Goal: Complete application form: Complete application form

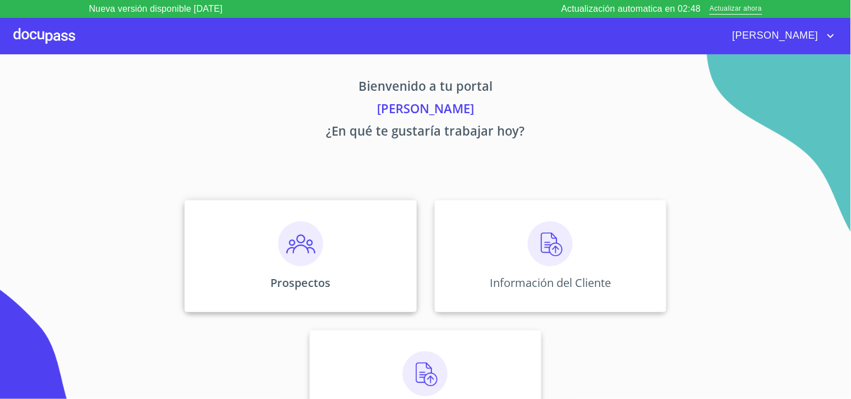
click at [278, 234] on img at bounding box center [300, 244] width 45 height 45
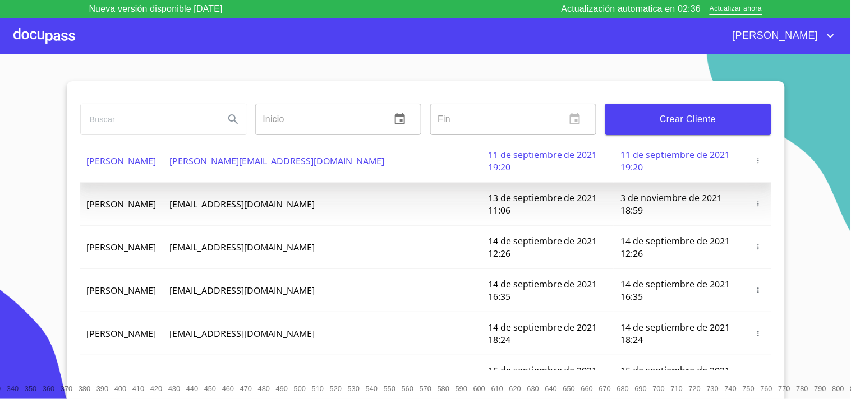
scroll to position [133, 0]
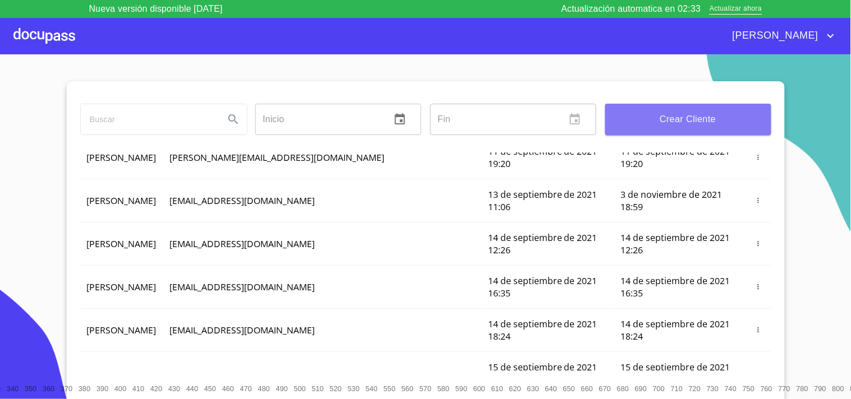
click at [725, 116] on span "Crear Cliente" at bounding box center [688, 120] width 148 height 16
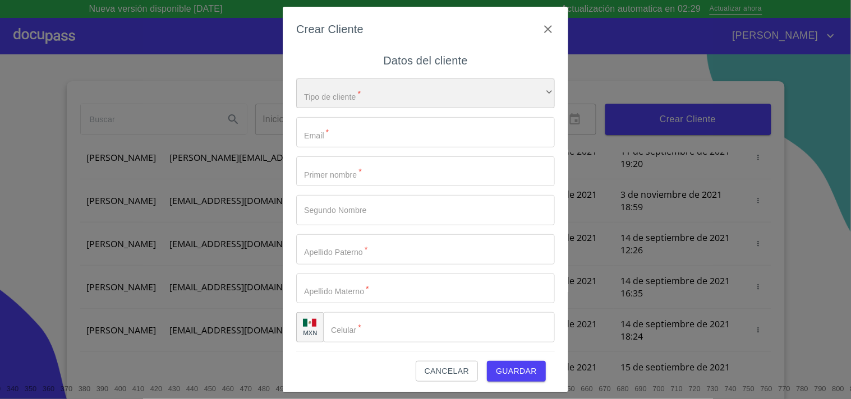
click at [326, 100] on div "​" at bounding box center [425, 94] width 259 height 30
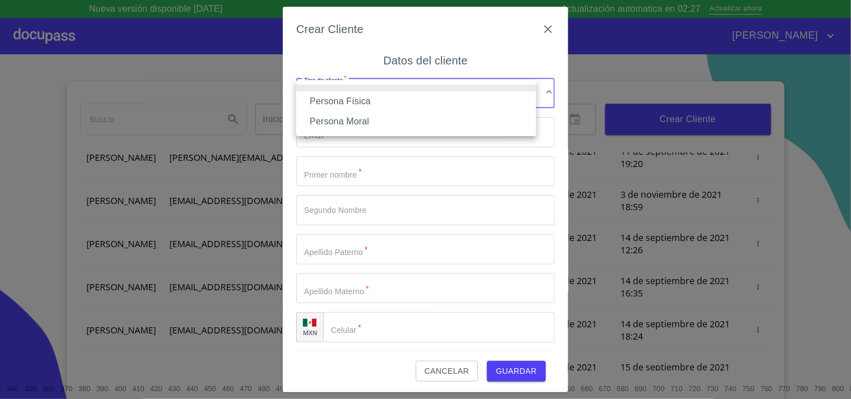
click at [338, 104] on li "Persona Física" at bounding box center [416, 101] width 240 height 20
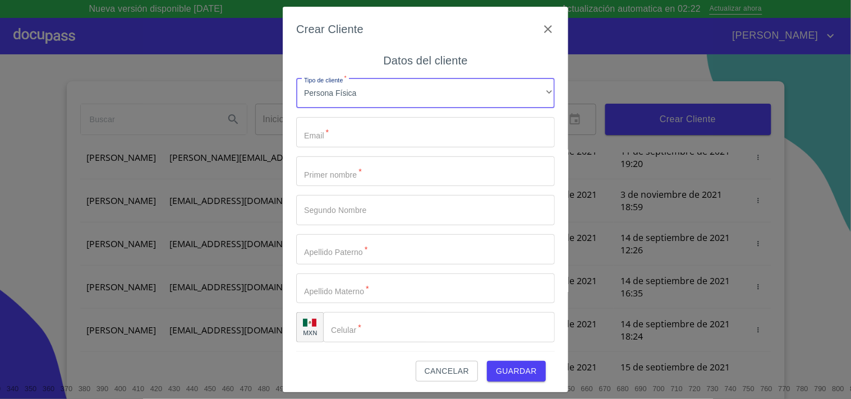
click at [339, 130] on input "Tipo de cliente   *" at bounding box center [425, 132] width 259 height 30
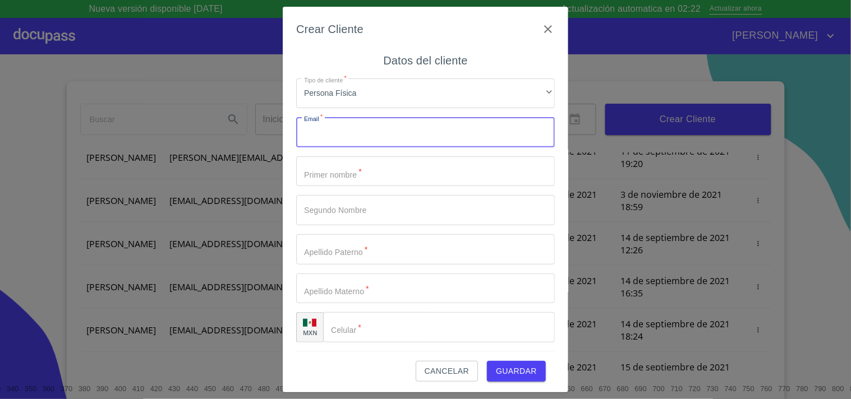
paste input "SALVADORALEJANDRE744@GMAIL.COM"
type input "SALVADORALEJANDRE744@GMAIL.COM"
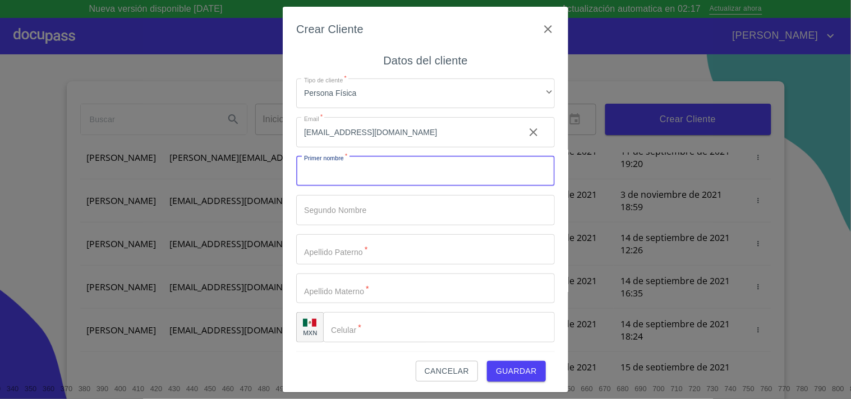
click at [371, 178] on input "Tipo de cliente   *" at bounding box center [425, 171] width 259 height 30
paste input "SALVADOR"
type input "SALVADOR"
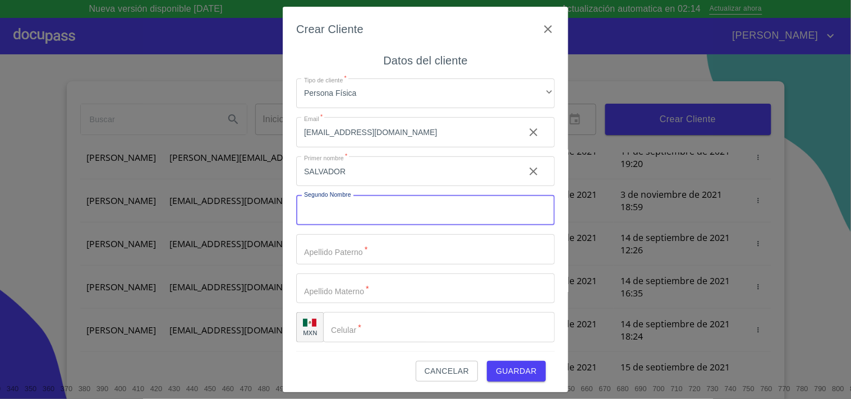
click at [345, 206] on input "Tipo de cliente   *" at bounding box center [425, 210] width 259 height 30
paste input "DE [DEMOGRAPHIC_DATA]"
type input "DE [DEMOGRAPHIC_DATA]"
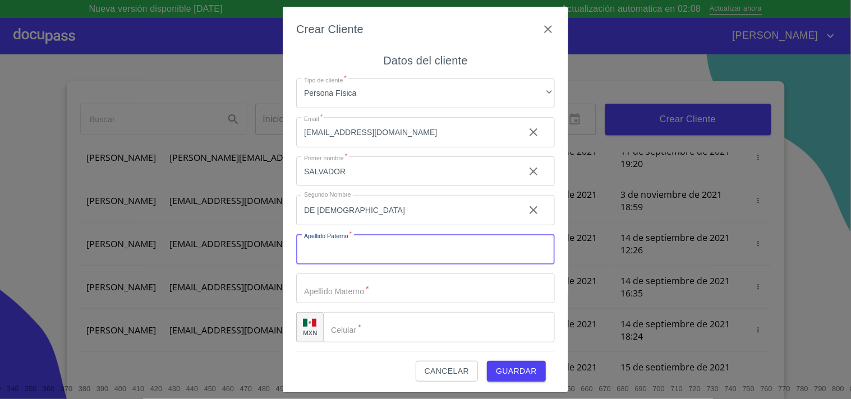
click at [329, 251] on input "Tipo de cliente   *" at bounding box center [425, 249] width 259 height 30
paste input "[PERSON_NAME]"
type input "[PERSON_NAME]"
click at [340, 301] on input "Tipo de cliente   *" at bounding box center [425, 287] width 259 height 30
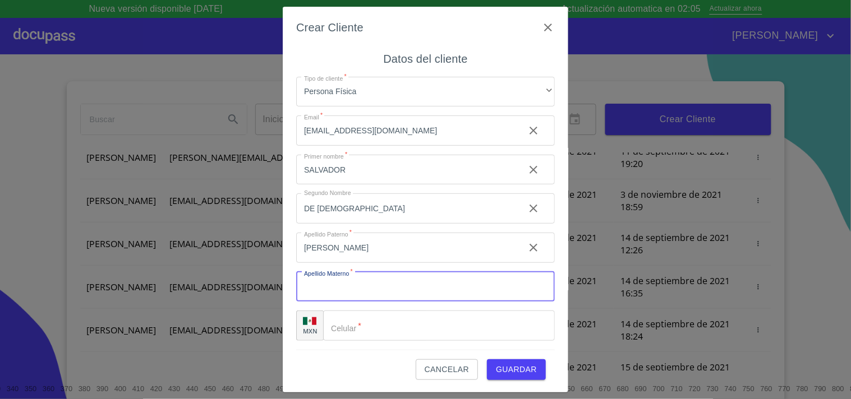
paste input "MENDOZA"
type input "MENDOZA"
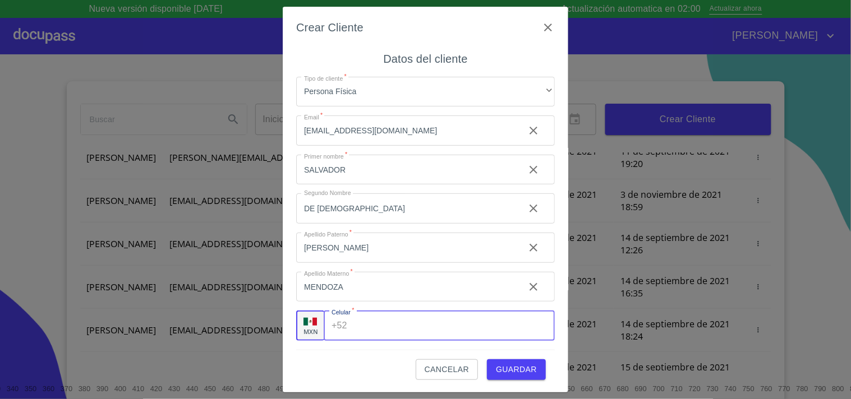
click at [348, 318] on div "+52 ​" at bounding box center [439, 326] width 231 height 30
paste input "[PHONE_NUMBER]"
type input "[PHONE_NUMBER]"
click at [514, 363] on span "Guardar" at bounding box center [516, 370] width 41 height 14
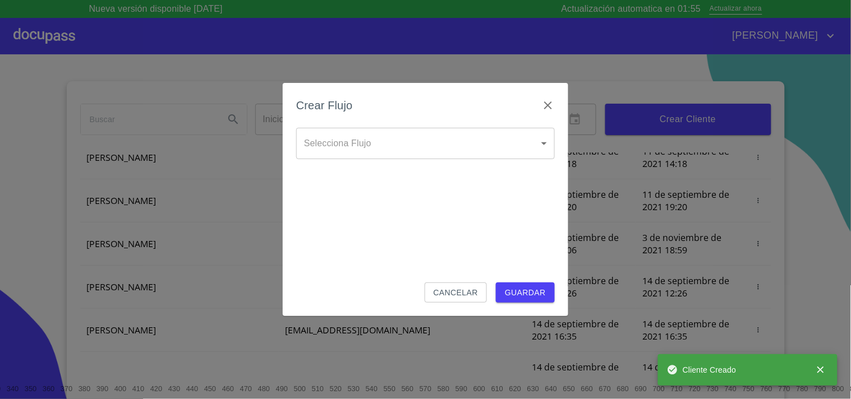
click at [399, 141] on body "Nueva versión disponible 4.02.08 Actualización automatica en 01:55 Actualizar a…" at bounding box center [425, 199] width 851 height 399
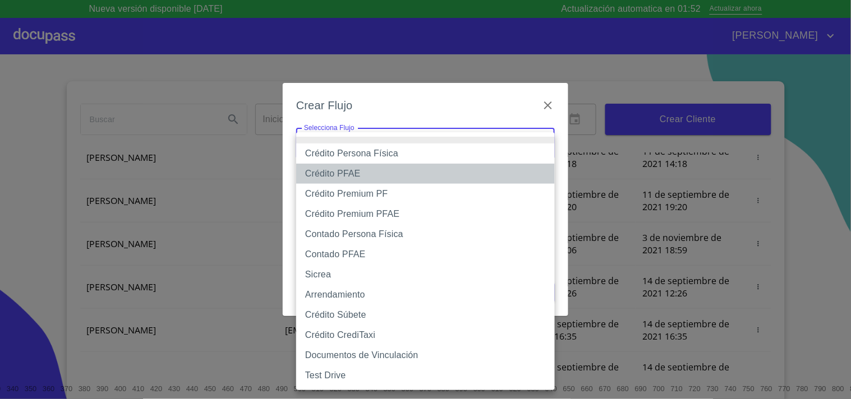
click at [358, 174] on li "Crédito PFAE" at bounding box center [425, 174] width 259 height 20
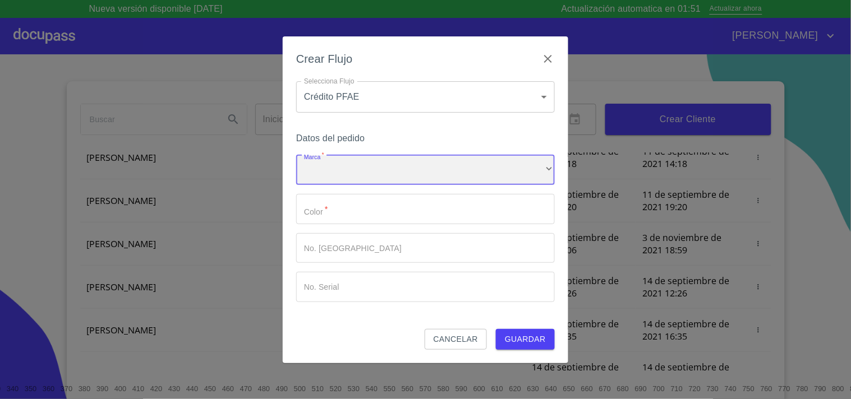
click at [349, 172] on div "​" at bounding box center [425, 170] width 259 height 30
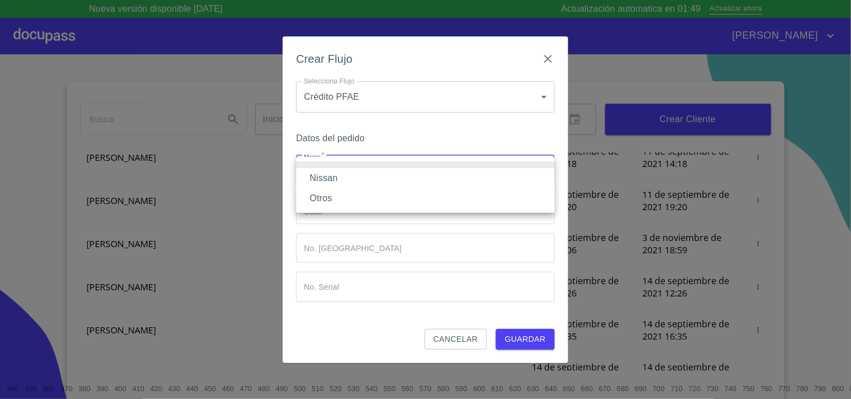
click at [363, 99] on div at bounding box center [425, 199] width 851 height 399
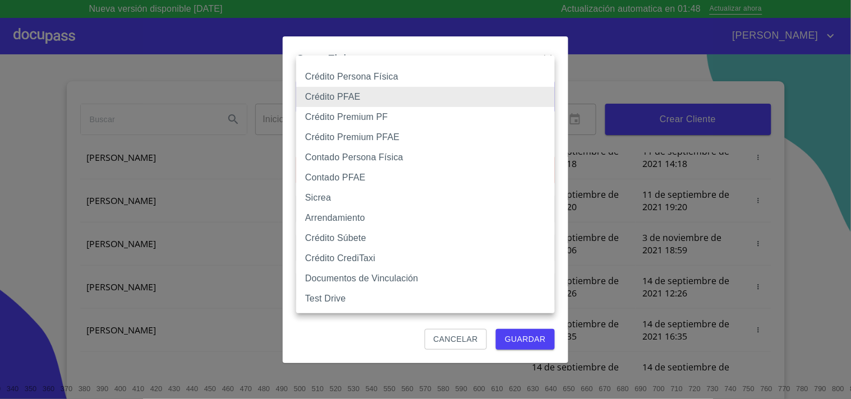
click at [367, 97] on body "Nueva versión disponible 4.02.08 Actualización automatica en 01:48 Actualizar a…" at bounding box center [425, 199] width 851 height 399
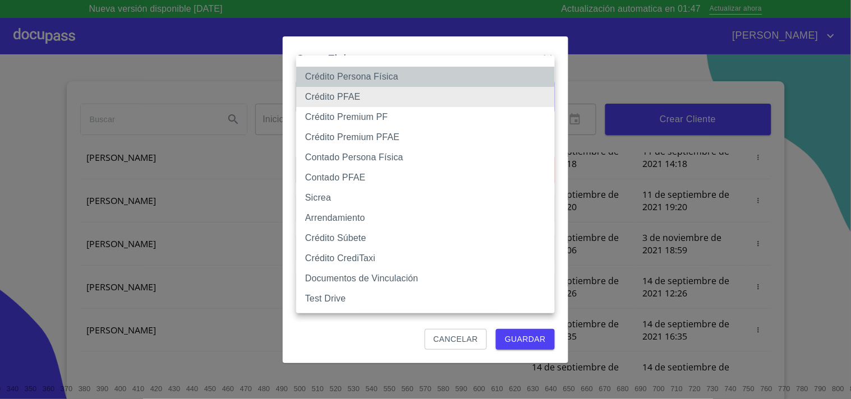
click at [379, 69] on li "Crédito Persona Física" at bounding box center [425, 77] width 259 height 20
type input "6009fb3c7d1714eb8809aa97"
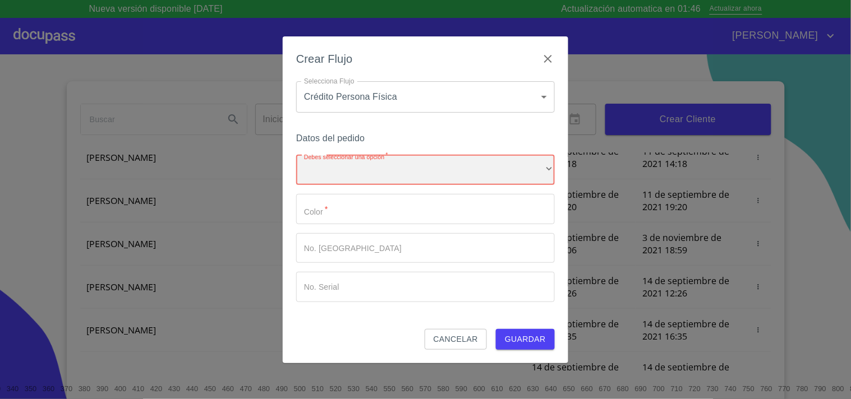
click at [357, 177] on div "​" at bounding box center [425, 170] width 259 height 30
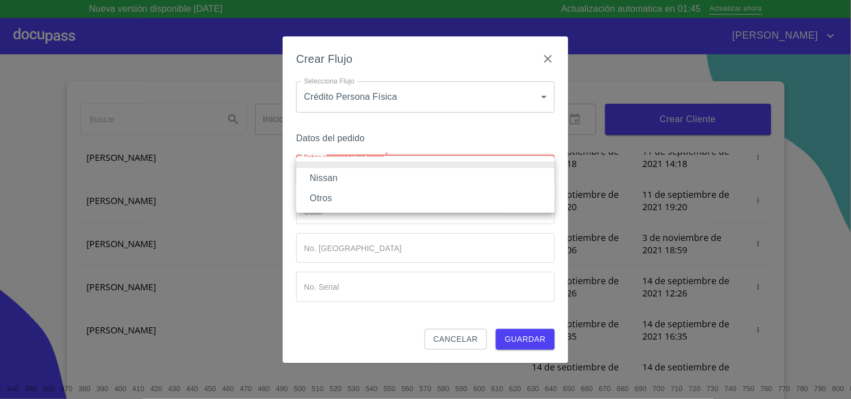
click at [338, 176] on li "Nissan" at bounding box center [425, 178] width 259 height 20
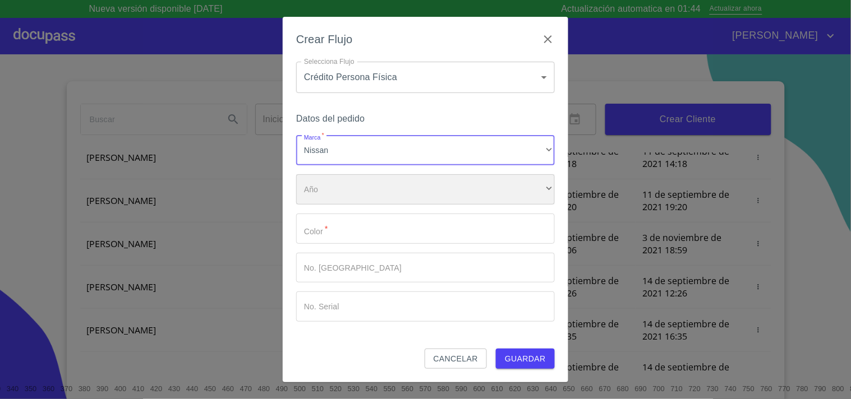
click at [363, 200] on div "​" at bounding box center [425, 189] width 259 height 30
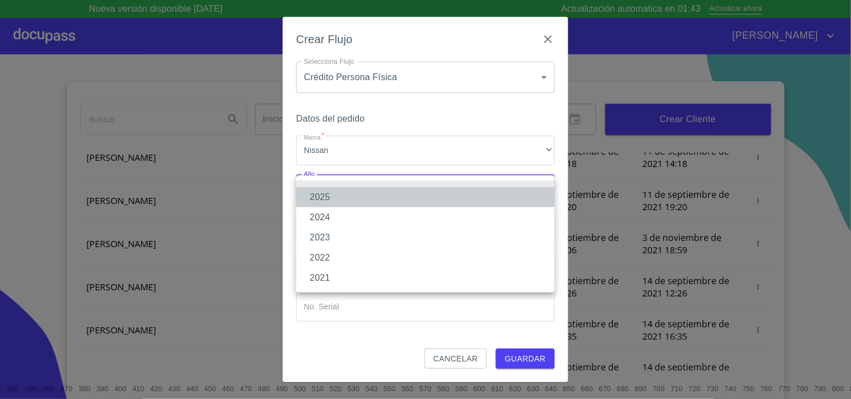
click at [354, 202] on li "2025" at bounding box center [425, 197] width 259 height 20
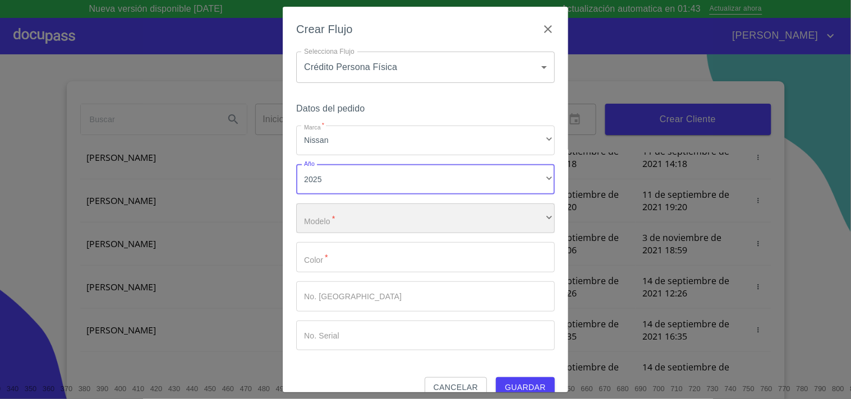
click at [338, 209] on div "​" at bounding box center [425, 219] width 259 height 30
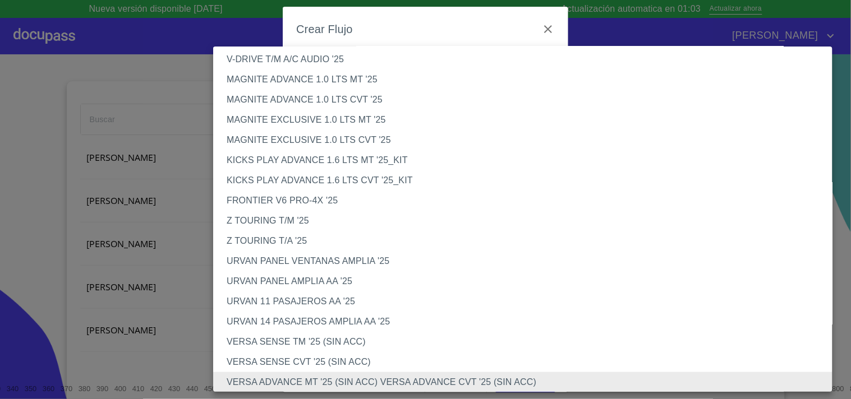
scroll to position [200, 0]
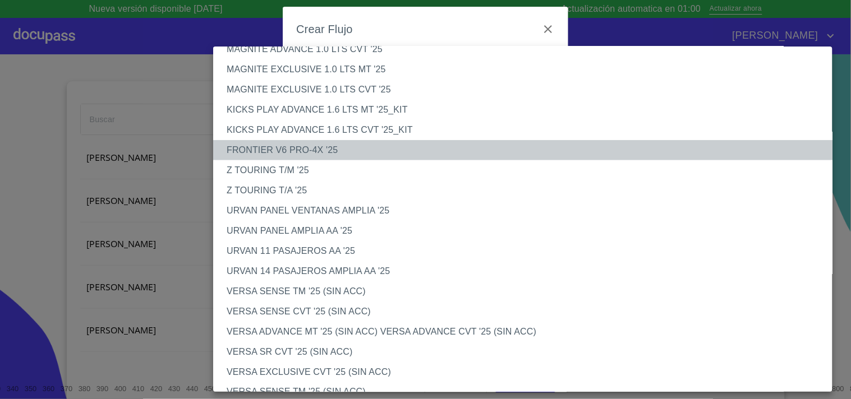
click at [309, 150] on li "FRONTIER V6 PRO-4X '25" at bounding box center [527, 150] width 629 height 20
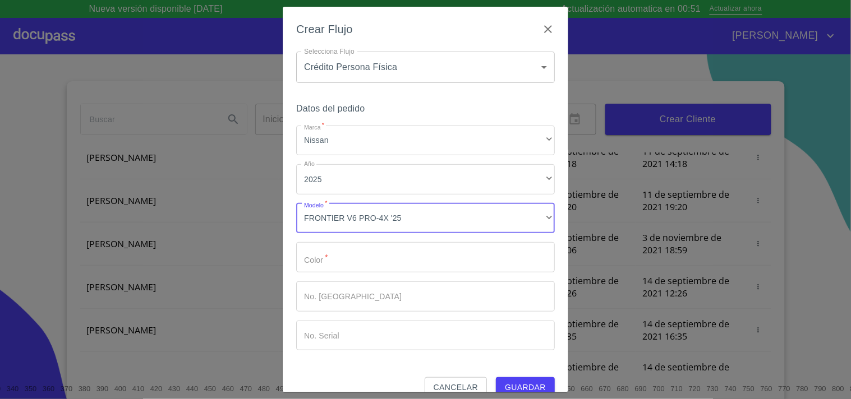
click at [322, 258] on input "Marca   *" at bounding box center [425, 257] width 259 height 30
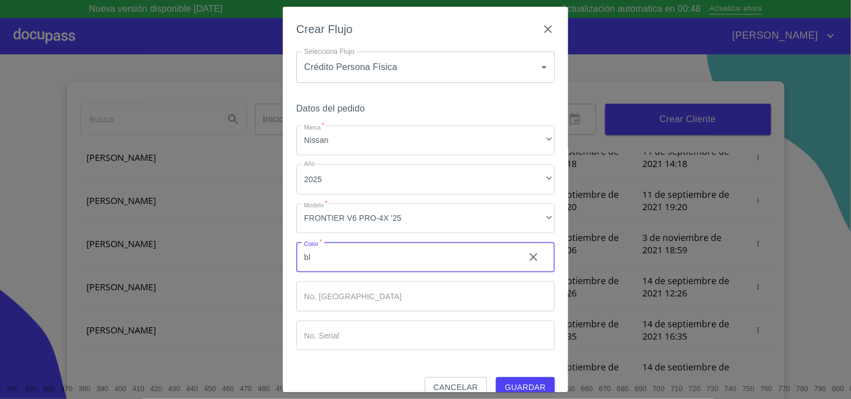
type input "b"
type input "BLANCO"
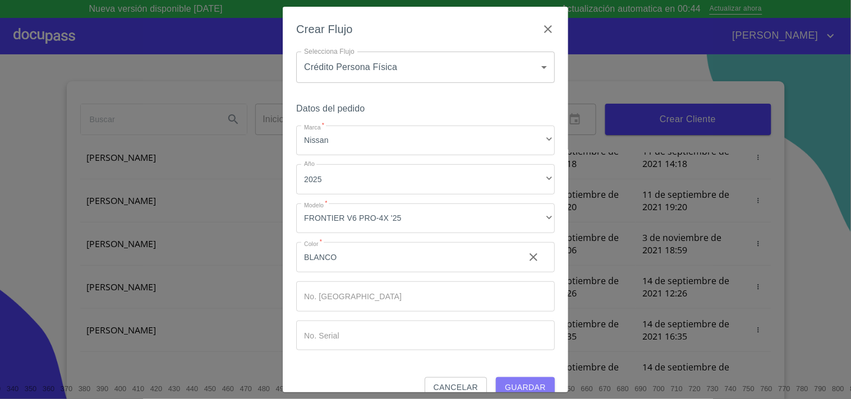
click at [527, 385] on span "Guardar" at bounding box center [525, 388] width 41 height 14
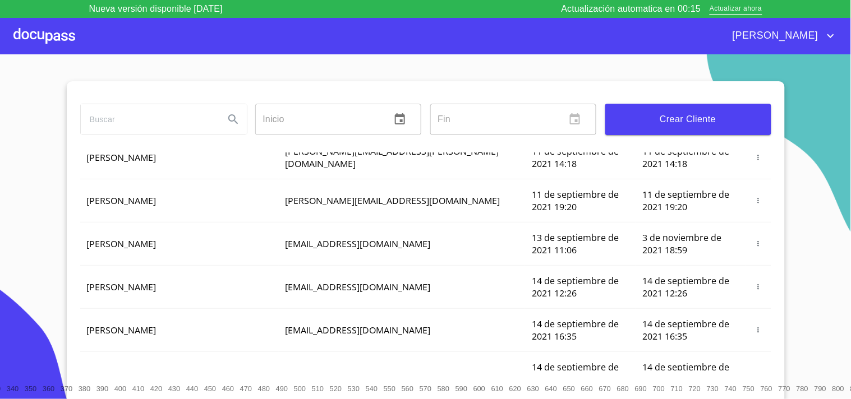
click at [45, 37] on div at bounding box center [44, 36] width 62 height 36
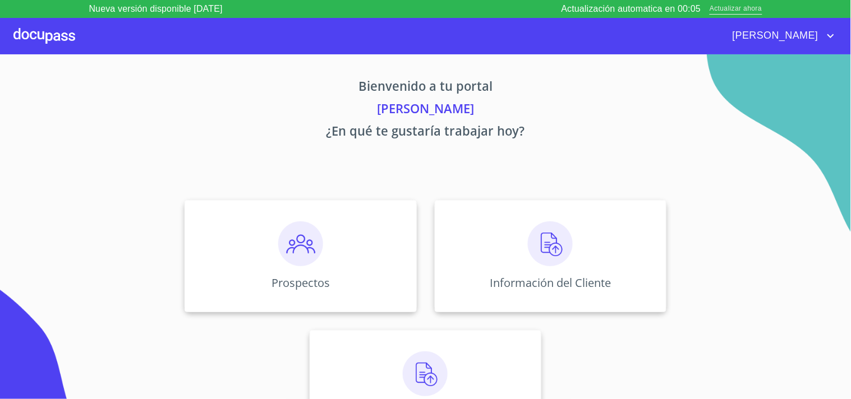
click at [759, 8] on span "Actualizar ahora" at bounding box center [735, 9] width 52 height 12
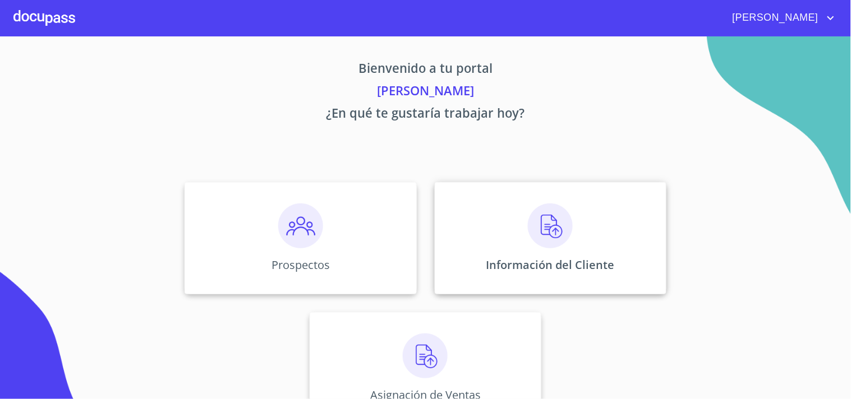
click at [553, 277] on div "Información del Cliente" at bounding box center [551, 238] width 232 height 112
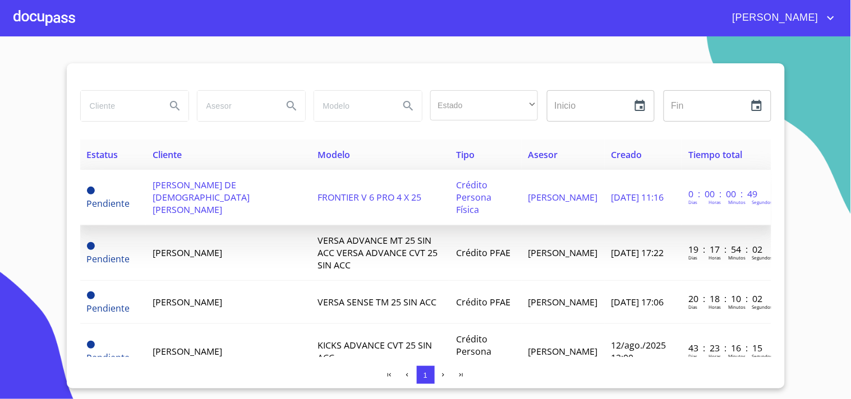
click at [220, 206] on span "[PERSON_NAME] DE [DEMOGRAPHIC_DATA][PERSON_NAME]" at bounding box center [201, 197] width 97 height 37
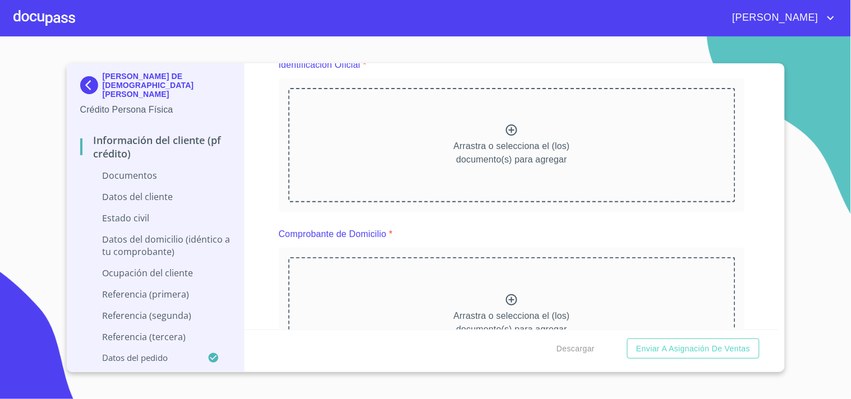
scroll to position [144, 0]
click at [491, 153] on p "Arrastra o selecciona el (los) documento(s) para agregar" at bounding box center [512, 154] width 116 height 27
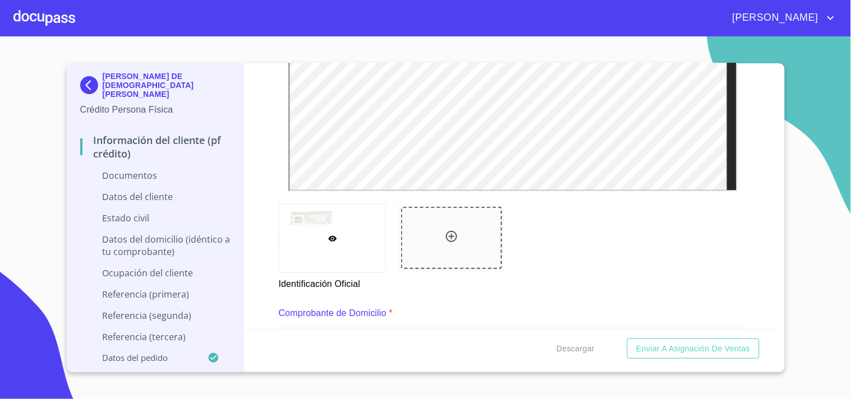
scroll to position [374, 0]
click at [445, 229] on icon at bounding box center [451, 235] width 13 height 13
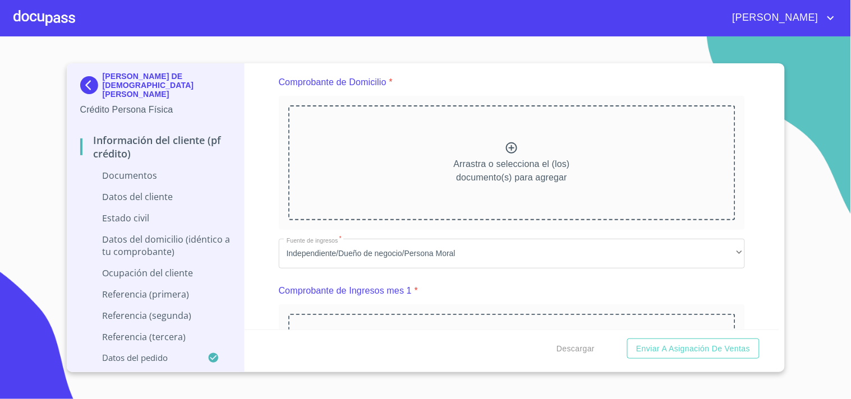
scroll to position [606, 0]
click at [506, 144] on icon at bounding box center [511, 146] width 11 height 11
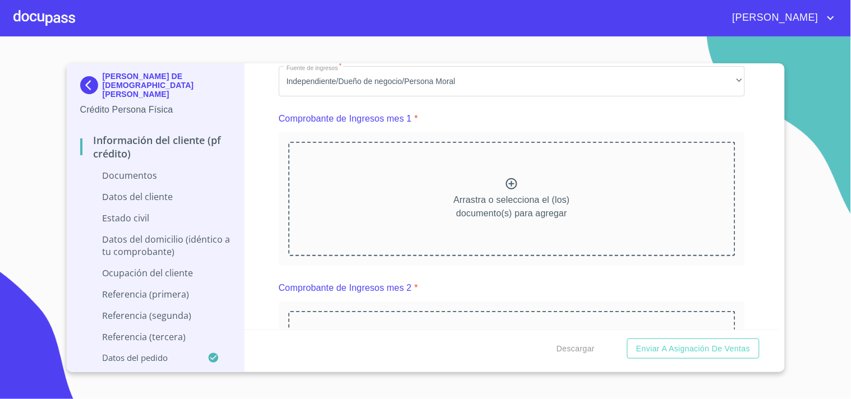
scroll to position [1099, 0]
click at [506, 193] on p "Arrastra o selecciona el (los) documento(s) para agregar" at bounding box center [512, 205] width 116 height 27
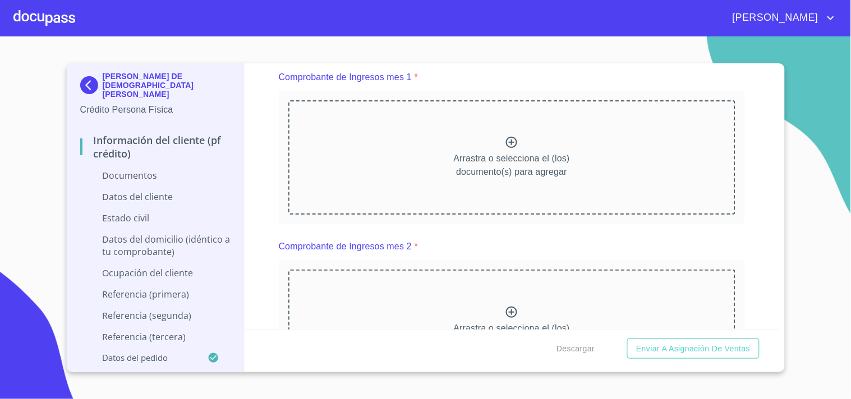
scroll to position [1145, 0]
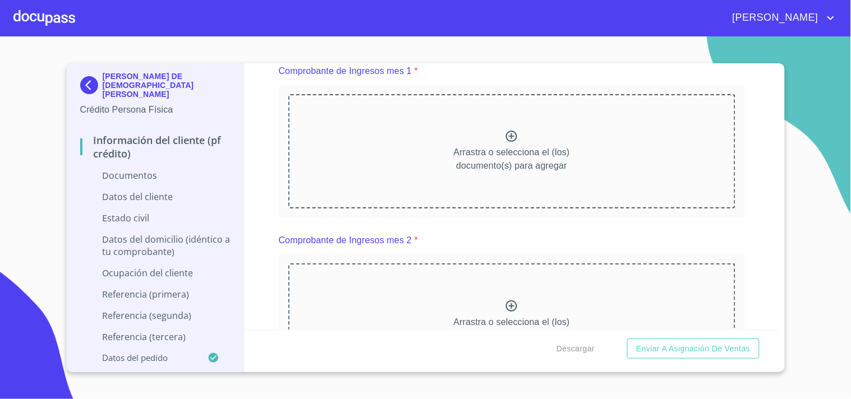
click at [505, 139] on icon at bounding box center [511, 136] width 13 height 13
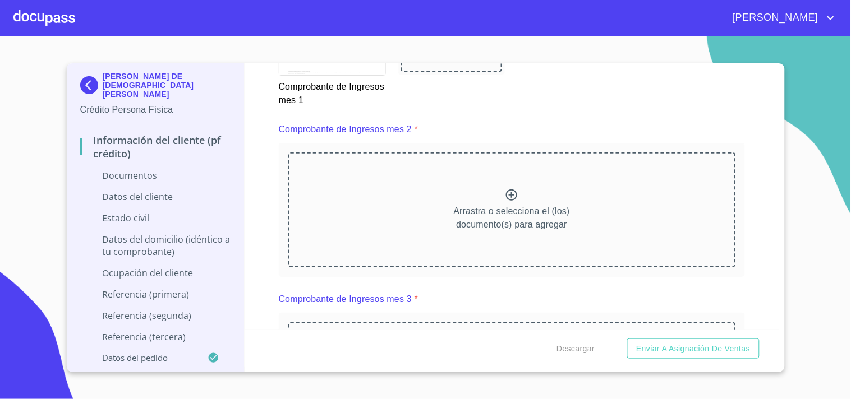
scroll to position [1632, 0]
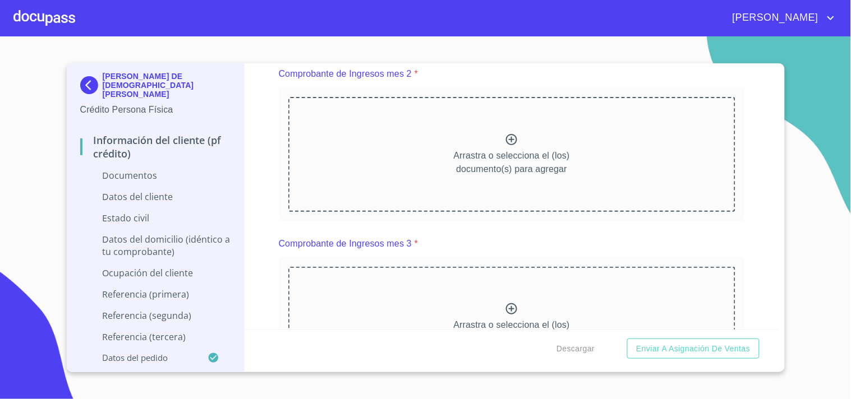
click at [505, 135] on icon at bounding box center [511, 139] width 13 height 13
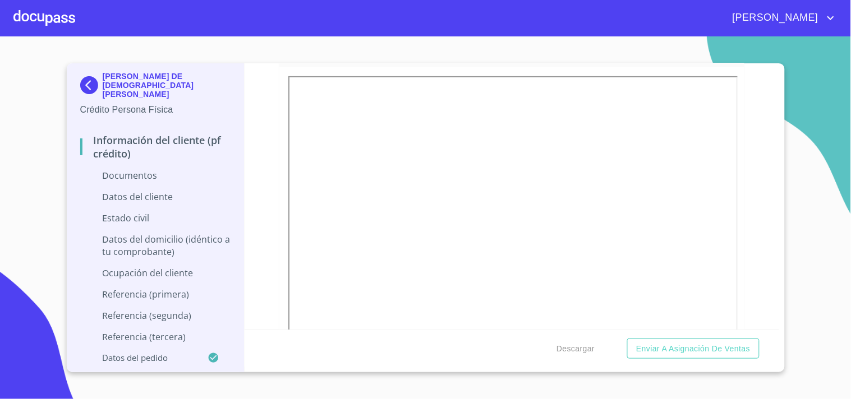
scroll to position [1153, 0]
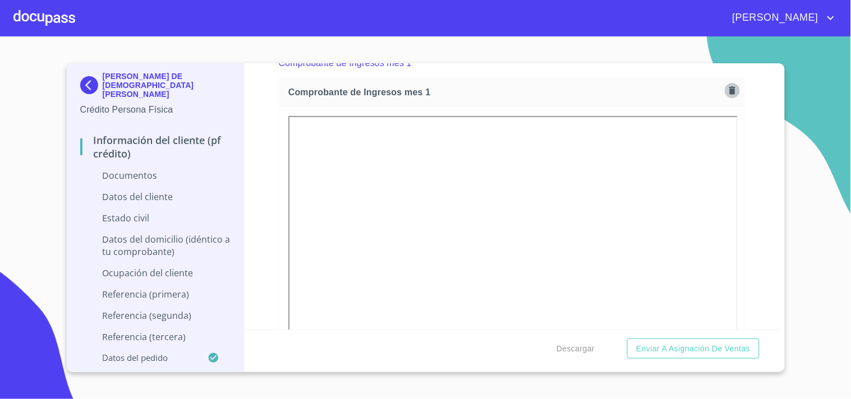
click at [727, 93] on icon "button" at bounding box center [732, 90] width 11 height 11
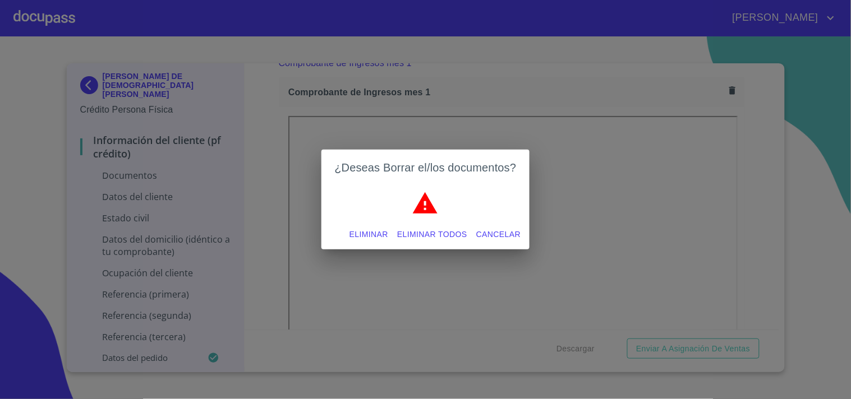
click at [382, 234] on span "Eliminar" at bounding box center [368, 235] width 39 height 14
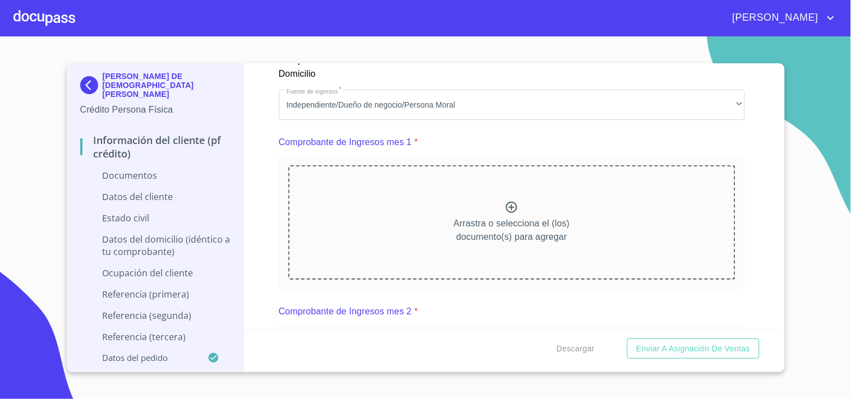
scroll to position [1082, 0]
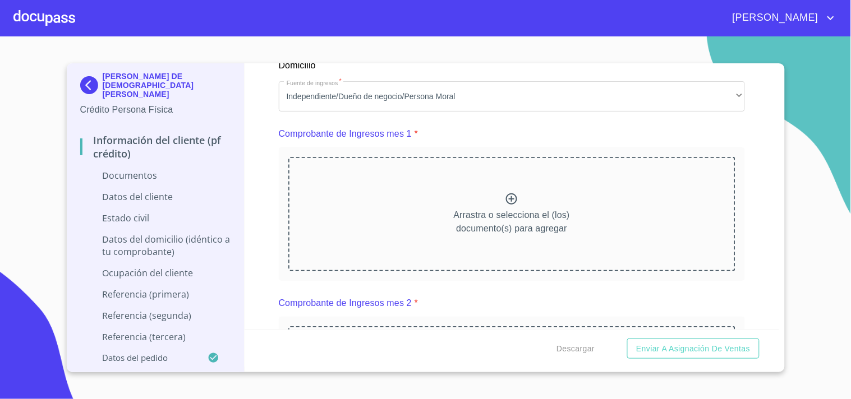
click at [511, 197] on icon at bounding box center [511, 198] width 13 height 13
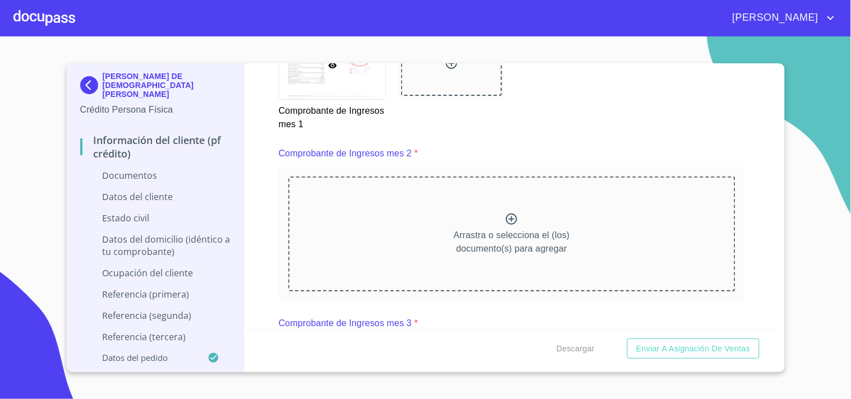
scroll to position [1593, 0]
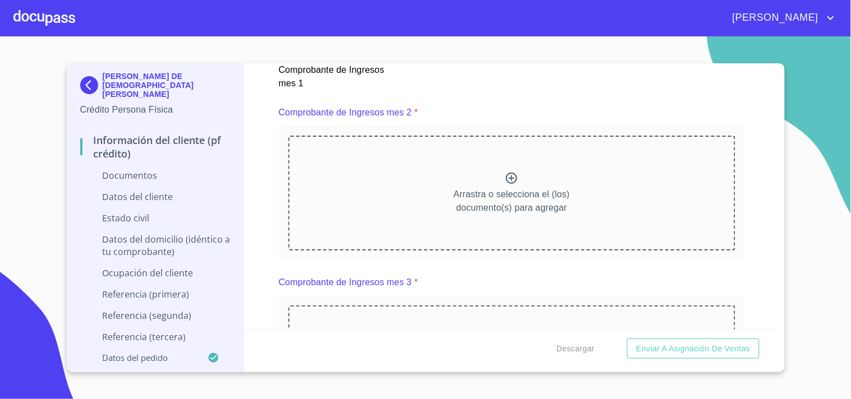
click at [506, 174] on icon at bounding box center [511, 178] width 13 height 13
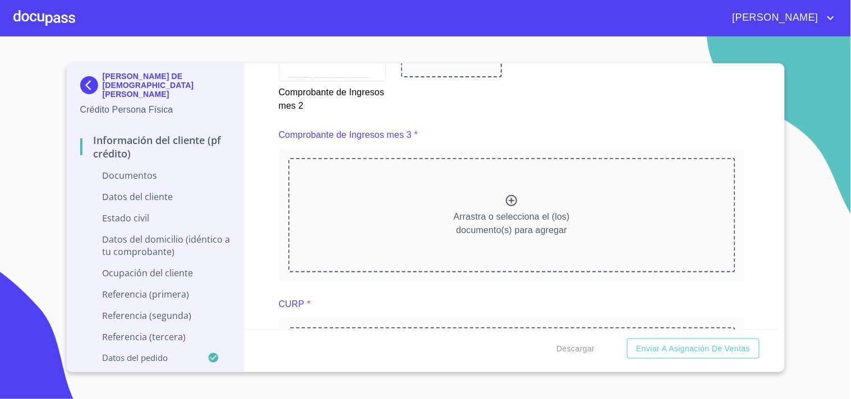
scroll to position [2075, 0]
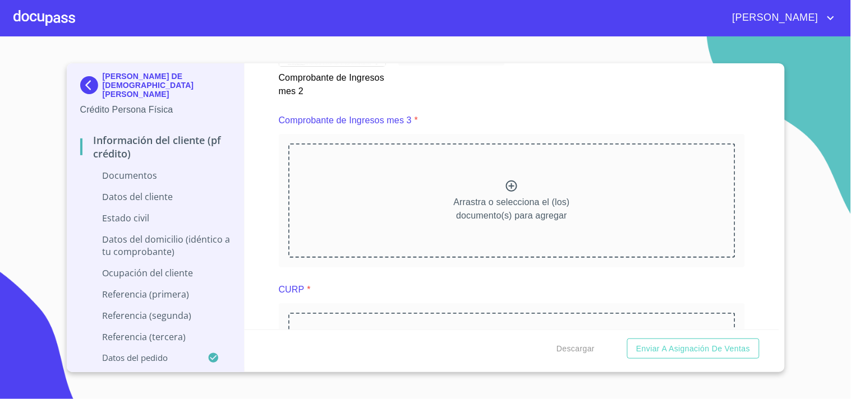
click at [499, 181] on div "Arrastra o selecciona el (los) documento(s) para agregar" at bounding box center [511, 201] width 447 height 114
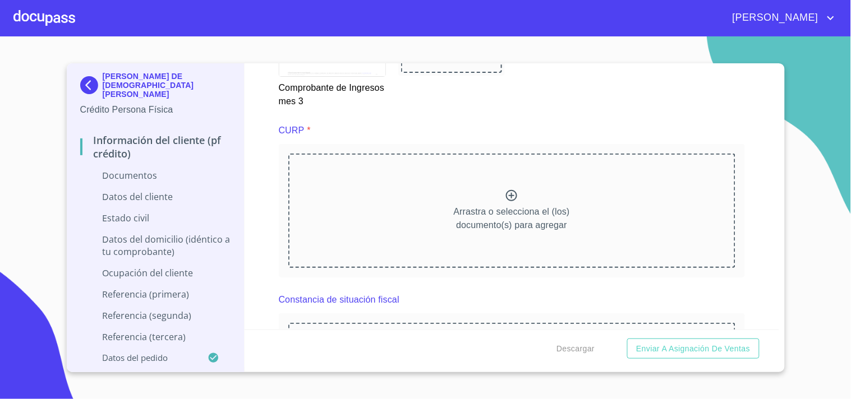
click at [506, 195] on icon at bounding box center [511, 195] width 11 height 11
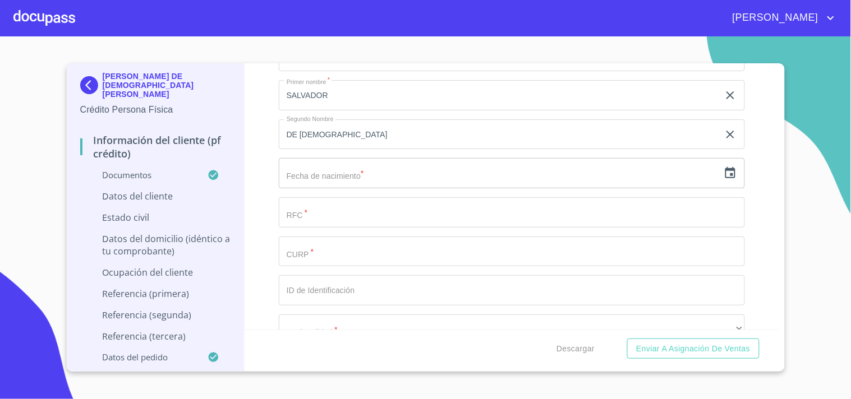
scroll to position [3385, 0]
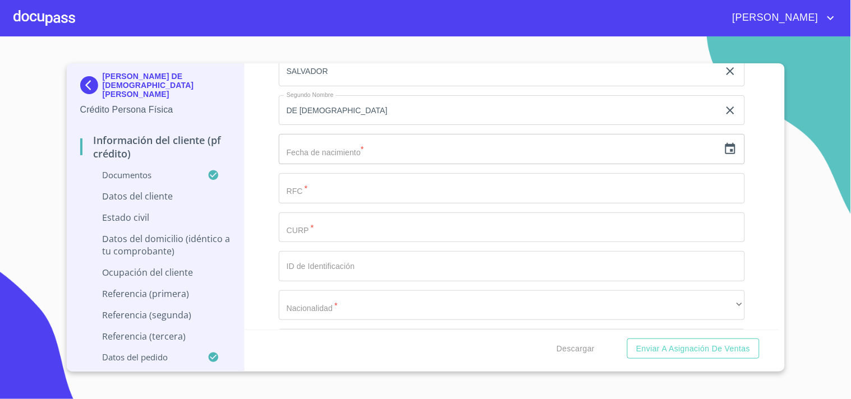
click at [357, 146] on input "text" at bounding box center [499, 149] width 440 height 30
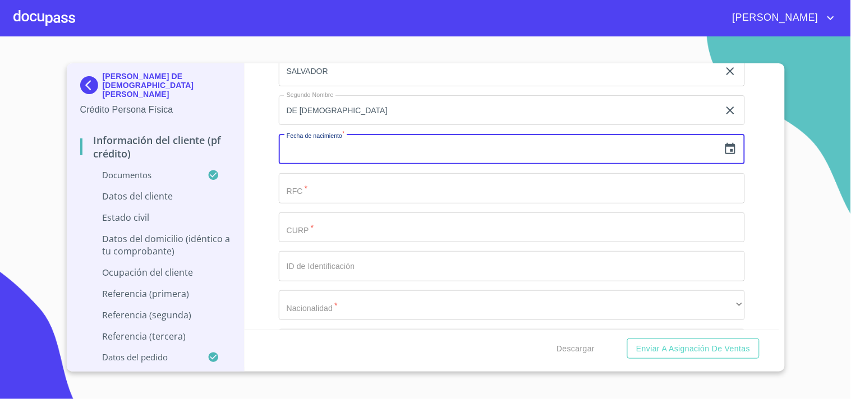
click at [725, 143] on icon "button" at bounding box center [730, 148] width 10 height 11
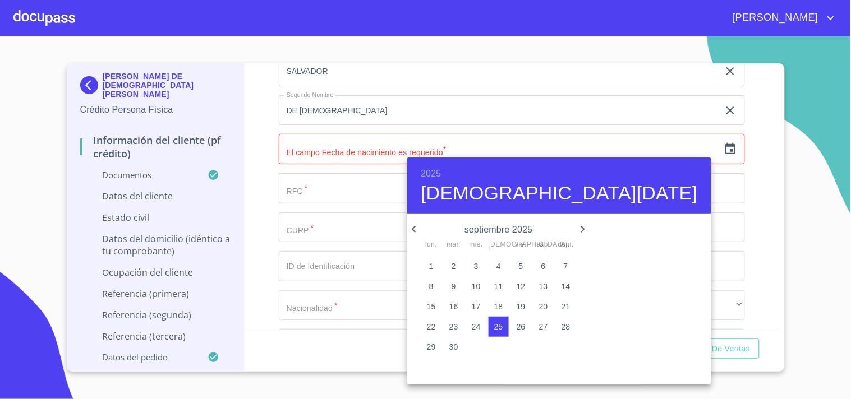
click at [436, 173] on h6 "2025" at bounding box center [431, 174] width 20 height 16
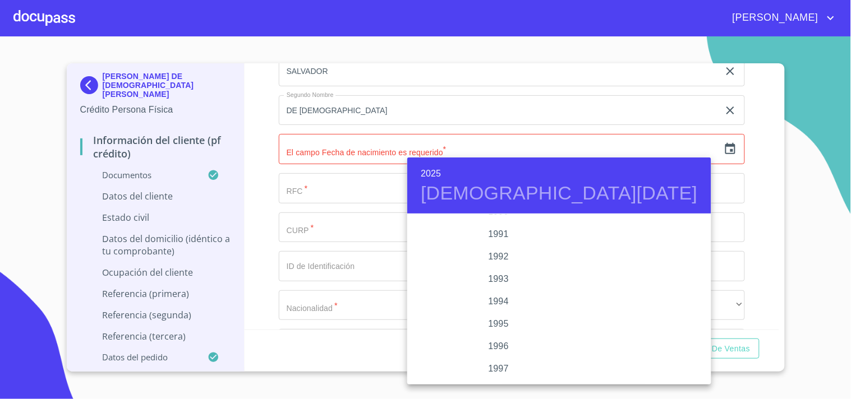
scroll to position [1460, 0]
click at [491, 286] on div "1993" at bounding box center [498, 291] width 182 height 22
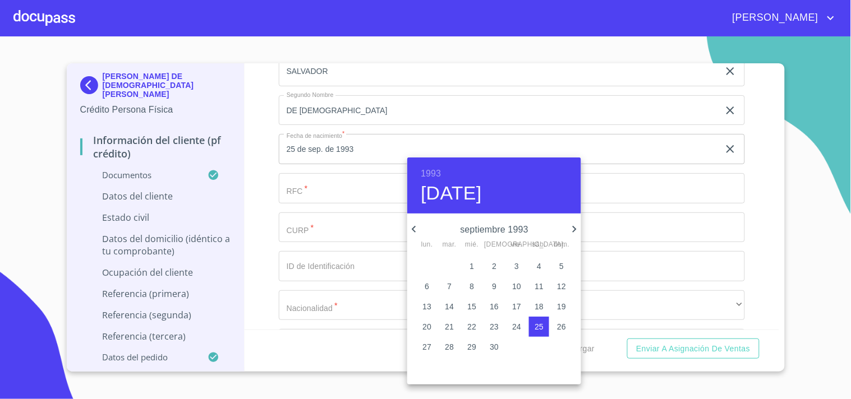
click at [573, 227] on icon "button" at bounding box center [575, 229] width 4 height 7
click at [541, 329] on p "25" at bounding box center [538, 326] width 9 height 11
type input "25 de dic. de 1993"
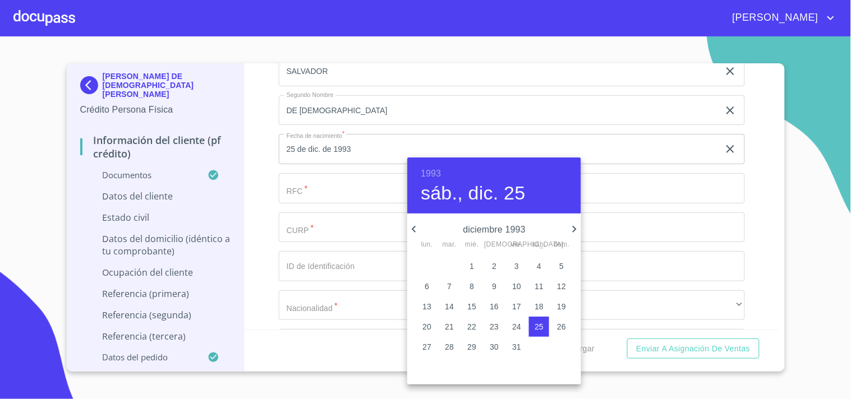
click at [258, 171] on div at bounding box center [425, 199] width 851 height 399
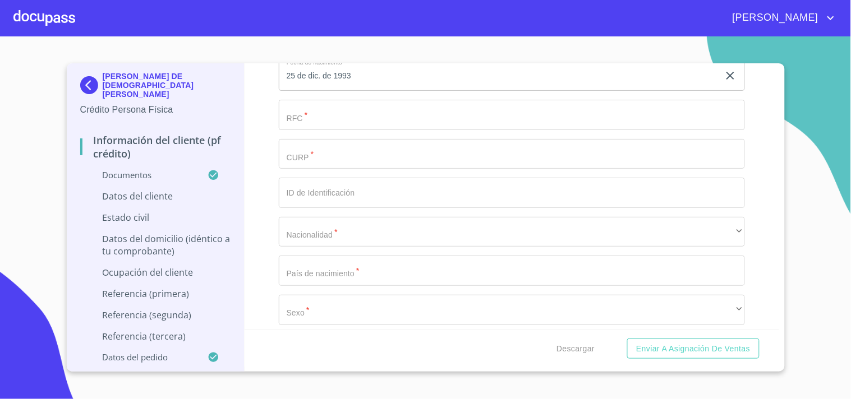
scroll to position [3460, 0]
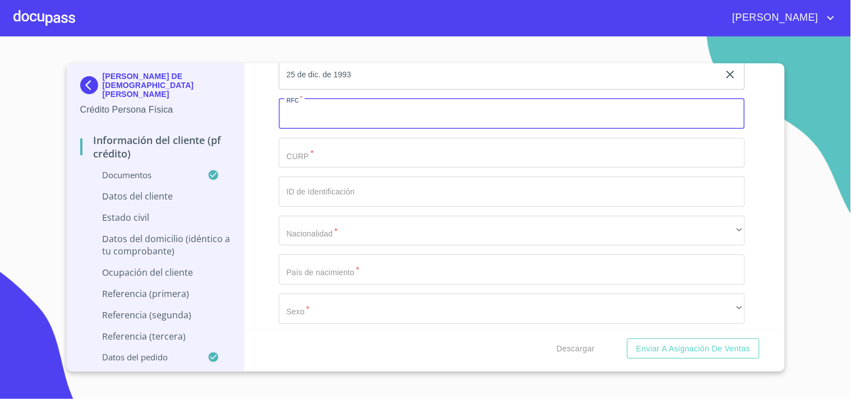
click at [347, 107] on input "Documento de identificación.   *" at bounding box center [512, 114] width 466 height 30
paste input "AEMS931225"
paste input "LB9"
type input "AEMS931225LB9"
click at [316, 158] on input "Documento de identificación.   *" at bounding box center [512, 153] width 466 height 30
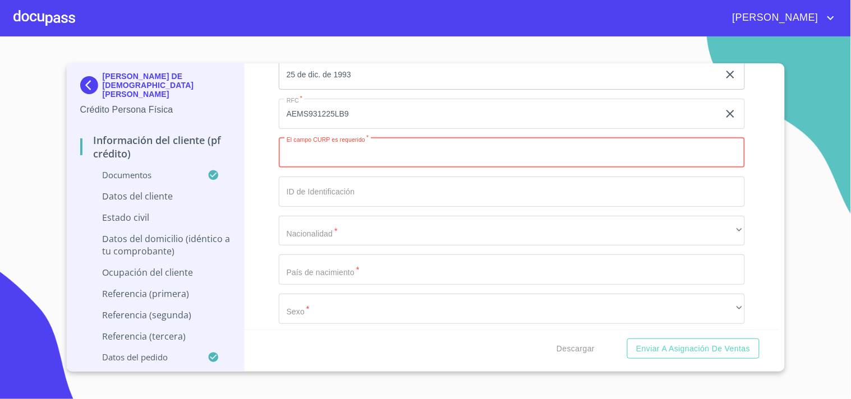
click at [336, 144] on input "Documento de identificación.   *" at bounding box center [512, 153] width 466 height 30
paste input "AEMS931225HJCLNL00"
type input "AEMS931225HJCLNL00"
click at [262, 151] on div "Información del cliente (PF crédito) Documentos Documento de identificación.   …" at bounding box center [511, 196] width 534 height 266
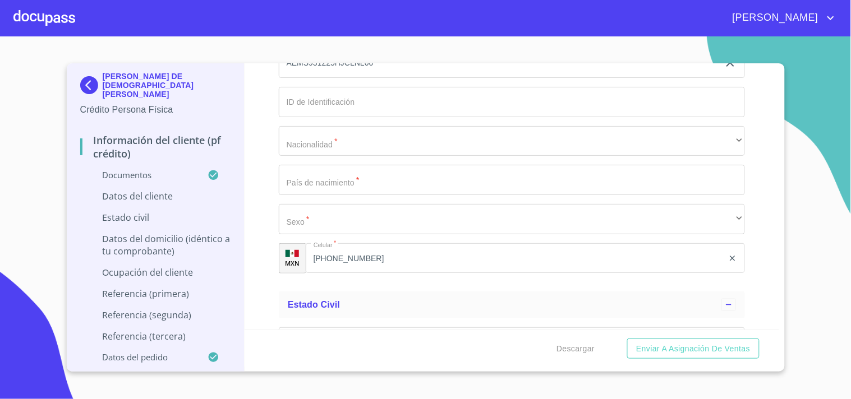
scroll to position [3551, 0]
click at [320, 86] on input "Documento de identificación.   *" at bounding box center [512, 101] width 466 height 30
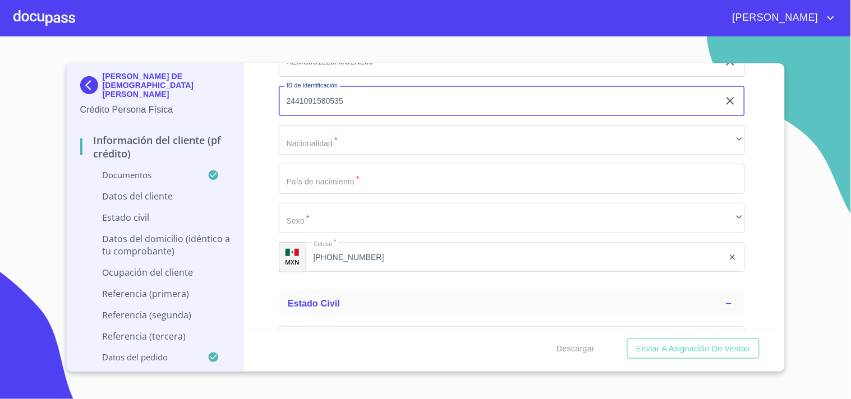
type input "2441091580535"
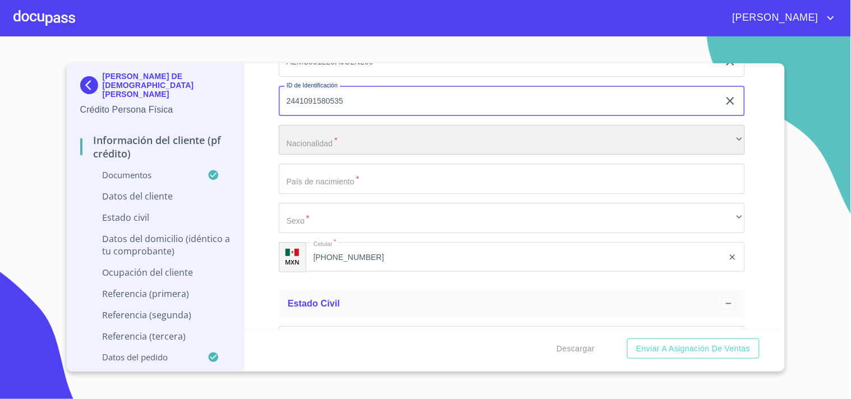
click at [329, 136] on div "​" at bounding box center [512, 140] width 466 height 30
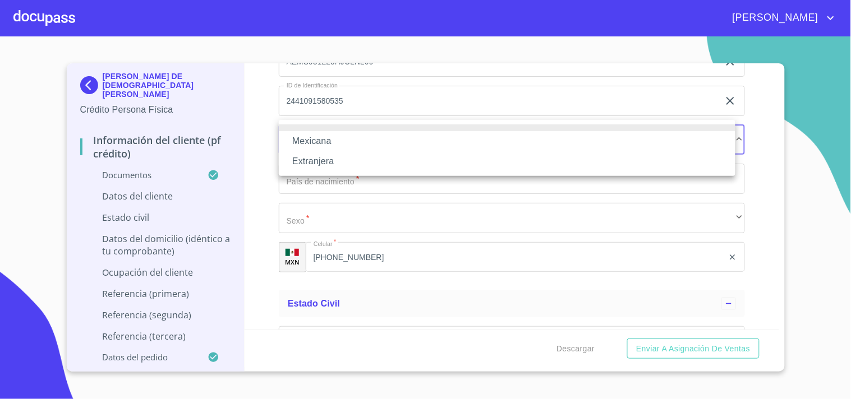
click at [317, 146] on li "Mexicana" at bounding box center [507, 141] width 456 height 20
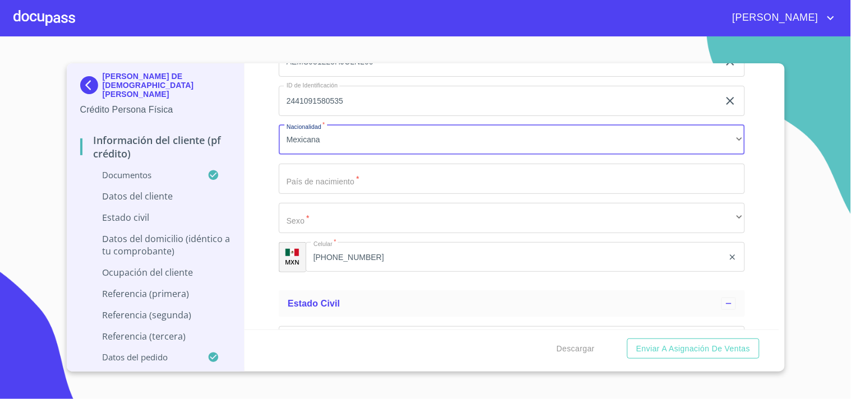
click at [317, 168] on input "Documento de identificación.   *" at bounding box center [512, 179] width 466 height 30
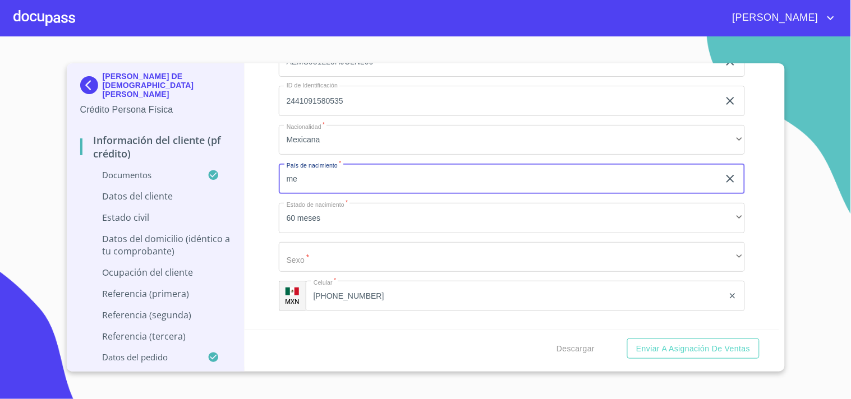
type input "m"
type input "[GEOGRAPHIC_DATA]"
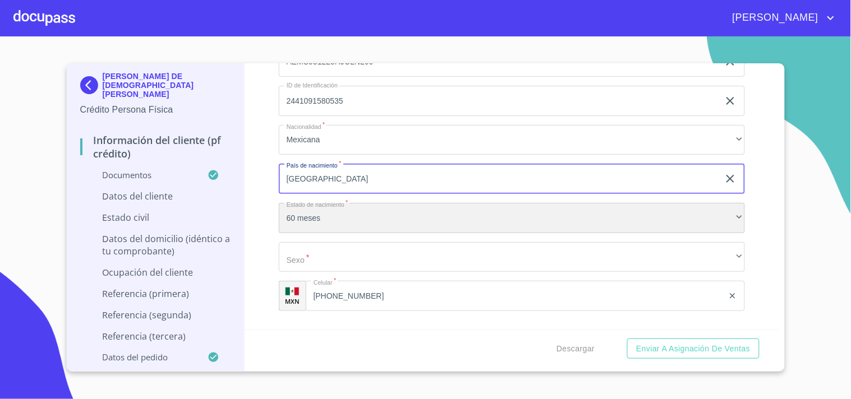
click at [300, 211] on div "60 meses" at bounding box center [512, 218] width 466 height 30
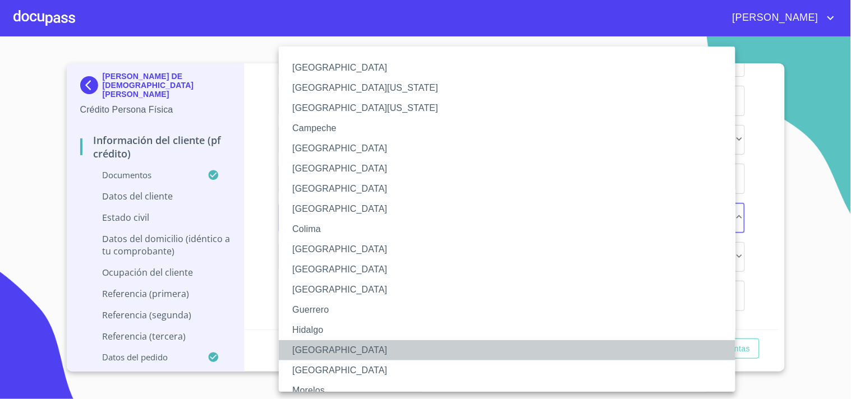
click at [298, 343] on li "[GEOGRAPHIC_DATA]" at bounding box center [512, 350] width 466 height 20
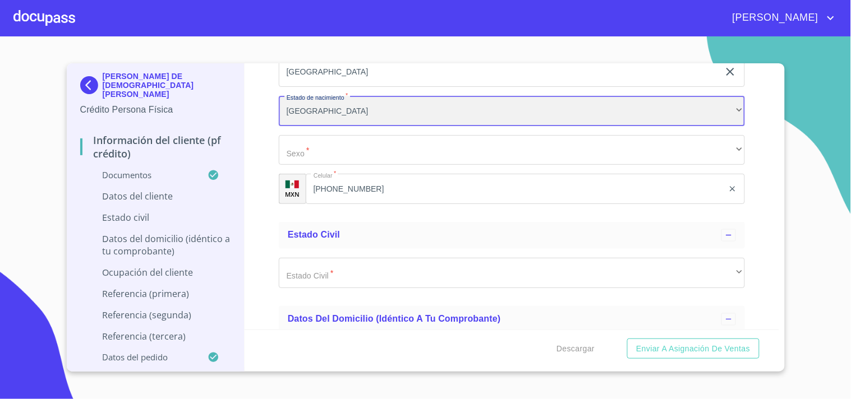
scroll to position [3659, 0]
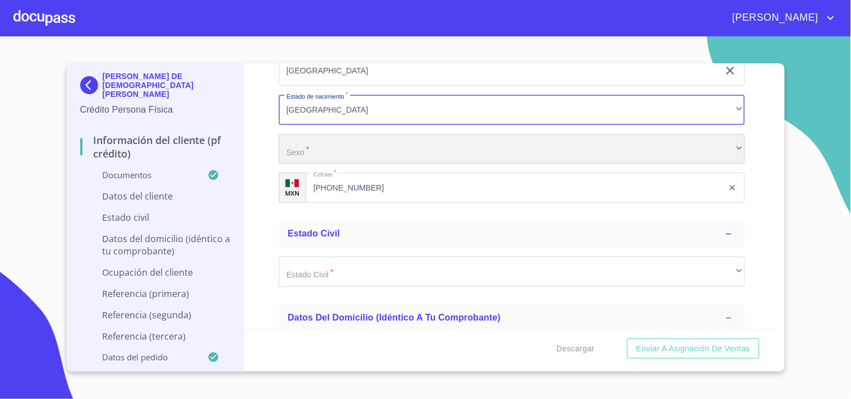
click at [340, 134] on div "​" at bounding box center [512, 149] width 466 height 30
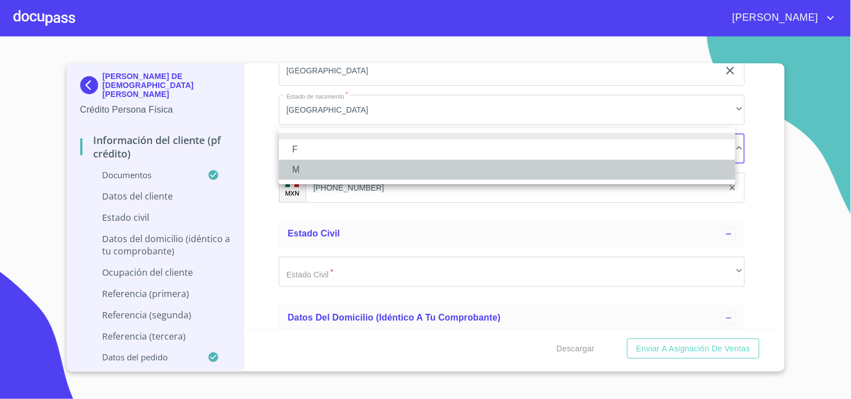
click at [310, 170] on li "M" at bounding box center [507, 170] width 456 height 20
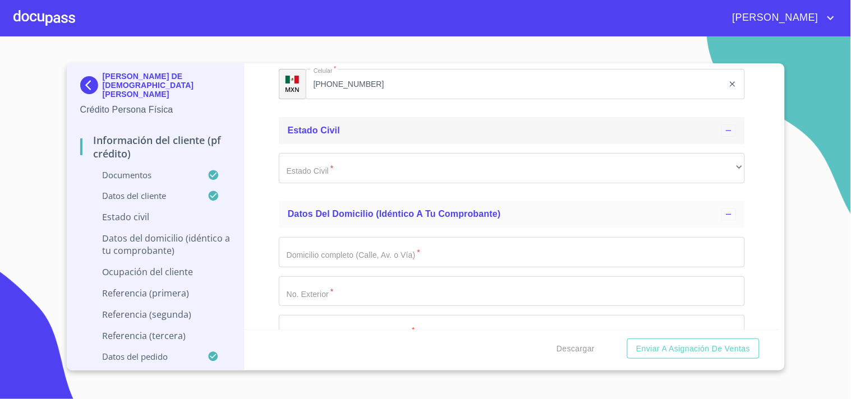
scroll to position [3769, 0]
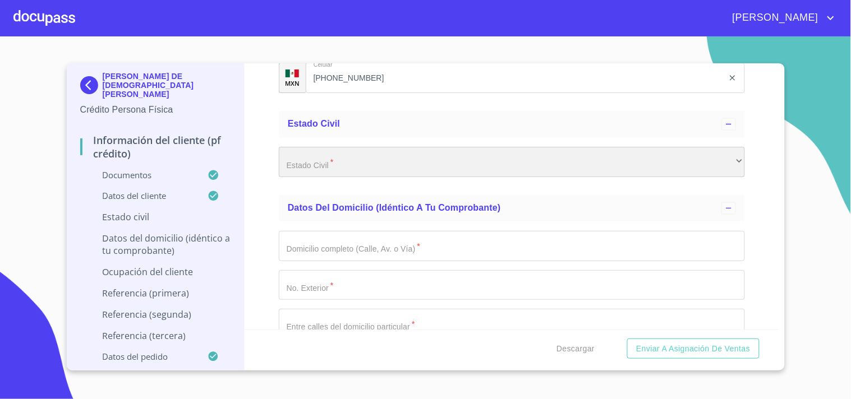
click at [334, 167] on div "​" at bounding box center [512, 162] width 466 height 30
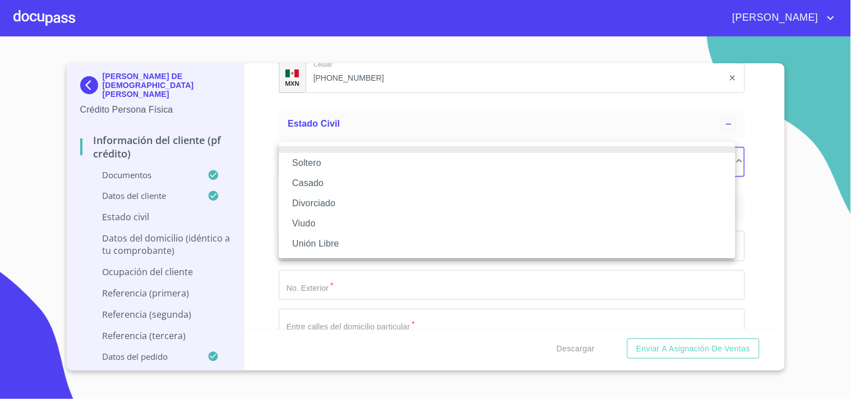
click at [322, 181] on li "Casado" at bounding box center [507, 183] width 456 height 20
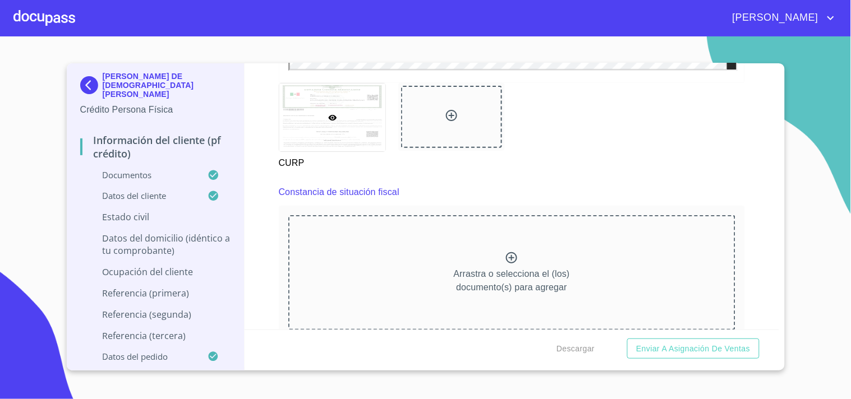
scroll to position [2970, 0]
click at [507, 252] on icon at bounding box center [511, 257] width 11 height 11
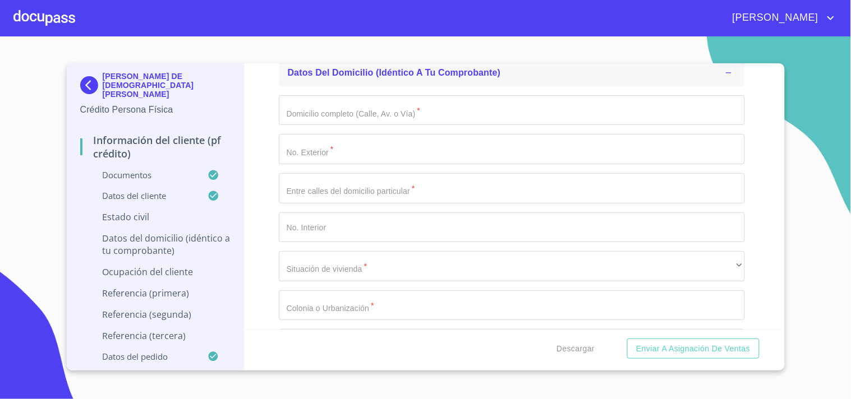
scroll to position [4499, 0]
click at [406, 95] on input "Documento de identificación.   *" at bounding box center [512, 110] width 466 height 30
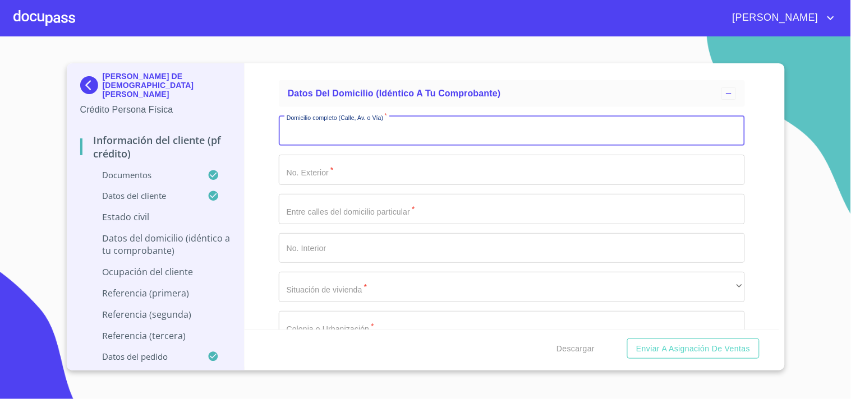
scroll to position [4473, 0]
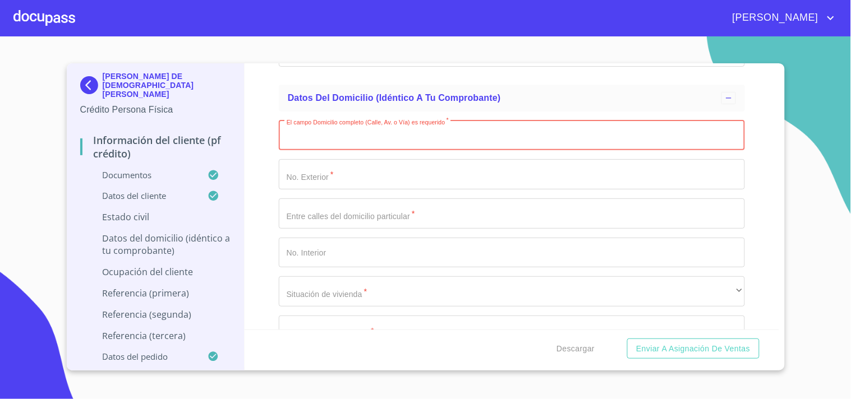
paste input ":!67#7!67!5:3!C7"
type input ":"
type input "i"
type input "INDEPENDENCIA NTE"
click at [346, 164] on input "Documento de identificación.   *" at bounding box center [512, 174] width 466 height 30
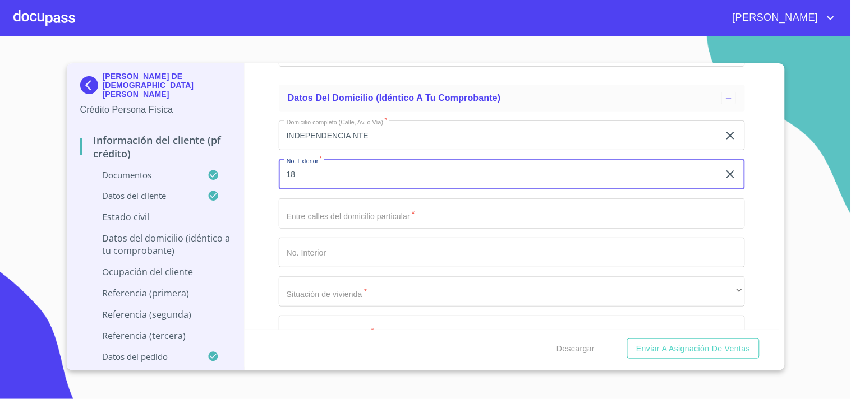
type input "18"
click at [303, 215] on input "Documento de identificación.   *" at bounding box center [512, 214] width 466 height 30
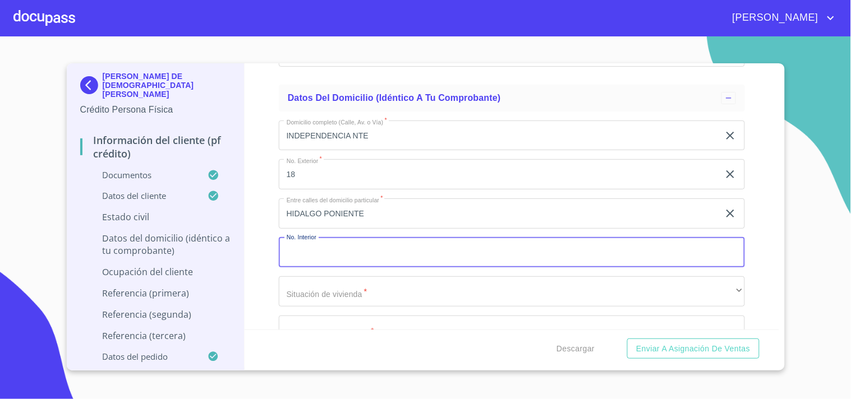
click at [349, 254] on input "Documento de identificación.   *" at bounding box center [512, 253] width 466 height 30
click at [405, 205] on input "HIDALGO PONIENTE" at bounding box center [499, 214] width 440 height 30
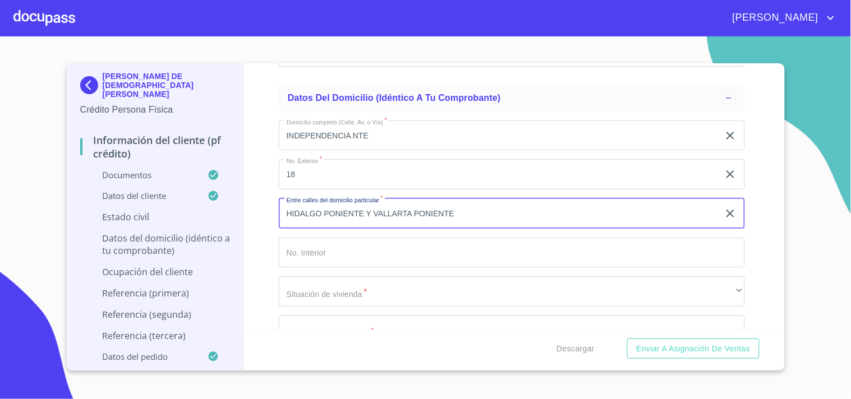
type input "HIDALGO PONIENTE Y VALLARTA PONIENTE"
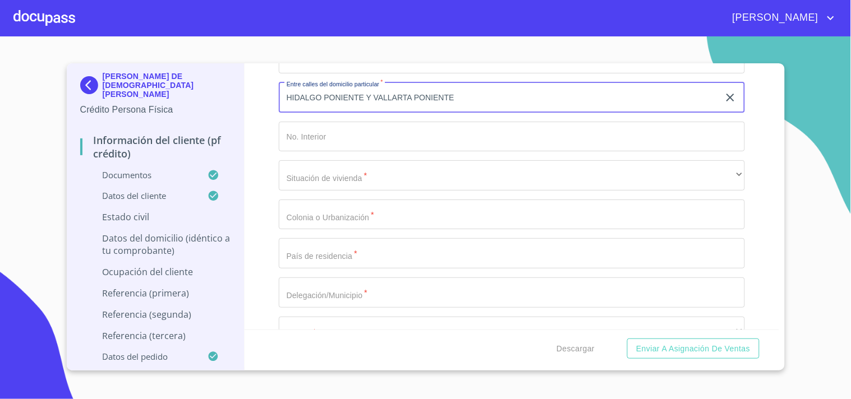
scroll to position [4591, 0]
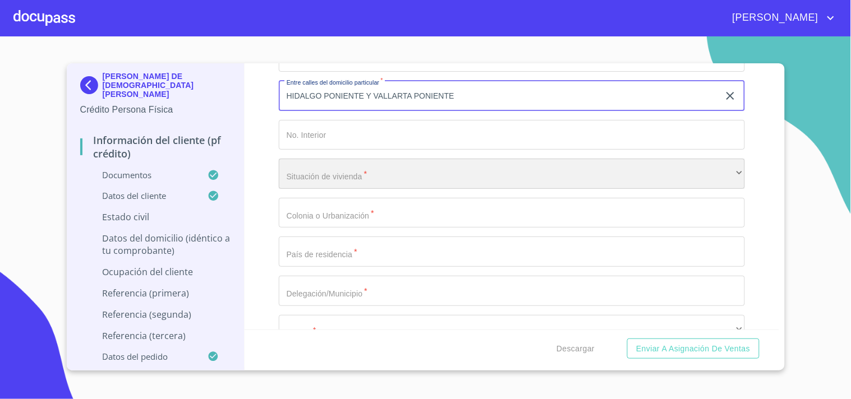
click at [394, 159] on div "​" at bounding box center [512, 174] width 466 height 30
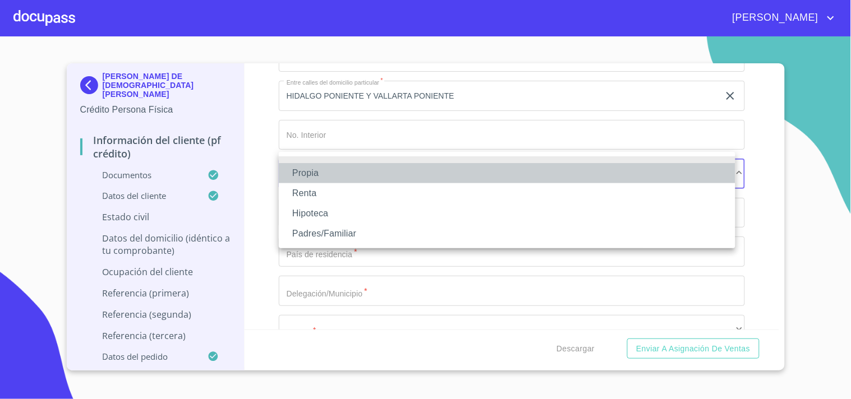
click at [332, 174] on li "Propia" at bounding box center [507, 173] width 456 height 20
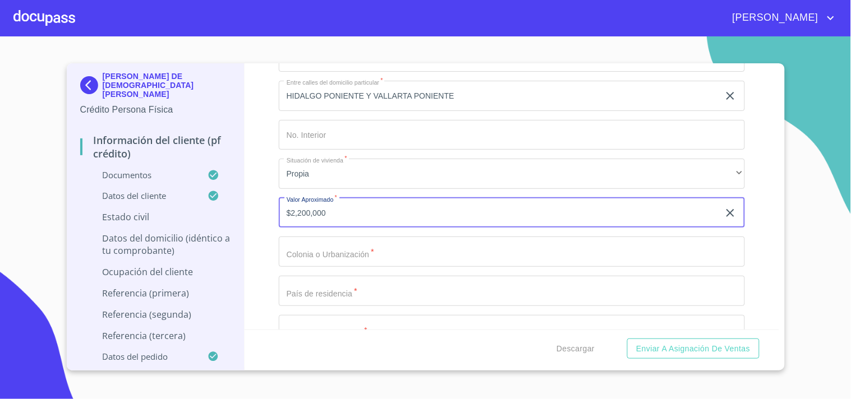
type input "$2,200,000"
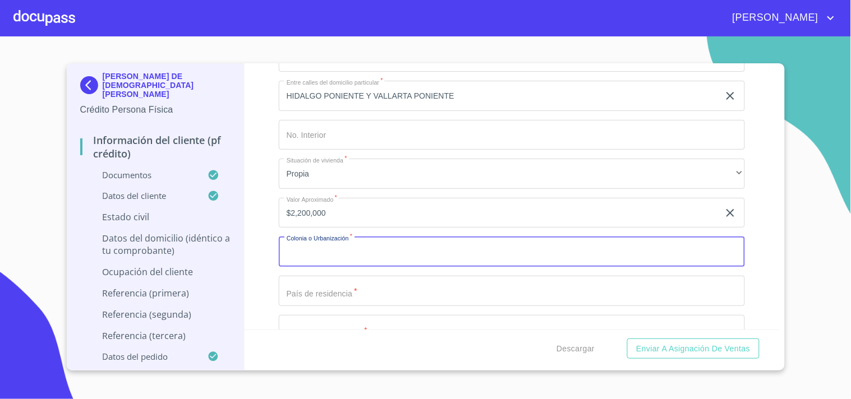
click at [325, 251] on input "Documento de identificación.   *" at bounding box center [512, 252] width 466 height 30
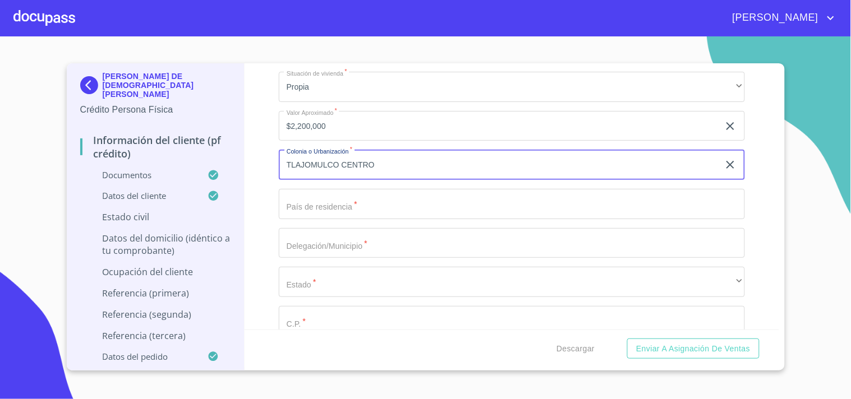
scroll to position [4687, 0]
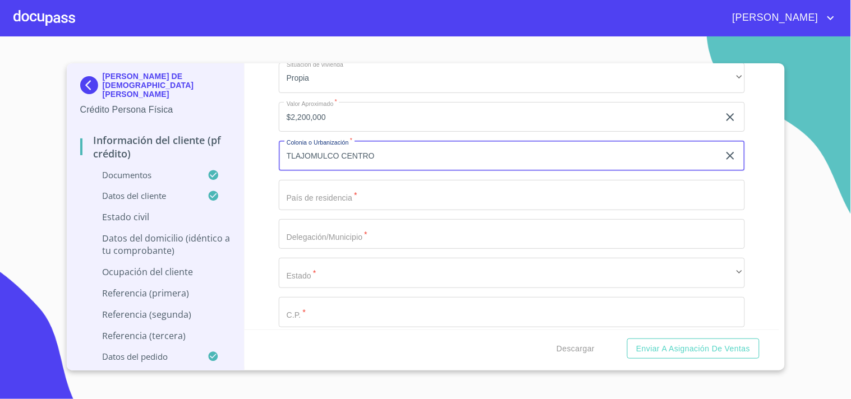
type input "TLAJOMULCO CENTRO"
click at [346, 186] on input "Documento de identificación.   *" at bounding box center [512, 195] width 466 height 30
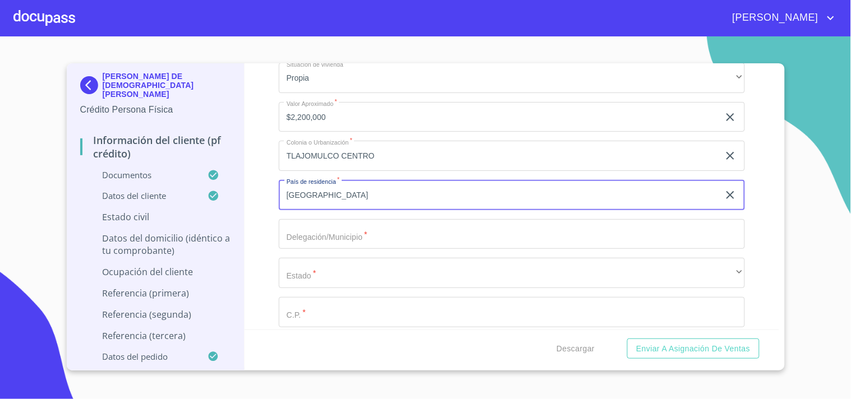
type input "[GEOGRAPHIC_DATA]"
click at [343, 221] on input "Documento de identificación.   *" at bounding box center [512, 234] width 466 height 30
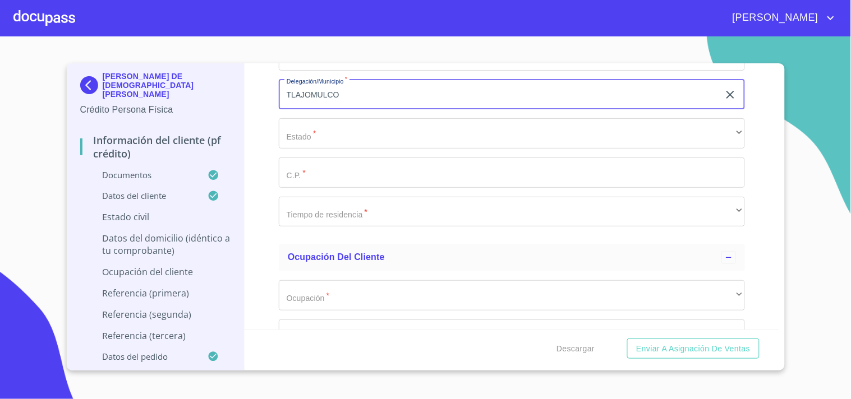
scroll to position [4829, 0]
type input "TLAJOMULCO"
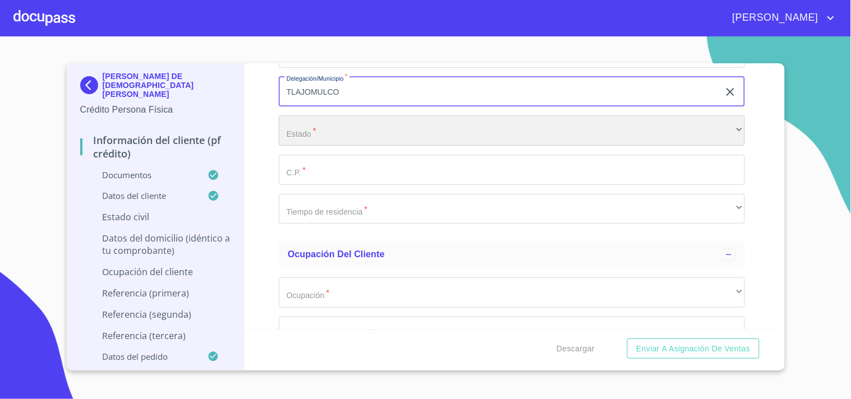
click at [320, 121] on div "​" at bounding box center [512, 131] width 466 height 30
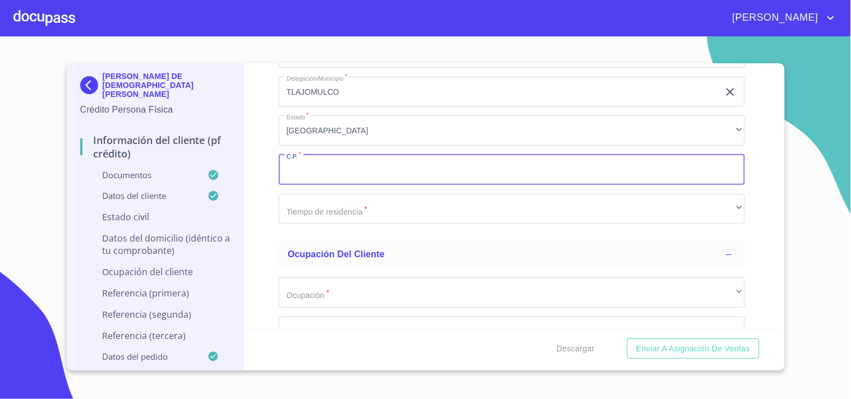
click at [339, 155] on input "Documento de identificación.   *" at bounding box center [512, 170] width 466 height 30
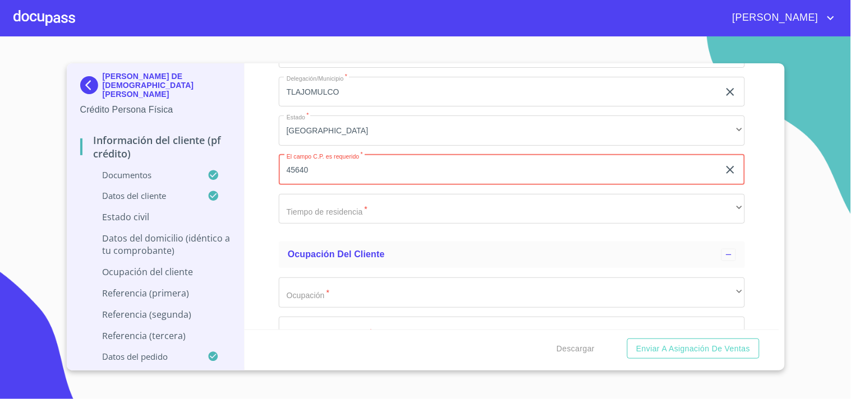
type input "45640"
click at [268, 200] on div "Información del cliente (PF crédito) Documentos Documento de identificación.   …" at bounding box center [511, 196] width 534 height 266
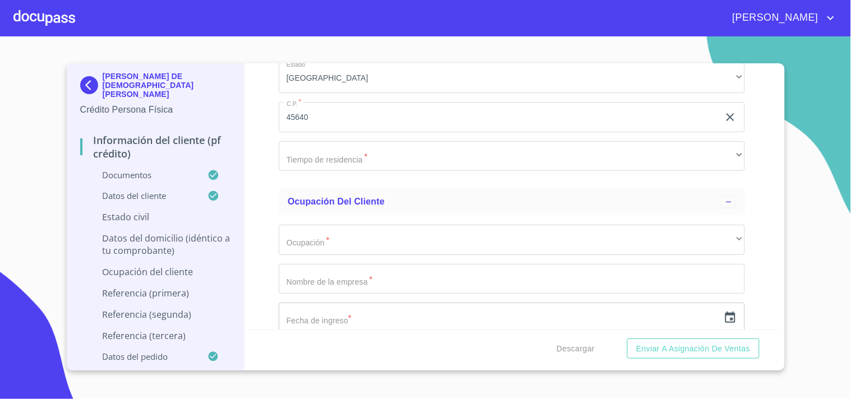
scroll to position [4919, 0]
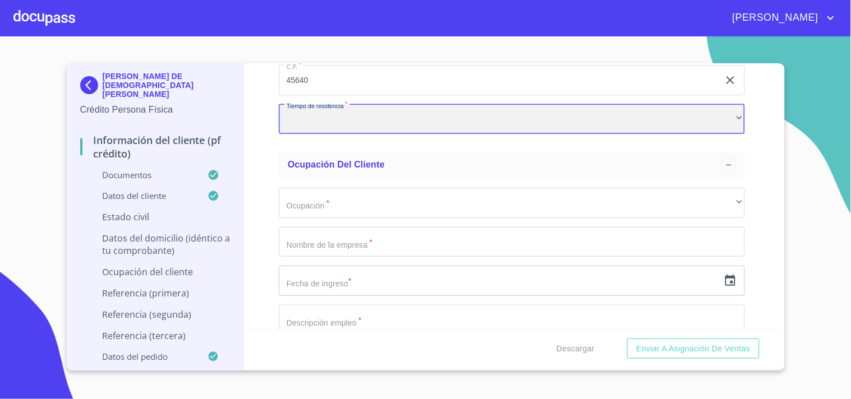
click at [335, 110] on div "​" at bounding box center [512, 119] width 466 height 30
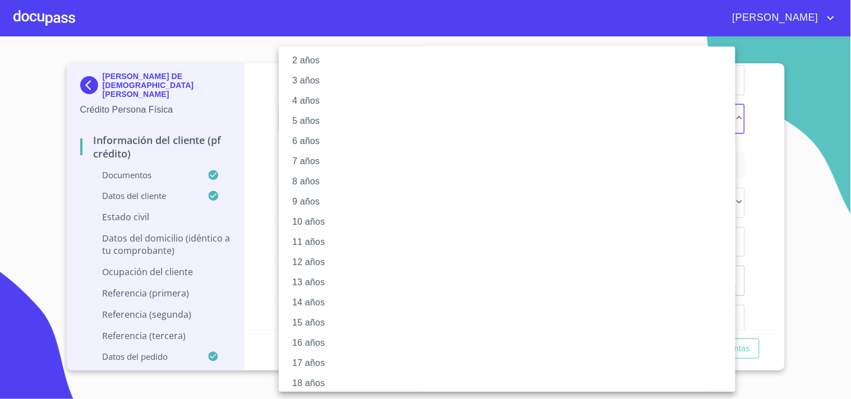
scroll to position [93, 0]
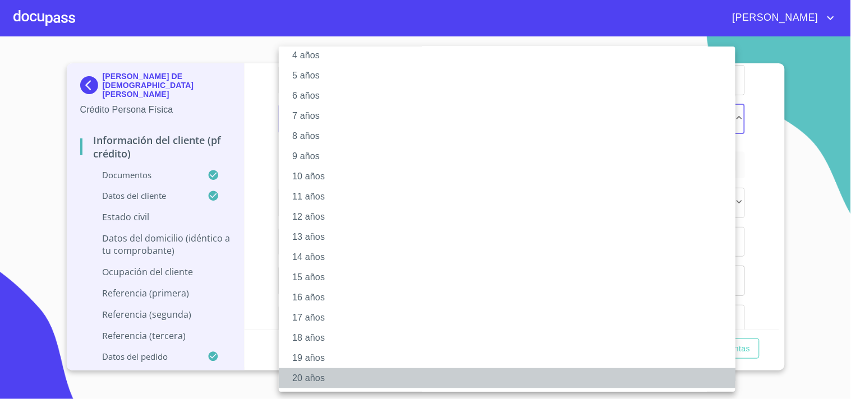
click at [320, 371] on li "20 años" at bounding box center [512, 378] width 466 height 20
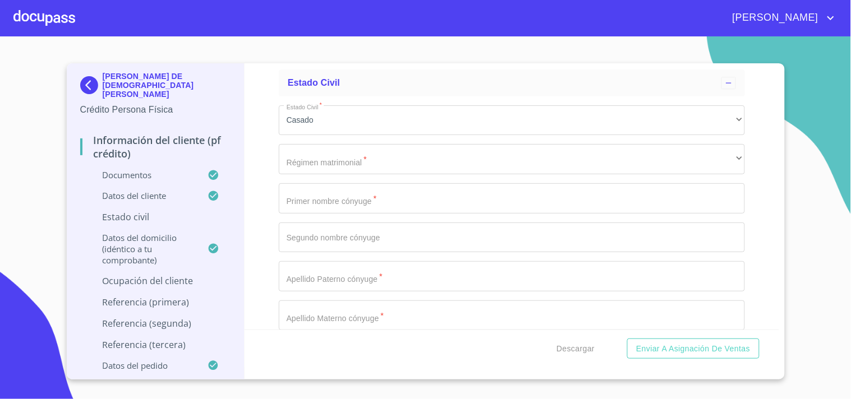
scroll to position [4121, 0]
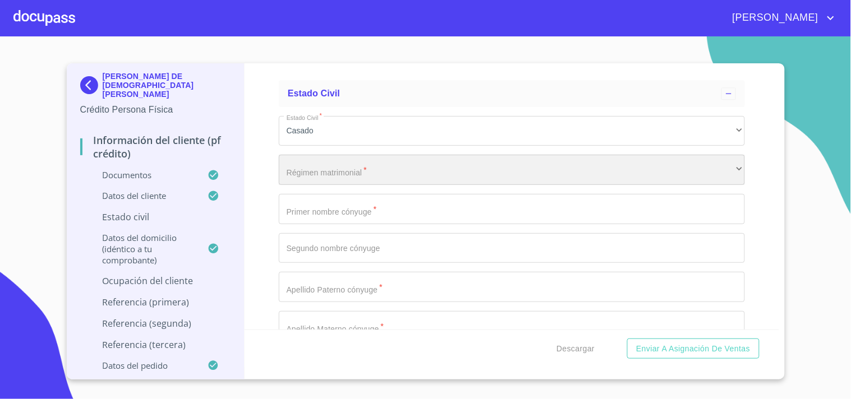
click at [317, 160] on div "​" at bounding box center [512, 170] width 466 height 30
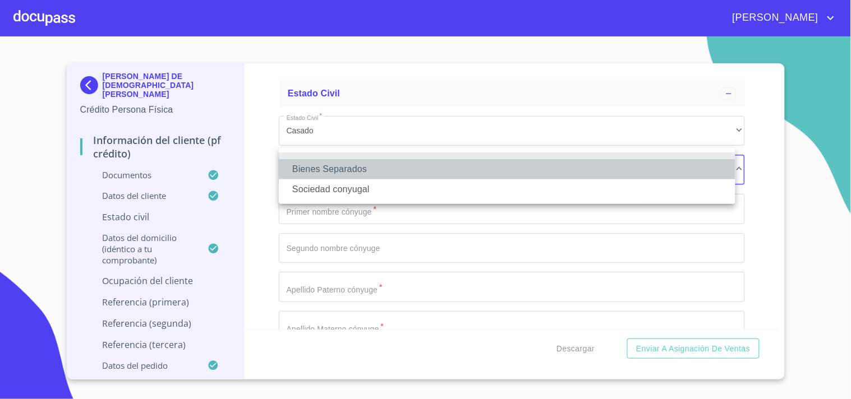
click at [321, 173] on li "Bienes Separados" at bounding box center [507, 169] width 456 height 20
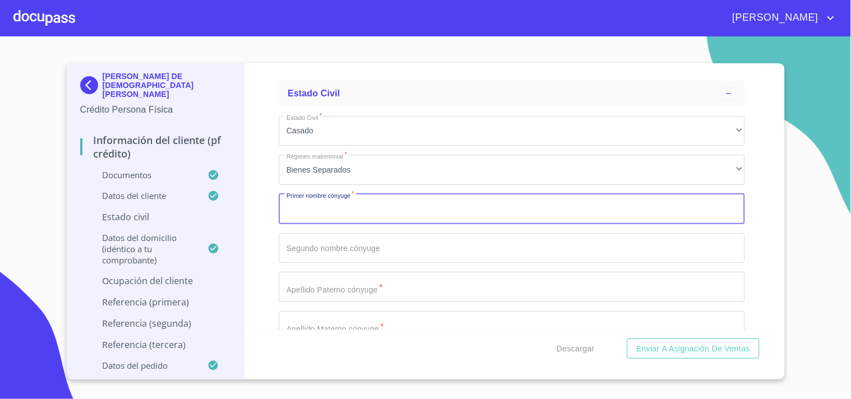
click at [297, 197] on input "Documento de identificación.   *" at bounding box center [512, 209] width 466 height 30
paste input "Huidor"
type input "Huidor"
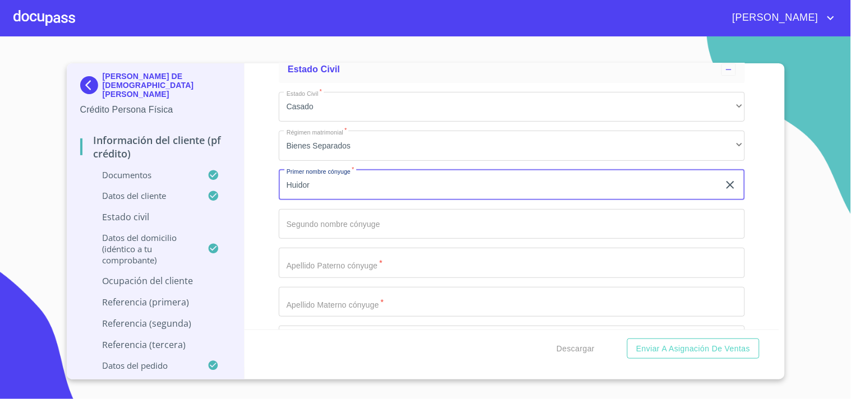
scroll to position [4145, 0]
click at [304, 173] on input "Huidor" at bounding box center [499, 184] width 440 height 30
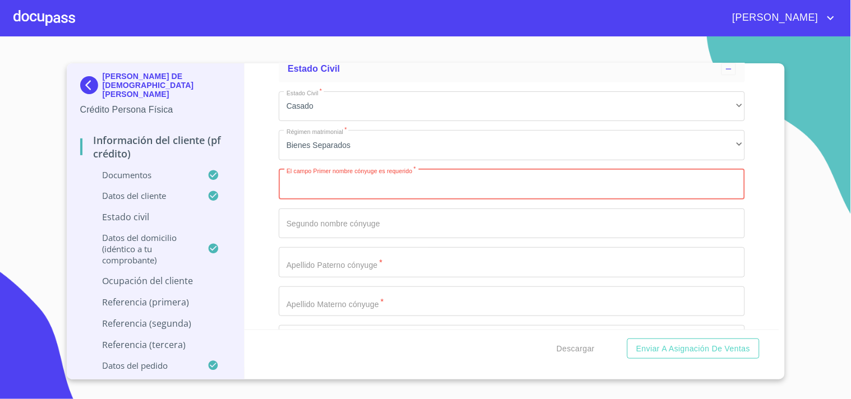
paste input "Katia"
type input "Katia"
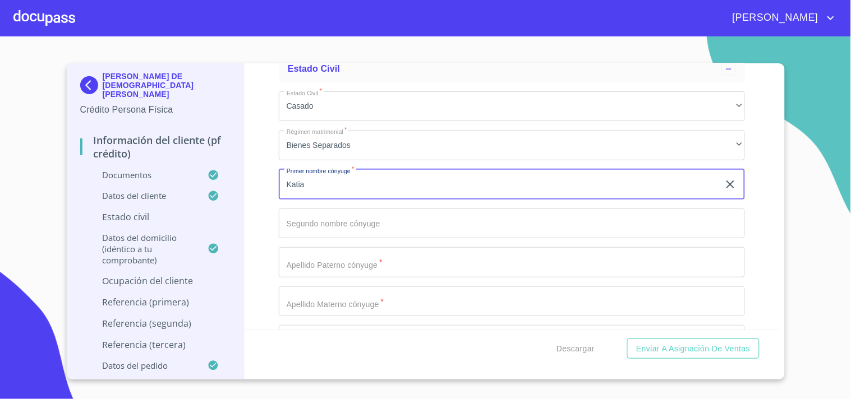
click at [317, 216] on input "Documento de identificación.   *" at bounding box center [512, 224] width 466 height 30
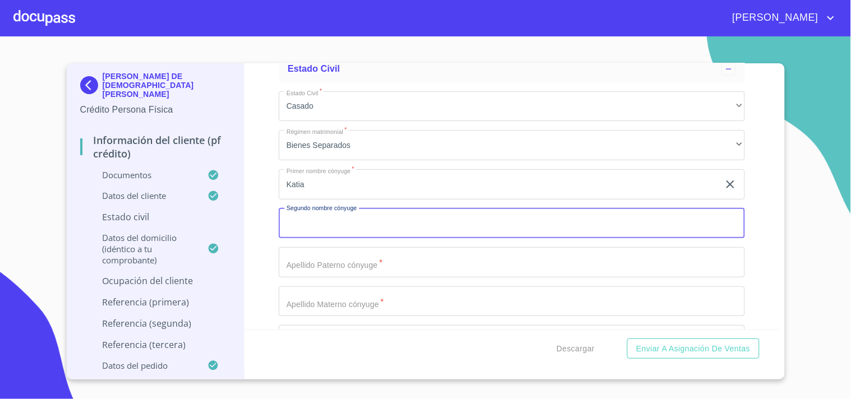
paste input "Arizberh"
type input "Arizberh"
click at [265, 248] on div "Información del cliente (PF crédito) Documentos Documento de identificación.   …" at bounding box center [511, 196] width 534 height 266
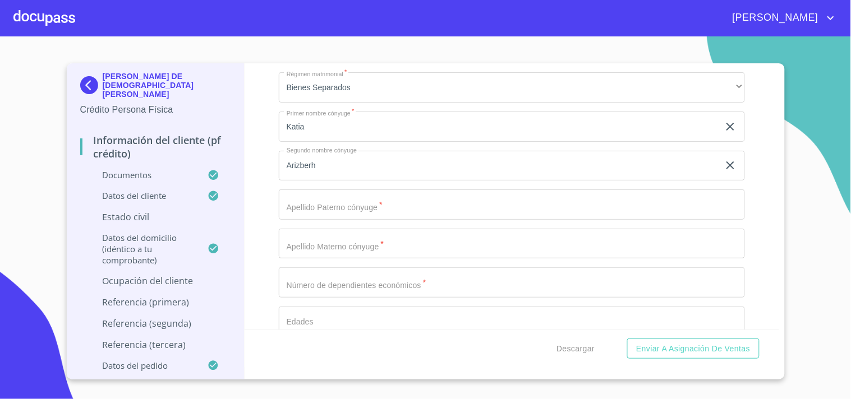
scroll to position [4218, 0]
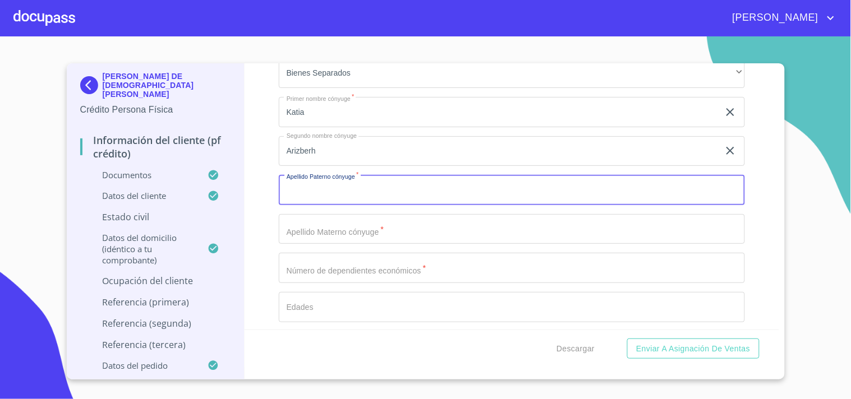
click at [328, 188] on input "Documento de identificación.   *" at bounding box center [512, 190] width 466 height 30
paste input "Huidor"
type input "Huidor"
click at [261, 182] on div "Información del cliente (PF crédito) Documentos Documento de identificación.   …" at bounding box center [511, 196] width 534 height 266
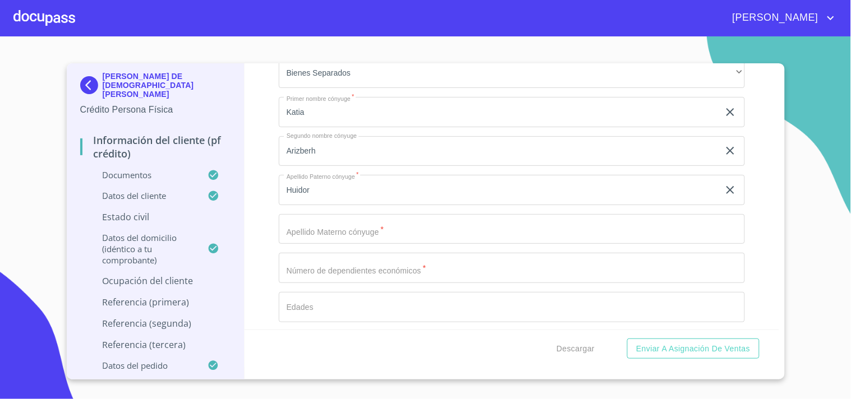
click at [317, 227] on input "Documento de identificación.   *" at bounding box center [512, 229] width 466 height 30
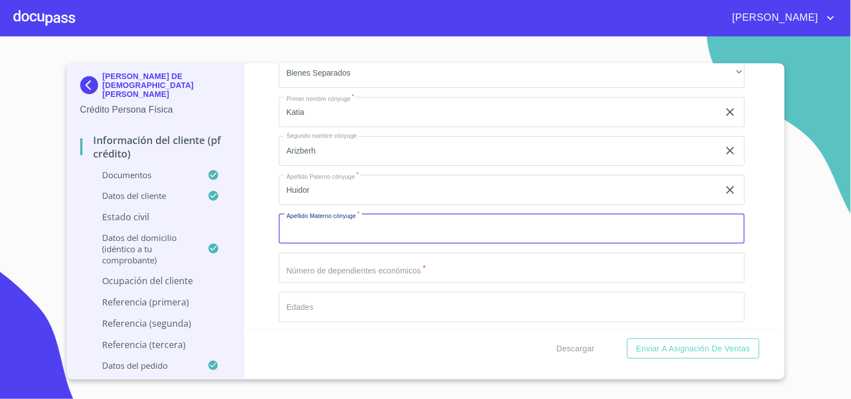
paste input "[PERSON_NAME]"
click at [289, 220] on input "[PERSON_NAME]" at bounding box center [499, 229] width 440 height 30
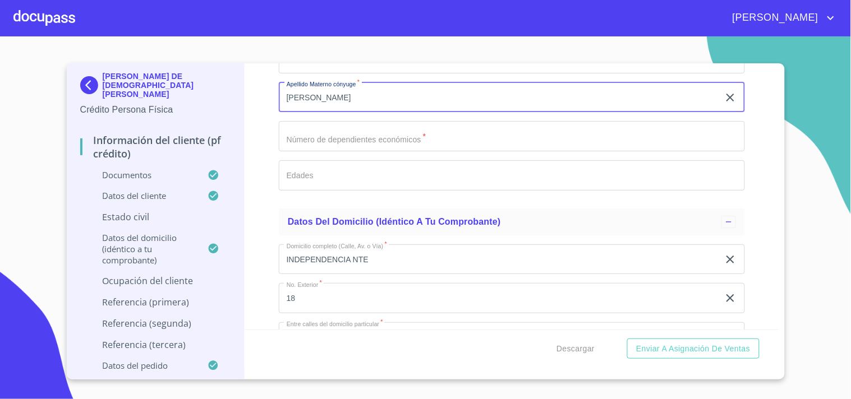
scroll to position [4351, 0]
type input "[PERSON_NAME]"
click at [344, 122] on input "Documento de identificación.   *" at bounding box center [512, 135] width 466 height 30
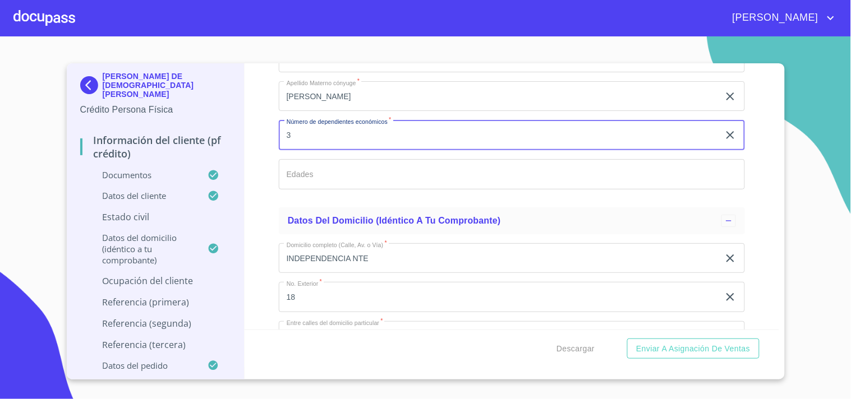
type input "3"
click at [332, 167] on input "Documento de identificación.   *" at bounding box center [512, 174] width 466 height 30
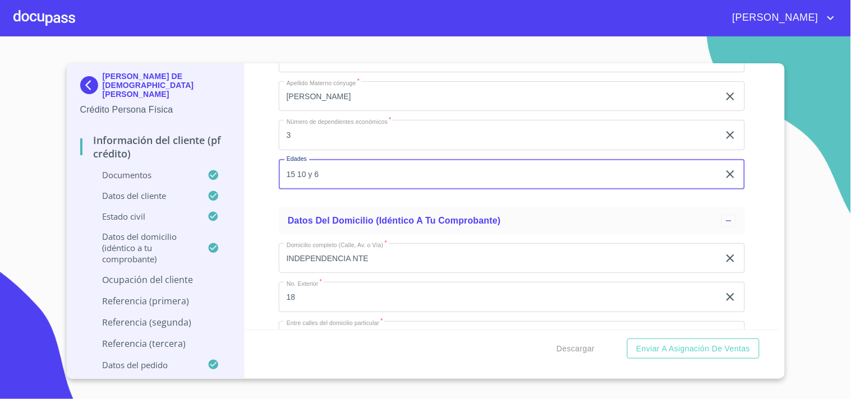
type input "15 10 y 6"
click at [261, 181] on div "Información del cliente (PF crédito) Documentos Documento de identificación.   …" at bounding box center [511, 196] width 534 height 266
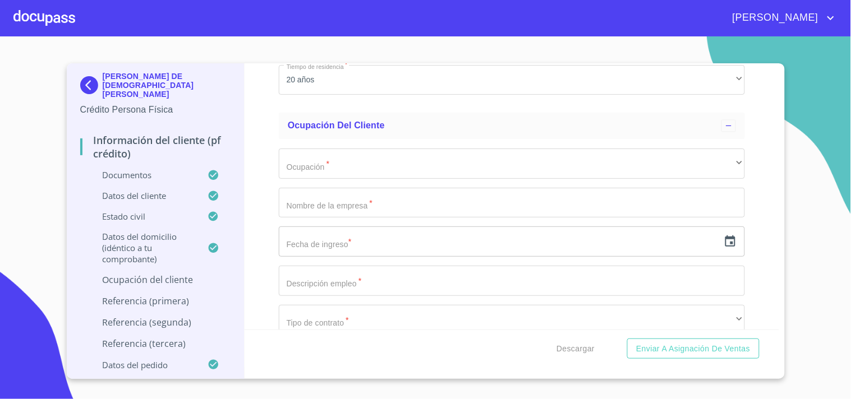
scroll to position [4963, 0]
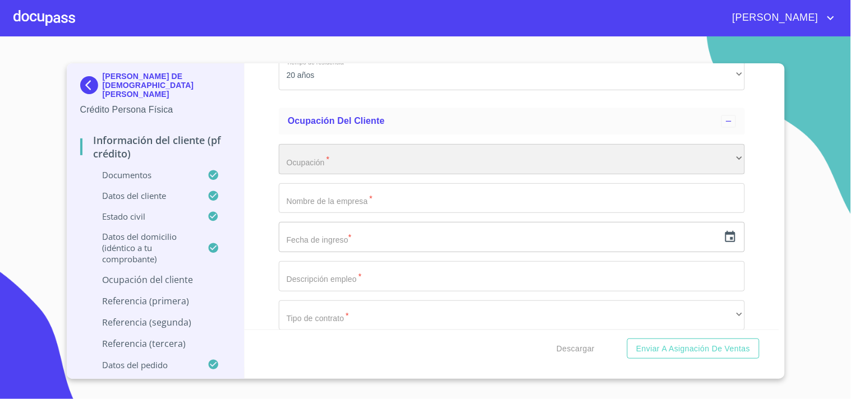
click at [312, 152] on div "​" at bounding box center [512, 159] width 466 height 30
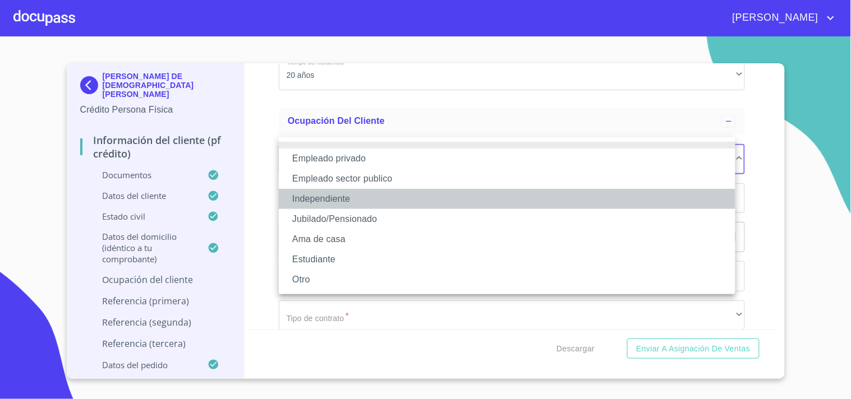
click at [366, 202] on li "Independiente" at bounding box center [507, 199] width 456 height 20
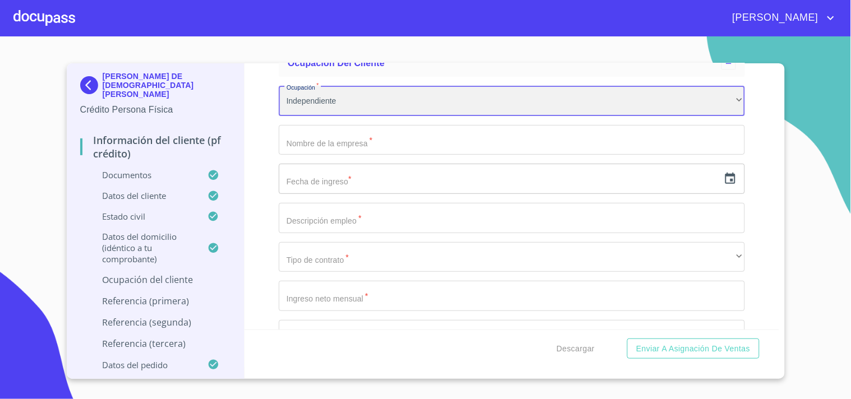
scroll to position [5030, 0]
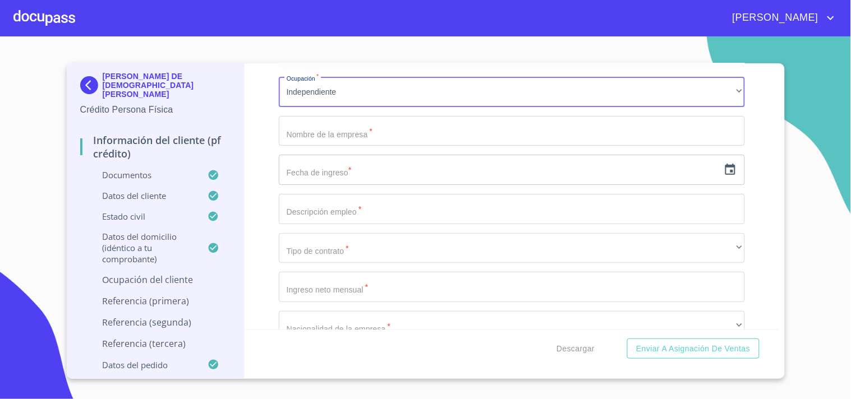
click at [312, 122] on input "Documento de identificación.   *" at bounding box center [512, 131] width 466 height 30
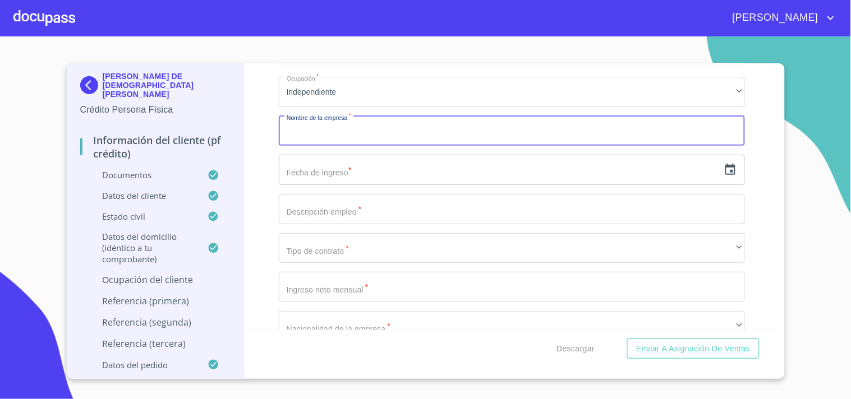
click at [312, 122] on input "Documento de identificación.   *" at bounding box center [512, 131] width 466 height 30
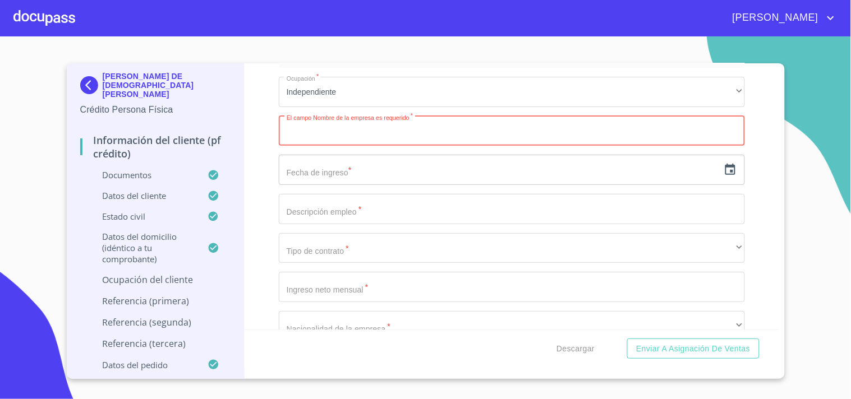
paste input "BEBIDAS NATURIZA"
type input "BEBIDAS NATURIZA"
click at [320, 164] on input "text" at bounding box center [499, 170] width 440 height 30
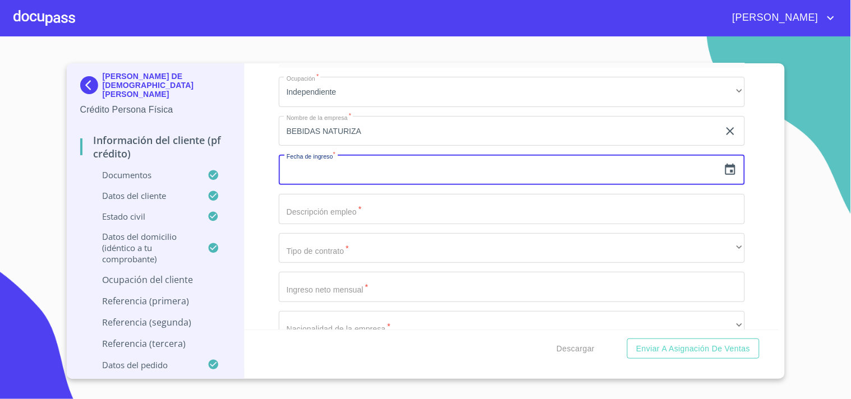
click at [320, 164] on input "text" at bounding box center [499, 170] width 440 height 30
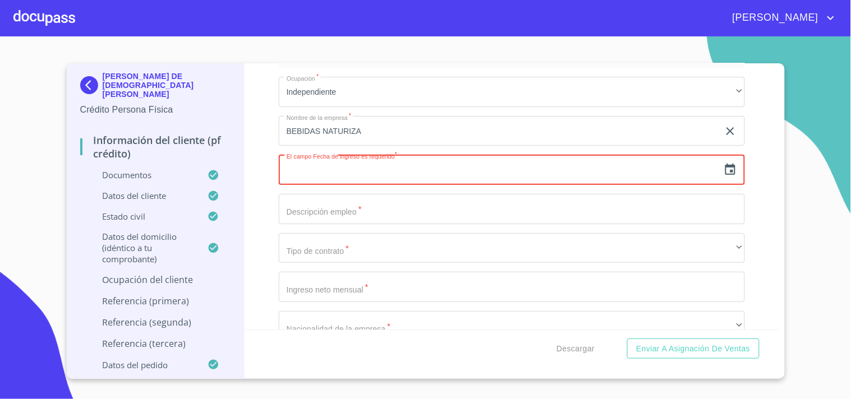
click at [335, 170] on input "text" at bounding box center [499, 170] width 440 height 30
click at [725, 163] on icon "button" at bounding box center [729, 169] width 13 height 13
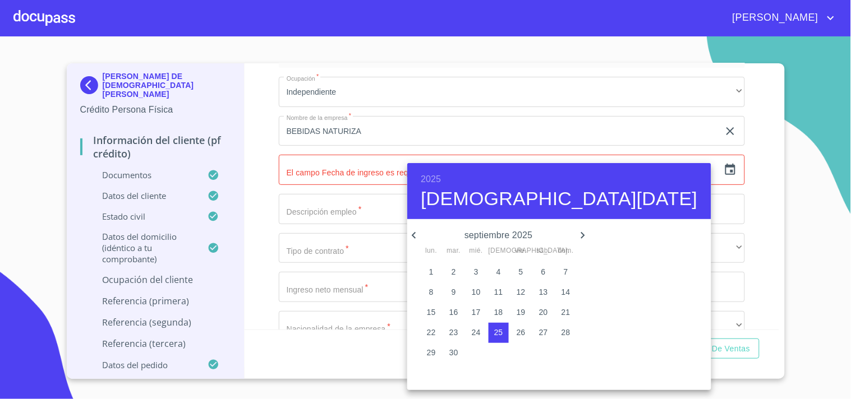
click at [415, 236] on icon "button" at bounding box center [413, 235] width 13 height 13
click at [430, 177] on h6 "2025" at bounding box center [431, 180] width 20 height 16
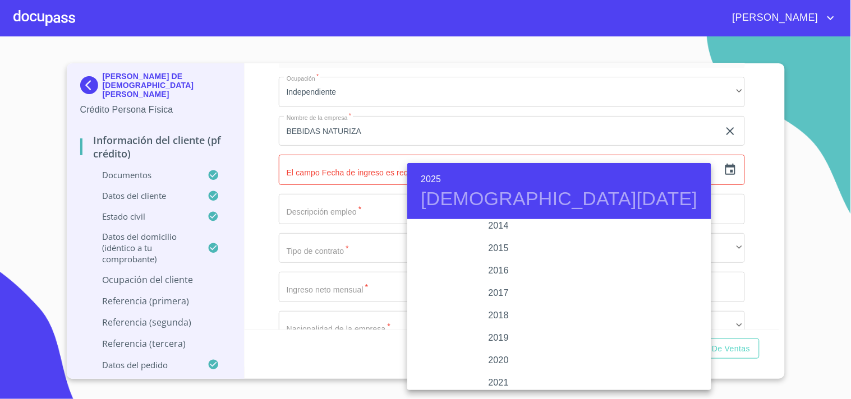
scroll to position [1976, 0]
click at [491, 273] on div "2015" at bounding box center [498, 275] width 182 height 22
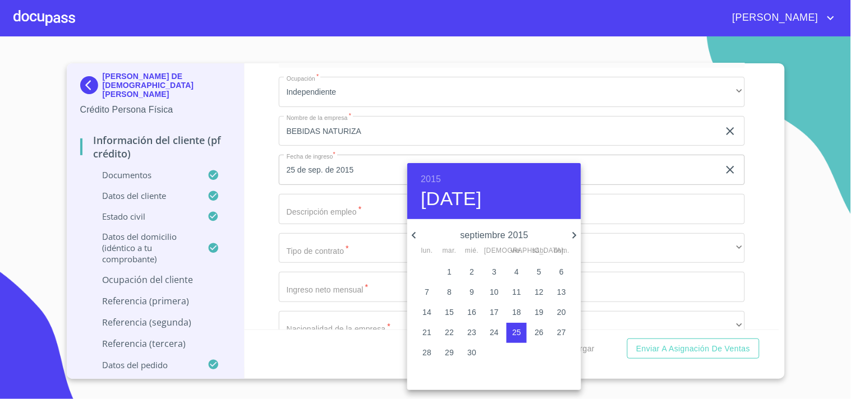
click at [415, 233] on icon "button" at bounding box center [414, 235] width 4 height 7
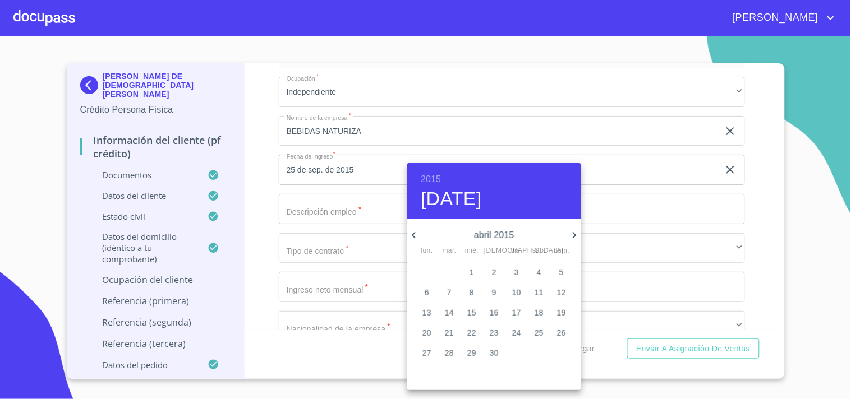
click at [415, 233] on icon "button" at bounding box center [414, 235] width 4 height 7
click at [570, 237] on icon "button" at bounding box center [574, 235] width 13 height 13
click at [472, 267] on p "1" at bounding box center [471, 271] width 4 height 11
type input "1 de abr. de 2015"
click at [289, 212] on div at bounding box center [425, 199] width 851 height 399
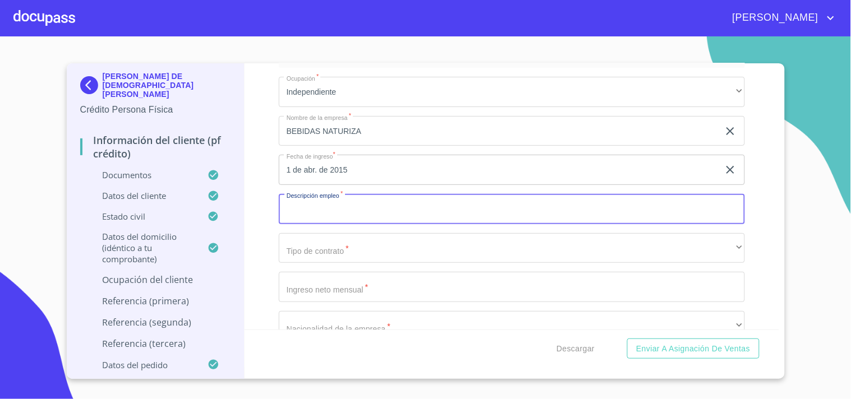
click at [314, 200] on input "Documento de identificación.   *" at bounding box center [512, 209] width 466 height 30
type input "v"
type input "VENTA DE AGUAS FRESCAS"
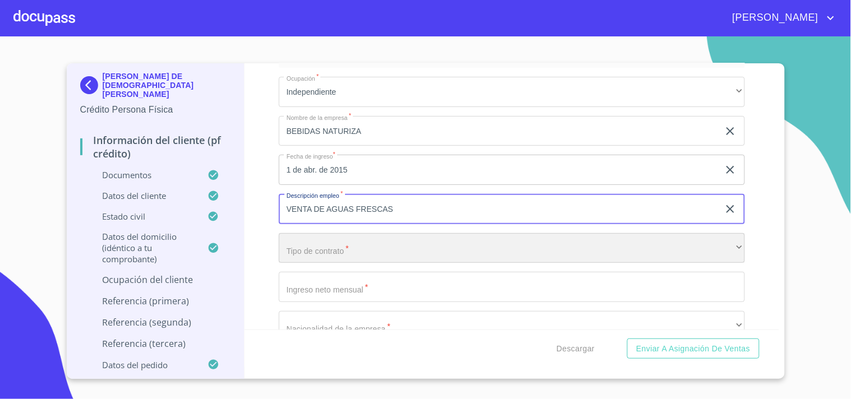
click at [316, 239] on div "​" at bounding box center [512, 248] width 466 height 30
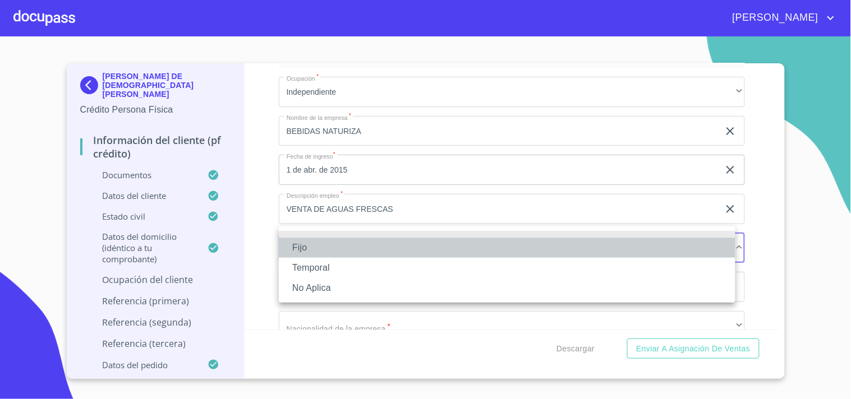
click at [310, 249] on li "Fijo" at bounding box center [507, 248] width 456 height 20
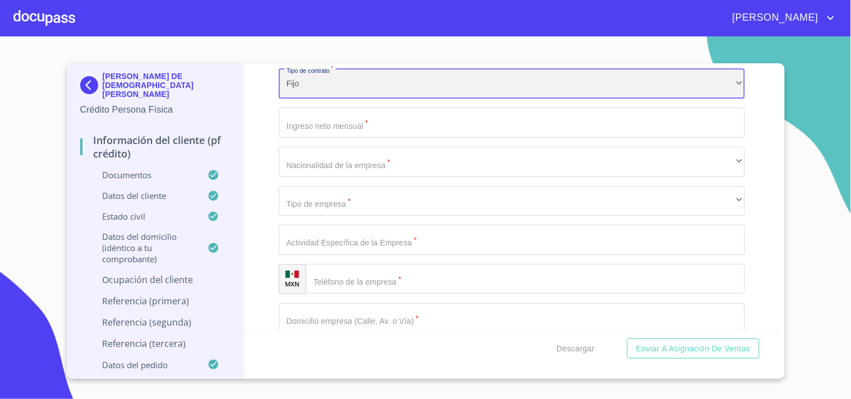
scroll to position [5198, 0]
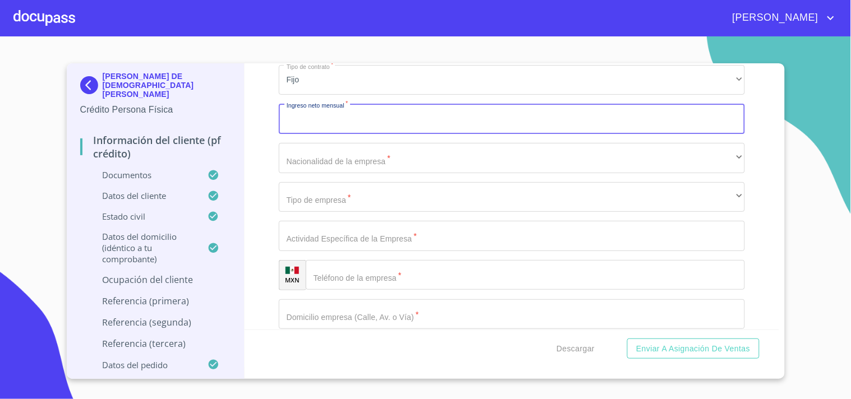
click at [334, 113] on input "Documento de identificación.   *" at bounding box center [512, 119] width 466 height 30
type input "65000"
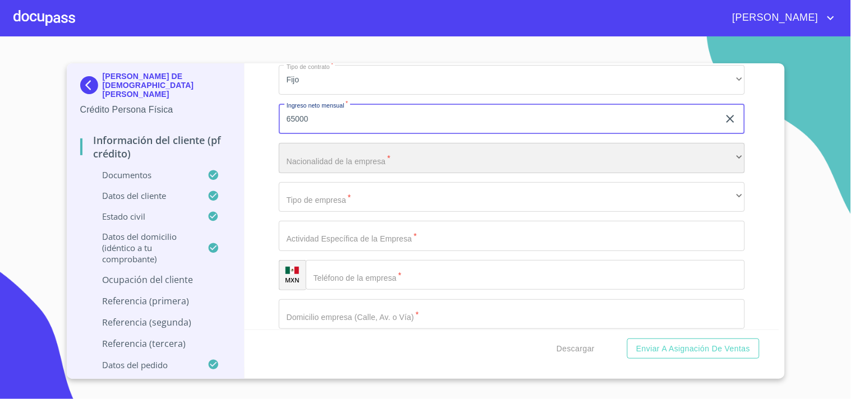
click at [299, 144] on div "​" at bounding box center [512, 158] width 466 height 30
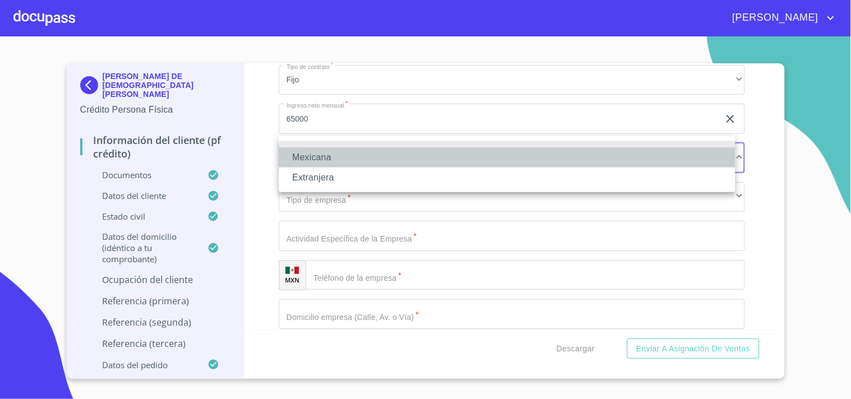
click at [334, 155] on li "Mexicana" at bounding box center [507, 157] width 456 height 20
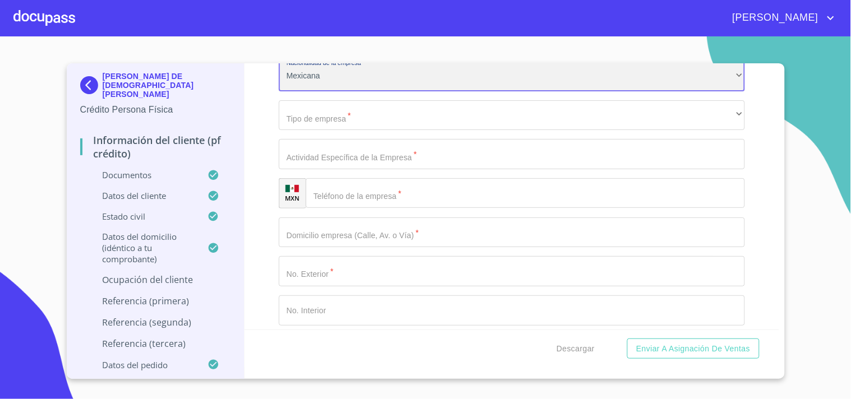
scroll to position [5303, 0]
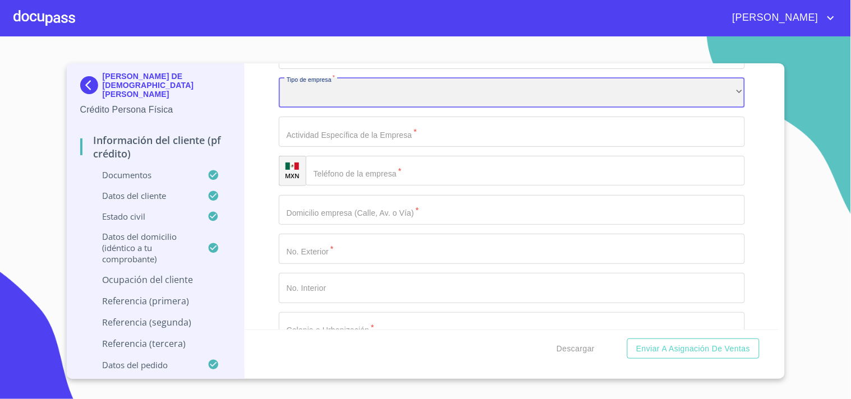
click at [328, 82] on div "​" at bounding box center [512, 93] width 466 height 30
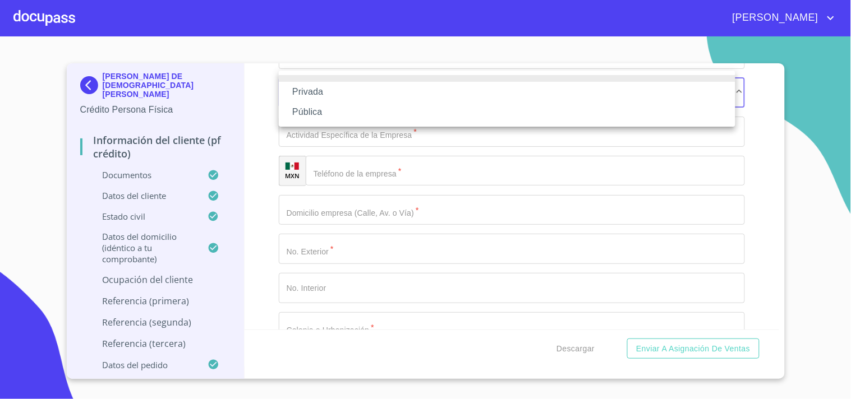
click at [324, 91] on li "Privada" at bounding box center [507, 92] width 456 height 20
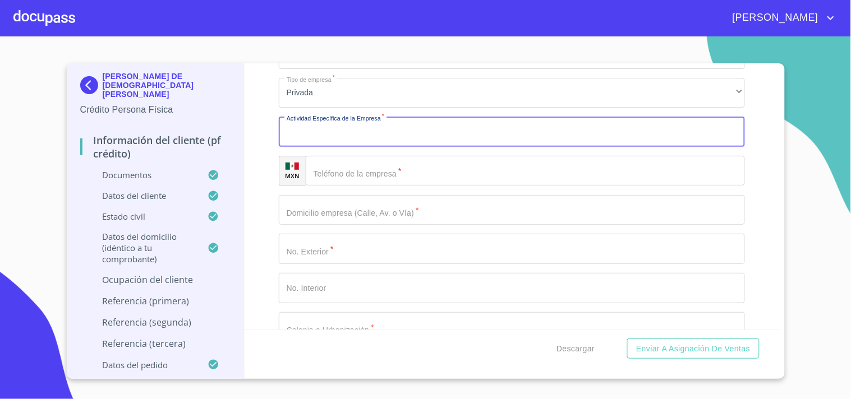
click at [339, 126] on input "Documento de identificación.   *" at bounding box center [512, 132] width 466 height 30
type input "VENTA DE AGUAS FRESCAS"
click at [368, 169] on input "Documento de identificación.   *" at bounding box center [525, 171] width 439 height 30
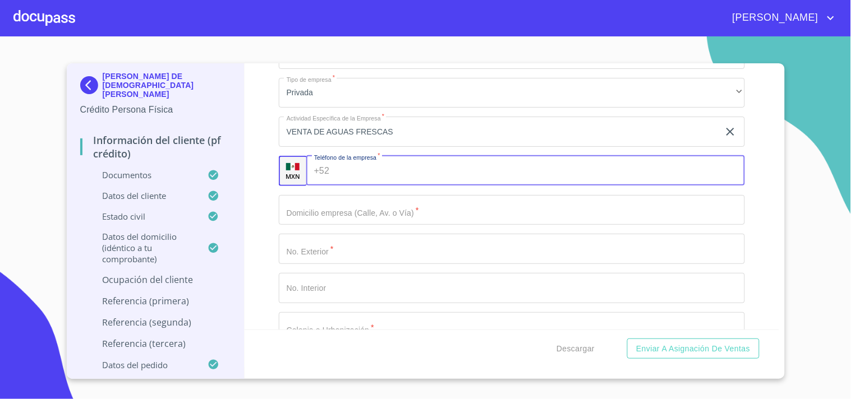
paste input "[PHONE_NUMBER]"
type input "[PHONE_NUMBER]"
click at [275, 156] on div "Información del cliente (PF crédito) Documentos Documento de identificación.   …" at bounding box center [511, 196] width 534 height 266
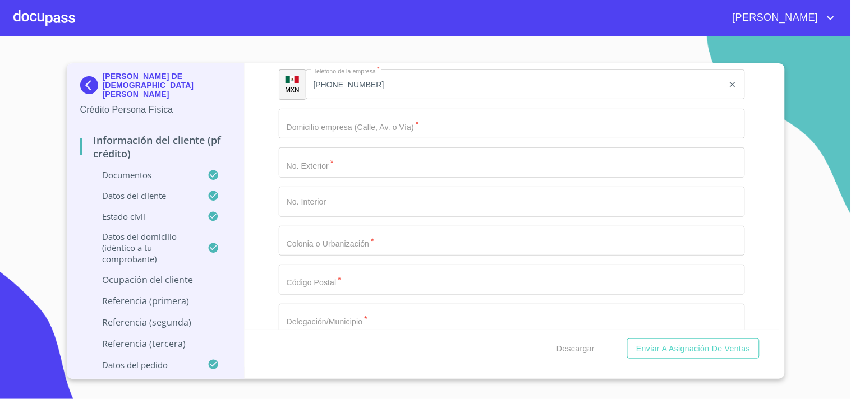
scroll to position [5380, 0]
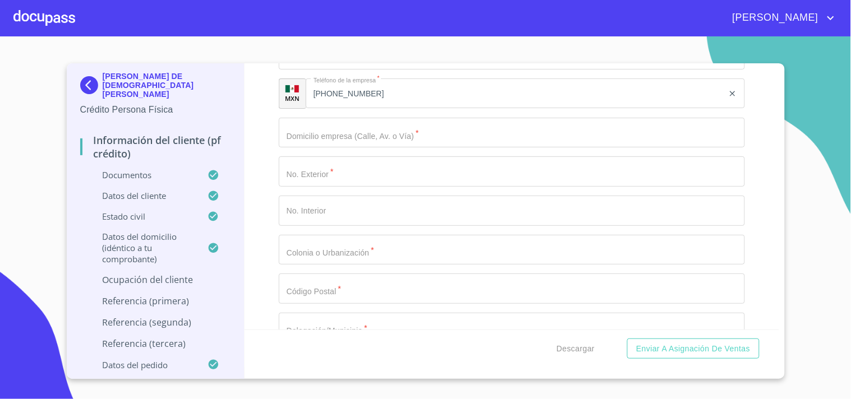
click at [366, 129] on input "Documento de identificación.   *" at bounding box center [512, 133] width 466 height 30
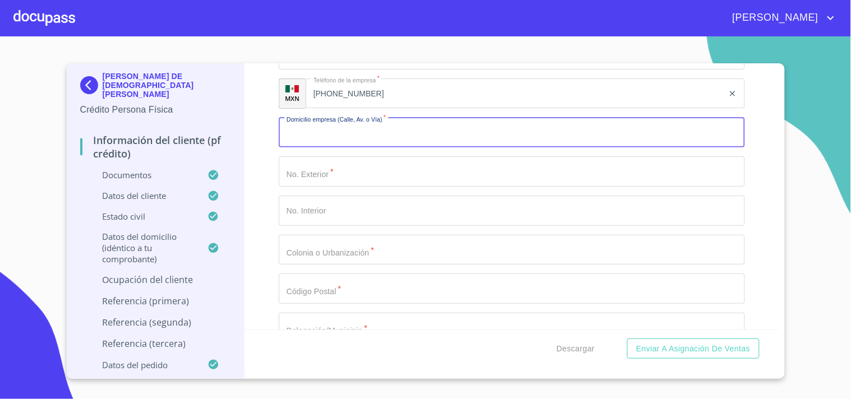
paste input "C INDEPENDENCIA NTE"
type input "C INDEPENDENCIA NTE"
click at [311, 167] on input "Documento de identificación.   *" at bounding box center [512, 171] width 466 height 30
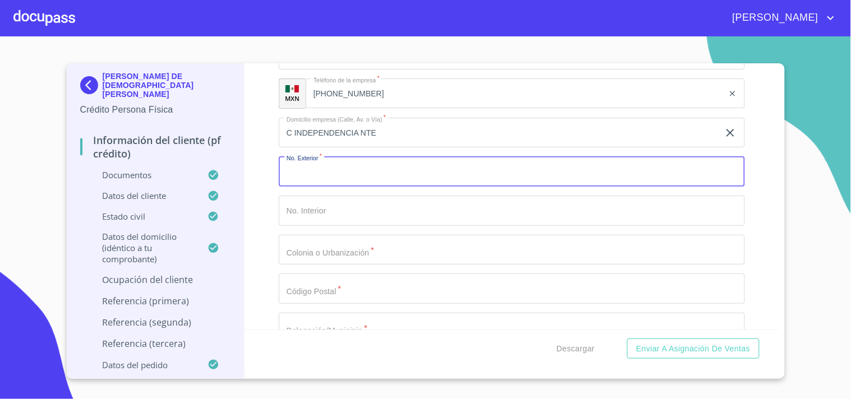
paste input "18"
type input "18"
click at [265, 170] on div "Información del cliente (PF crédito) Documentos Documento de identificación.   …" at bounding box center [511, 196] width 534 height 266
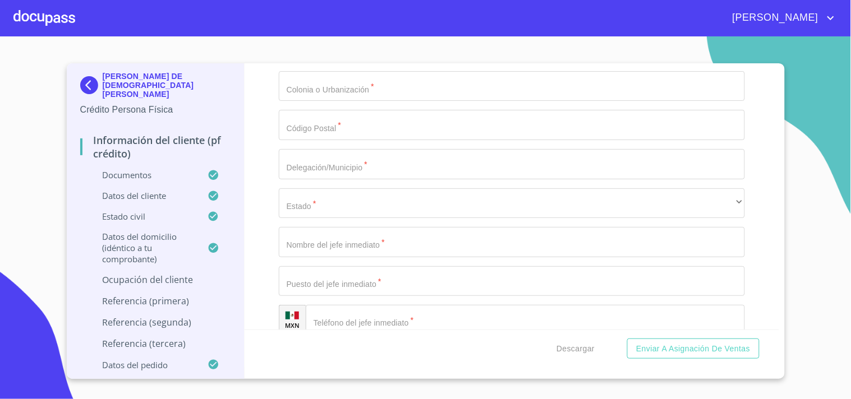
scroll to position [5545, 0]
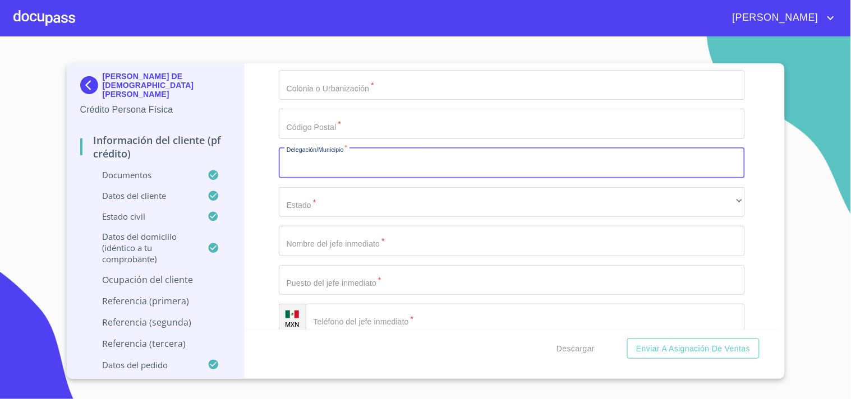
click at [351, 157] on input "Documento de identificación.   *" at bounding box center [512, 163] width 466 height 30
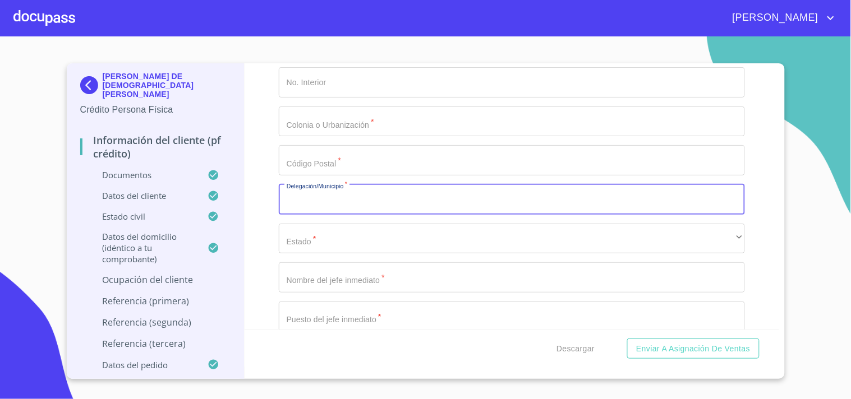
scroll to position [5504, 0]
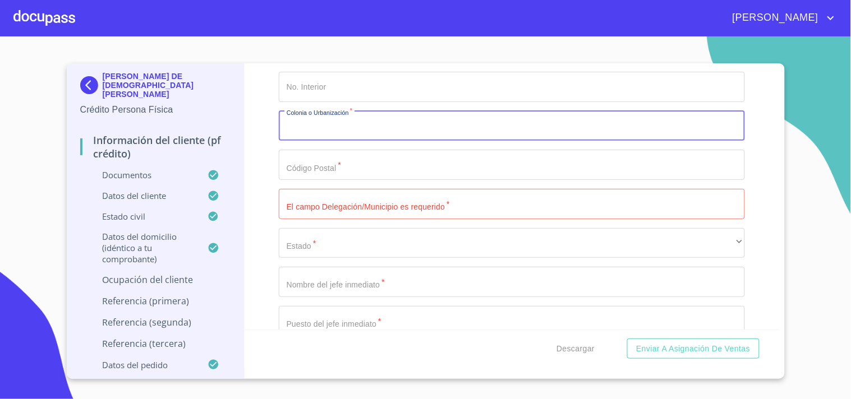
click at [332, 123] on input "Documento de identificación.   *" at bounding box center [512, 126] width 466 height 30
type input "TLAJOMULCO CENTRO"
click at [346, 162] on input "Documento de identificación.   *" at bounding box center [512, 165] width 466 height 30
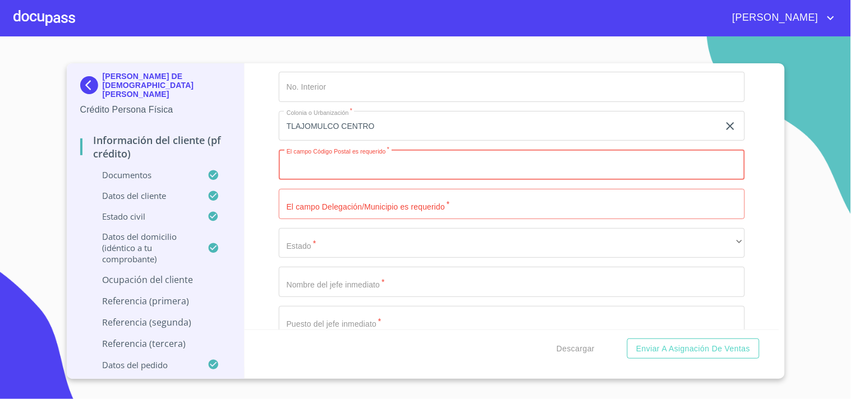
paste input "text"
click at [335, 164] on input "Documento de identificación.   *" at bounding box center [512, 165] width 466 height 30
paste input "text"
click at [278, 132] on div "Información del cliente (PF crédito) Documentos Documento de identificación.   …" at bounding box center [511, 196] width 534 height 266
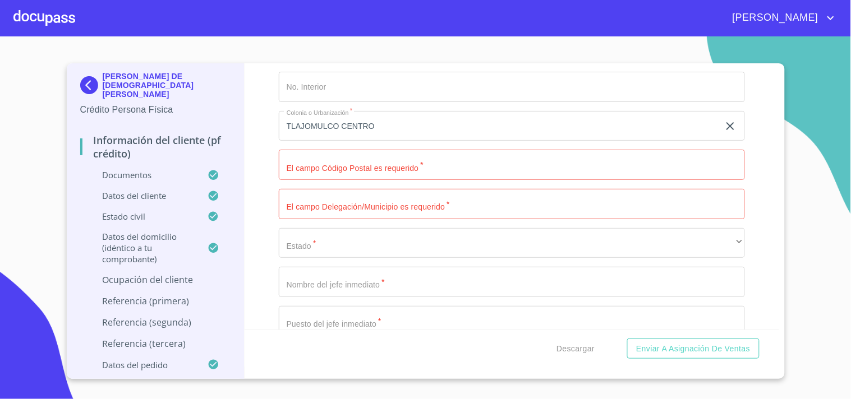
click at [353, 160] on input "Documento de identificación.   *" at bounding box center [512, 165] width 466 height 30
paste input "45640"
type input "45640"
click at [255, 179] on div "Información del cliente (PF crédito) Documentos Documento de identificación.   …" at bounding box center [511, 196] width 534 height 266
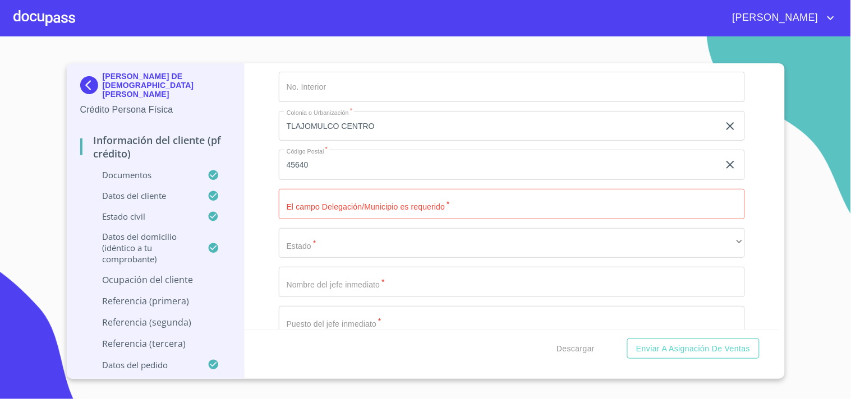
click at [322, 193] on input "Documento de identificación.   *" at bounding box center [512, 204] width 466 height 30
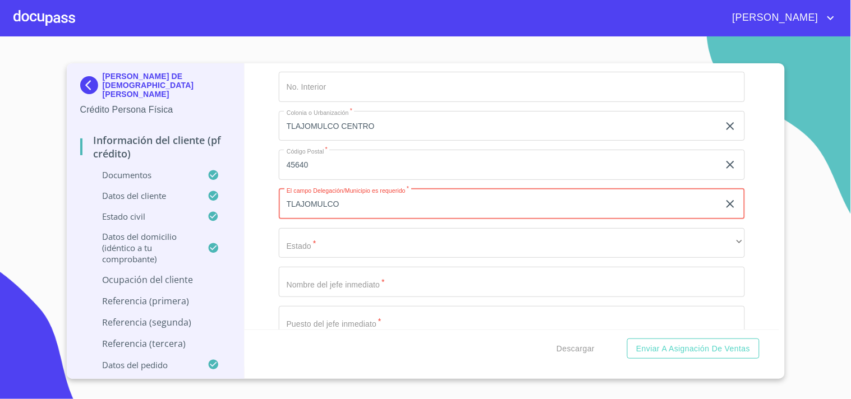
type input "TLAJOMULCO"
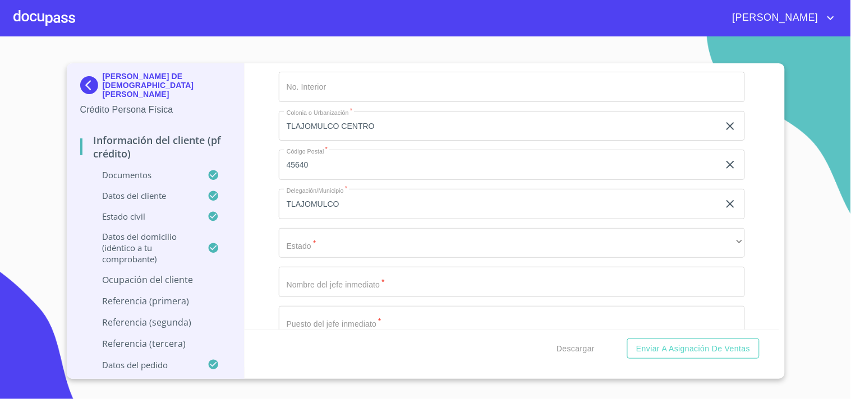
click at [260, 198] on div "Información del cliente (PF crédito) Documentos Documento de identificación.   …" at bounding box center [511, 196] width 534 height 266
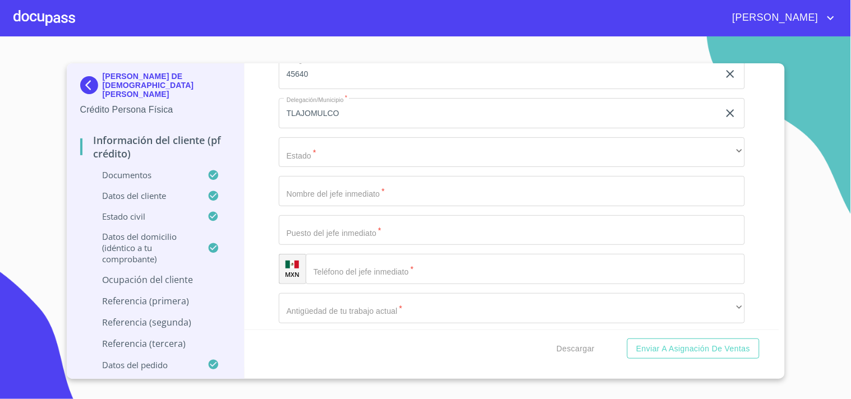
scroll to position [5603, 0]
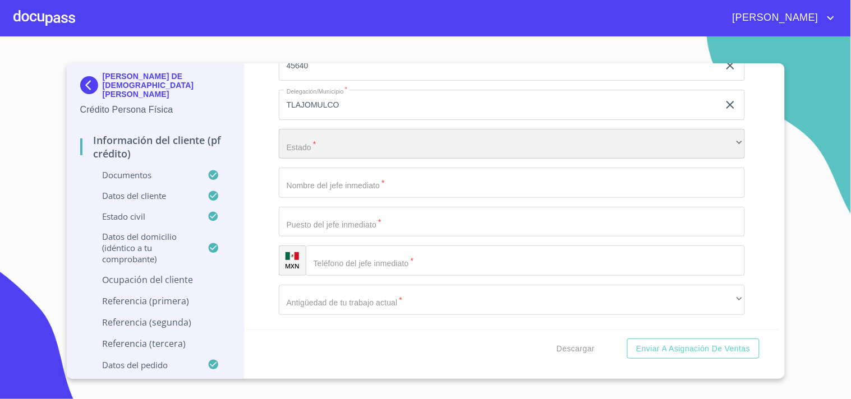
click at [315, 131] on div "​" at bounding box center [512, 144] width 466 height 30
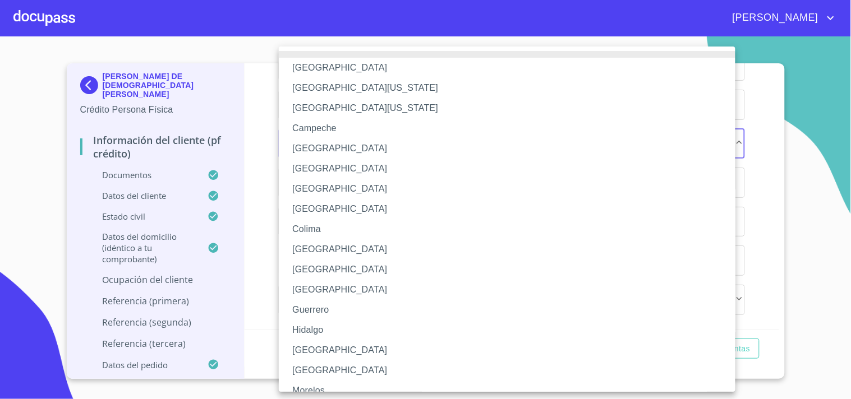
click at [306, 345] on li "[GEOGRAPHIC_DATA]" at bounding box center [512, 350] width 466 height 20
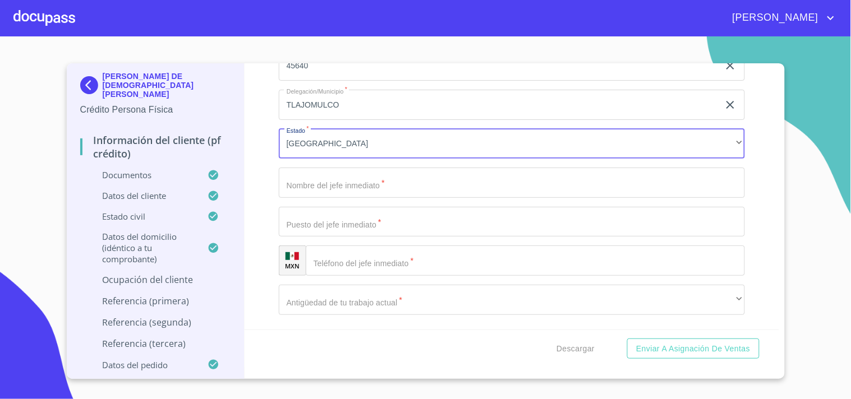
click at [298, 180] on input "Documento de identificación.   *" at bounding box center [512, 183] width 466 height 30
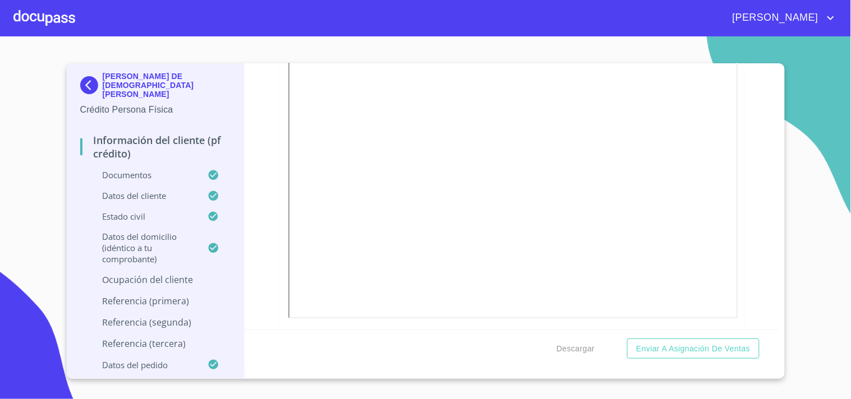
scroll to position [3266, 0]
click at [183, 274] on p "Ocupación del Cliente" at bounding box center [155, 280] width 151 height 12
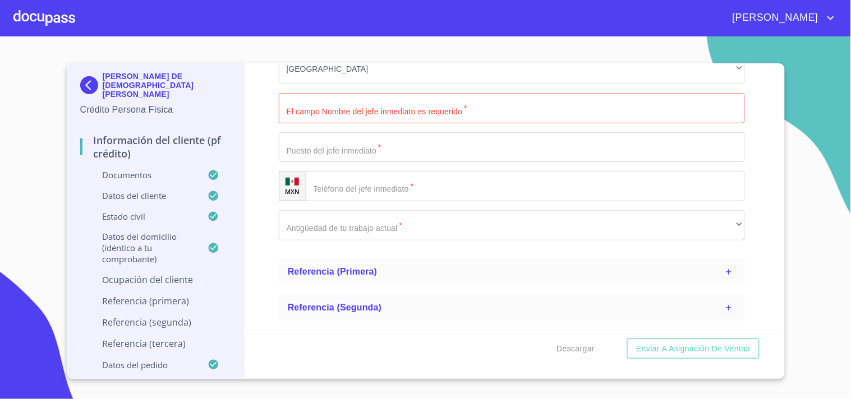
scroll to position [868, 0]
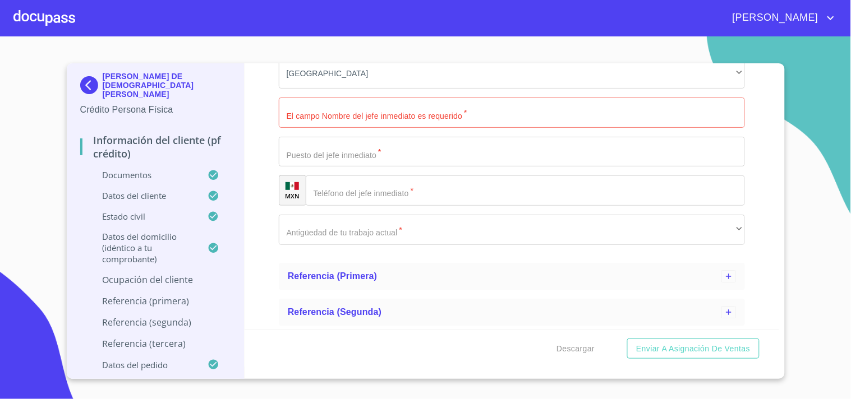
click at [354, 107] on input "Ocupación   *" at bounding box center [512, 113] width 466 height 30
paste input "SALVADOR"
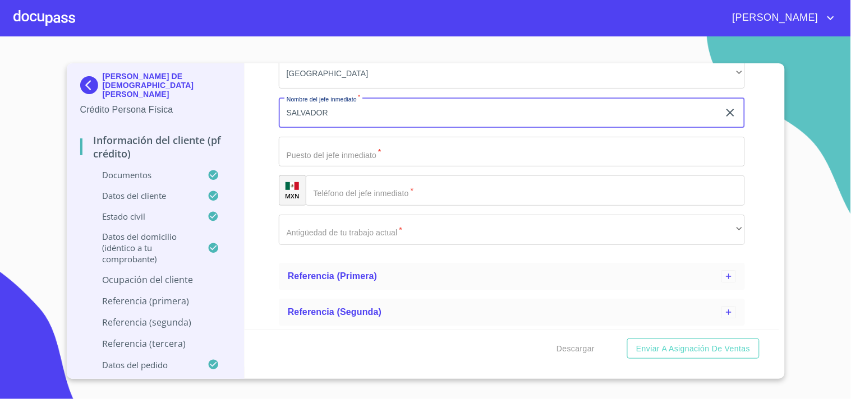
paste input "DE [DEMOGRAPHIC_DATA]"
paste input "[PERSON_NAME]"
type input "[PERSON_NAME] DE [DEMOGRAPHIC_DATA][PERSON_NAME]"
click at [373, 153] on input "Ocupación   *" at bounding box center [512, 152] width 466 height 30
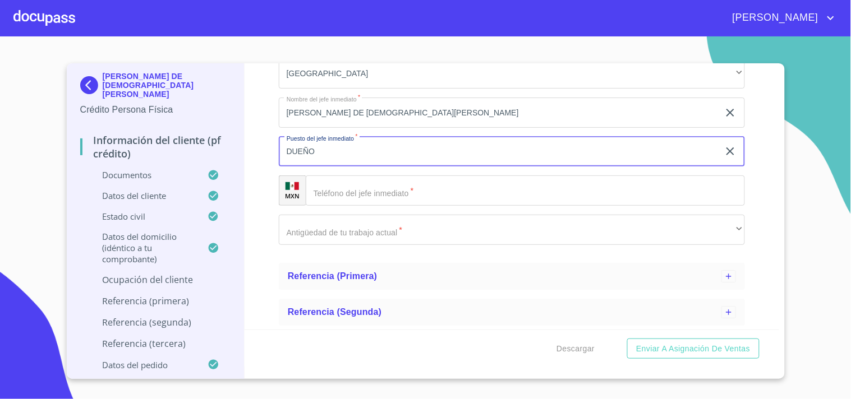
type input "DUEÑO"
click at [243, 144] on div "[PERSON_NAME] DE [PERSON_NAME] Crédito Persona Física Información del cliente (…" at bounding box center [156, 221] width 178 height 316
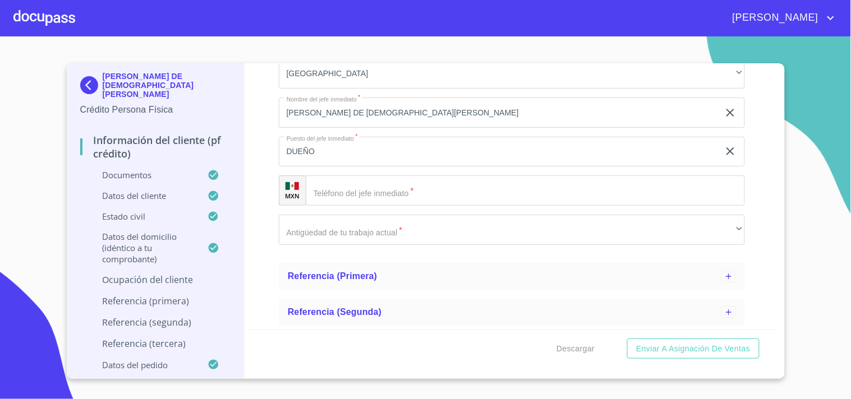
click at [261, 145] on div "Información del cliente (PF crédito) Documentos Datos del cliente Estado Civil …" at bounding box center [511, 196] width 534 height 266
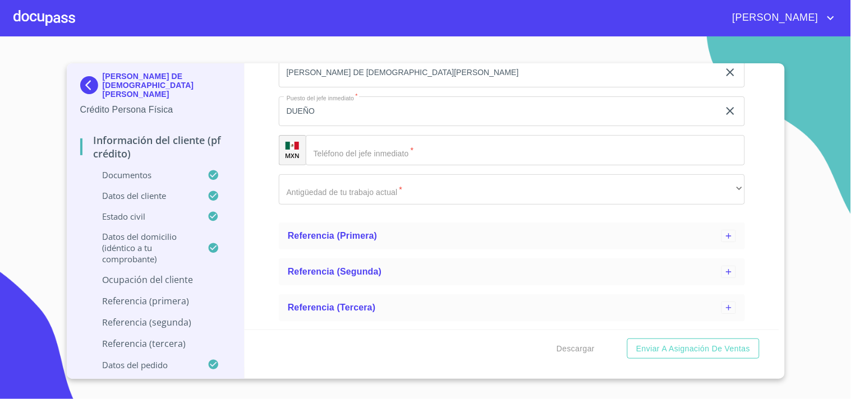
scroll to position [939, 0]
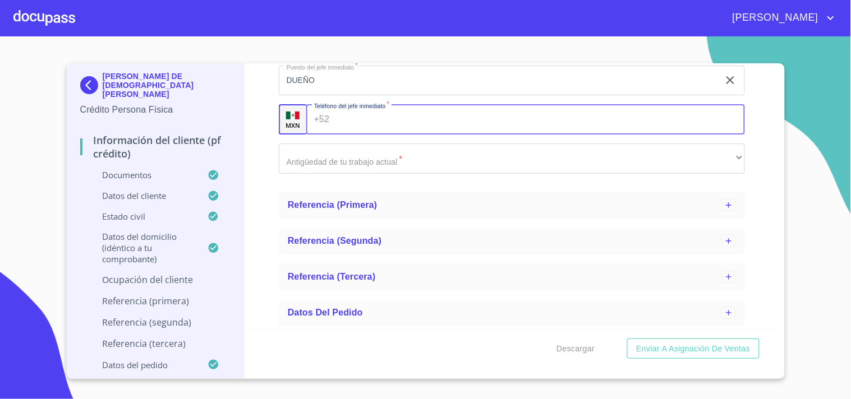
click at [366, 118] on input "Ocupación   *" at bounding box center [539, 119] width 411 height 30
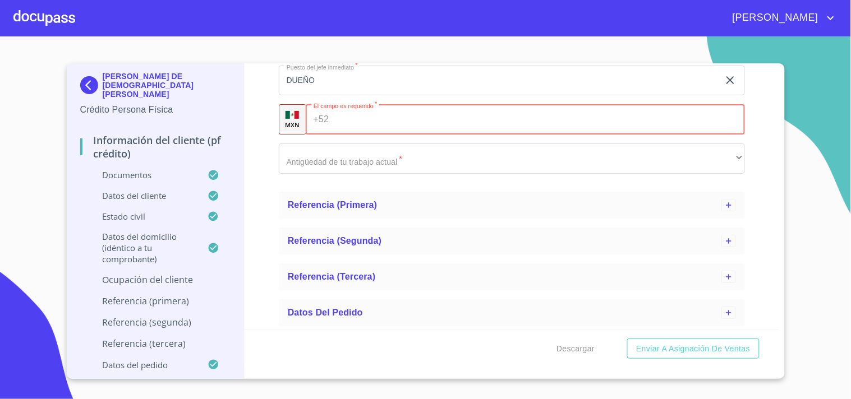
paste input "[PHONE_NUMBER]"
type input "[PHONE_NUMBER]"
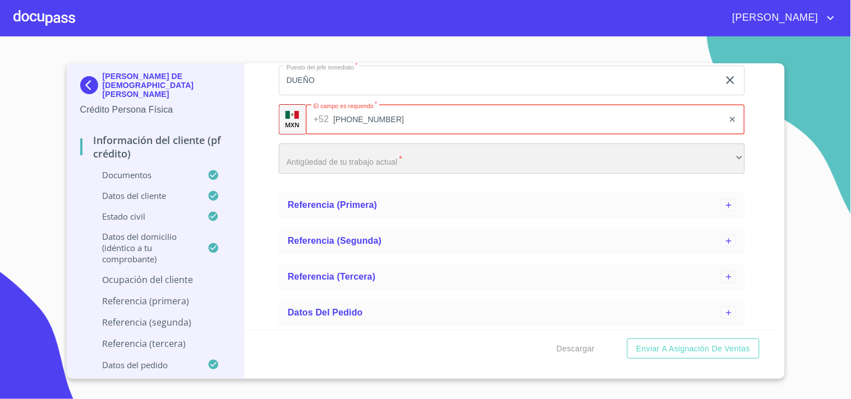
click at [310, 160] on div "​" at bounding box center [512, 159] width 466 height 30
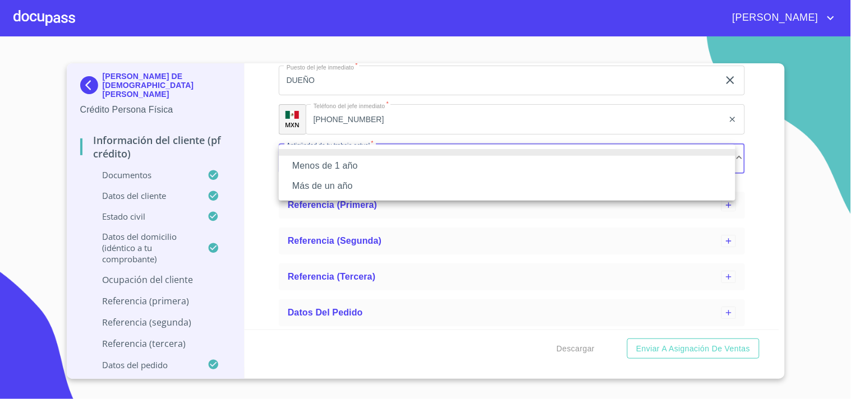
click at [314, 187] on li "Más de un año" at bounding box center [507, 186] width 456 height 20
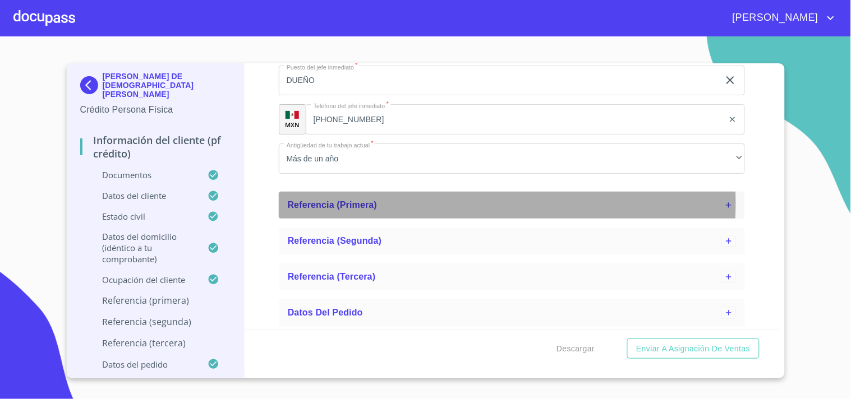
click at [293, 202] on span "Referencia (primera)" at bounding box center [333, 205] width 90 height 10
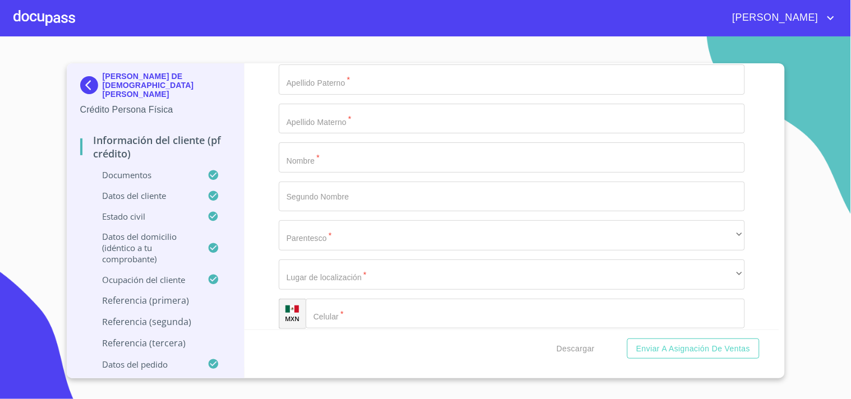
scroll to position [1104, 0]
click at [327, 86] on input "Ocupación   *" at bounding box center [512, 78] width 466 height 30
paste input "[PERSON_NAME]"
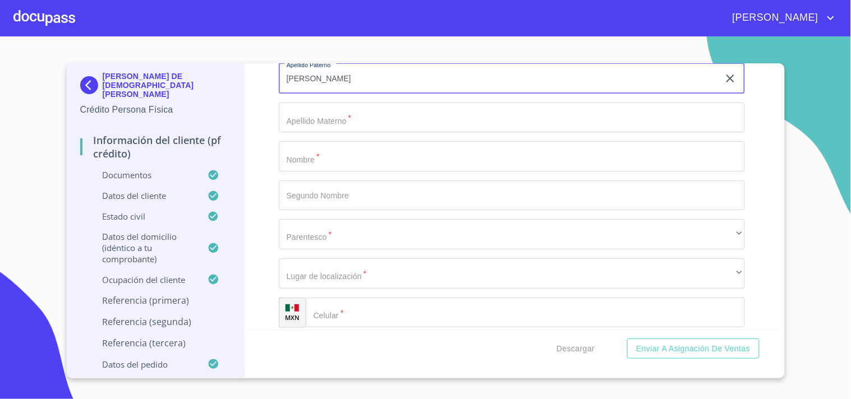
click at [292, 76] on input "[PERSON_NAME]" at bounding box center [499, 78] width 440 height 30
type input "[PERSON_NAME]"
click at [341, 122] on input "Ocupación   *" at bounding box center [512, 118] width 466 height 30
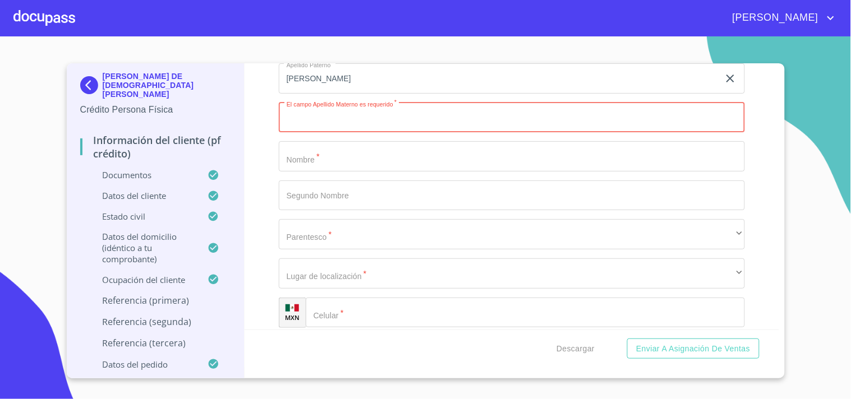
paste input "parra"
click at [290, 116] on input "parra" at bounding box center [499, 118] width 440 height 30
type input "[PERSON_NAME]"
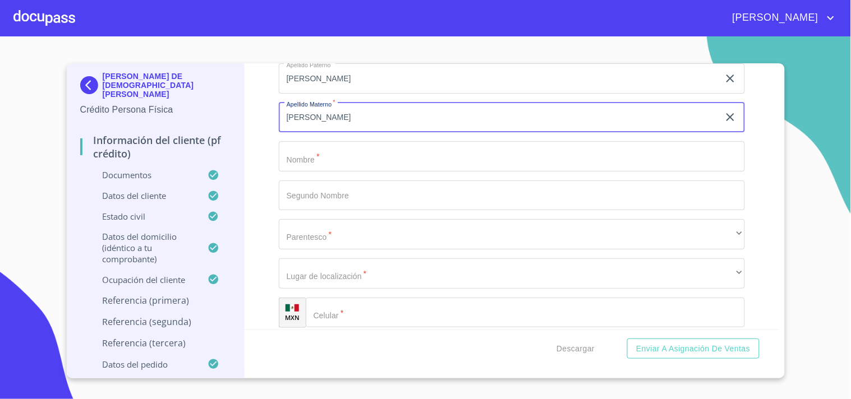
click at [283, 158] on input "Ocupación   *" at bounding box center [512, 156] width 466 height 30
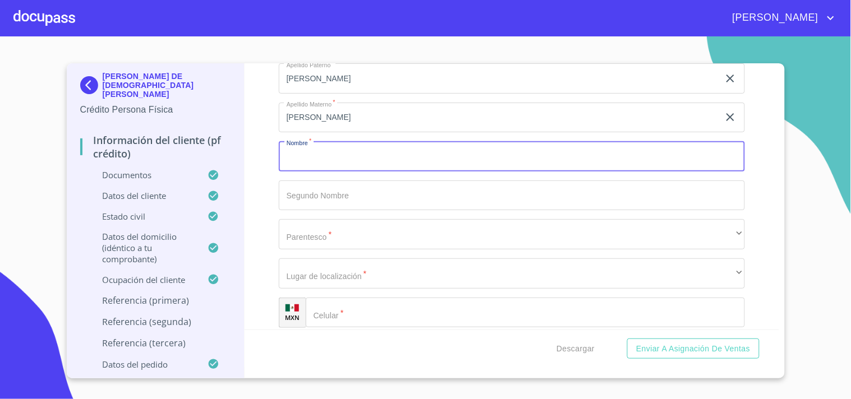
paste input "[PERSON_NAME]"
type input "[PERSON_NAME]"
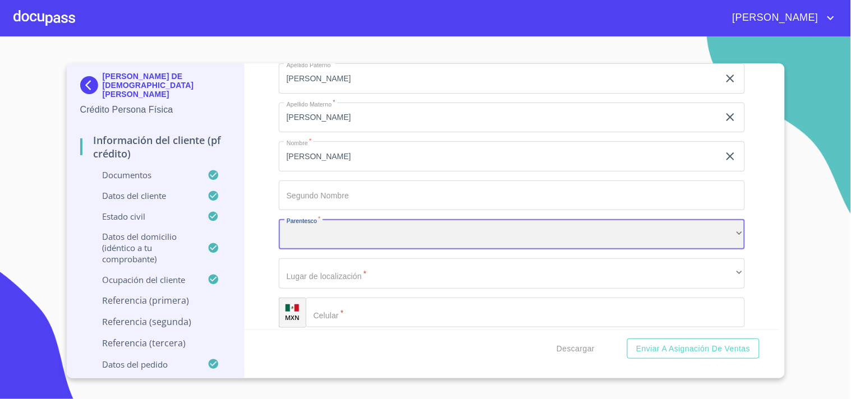
click at [313, 222] on div "​" at bounding box center [512, 234] width 466 height 30
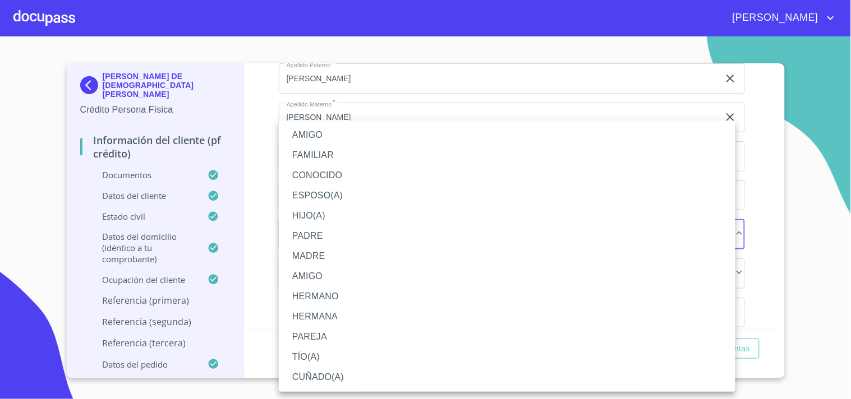
click at [324, 135] on li "AMIGO" at bounding box center [507, 135] width 456 height 20
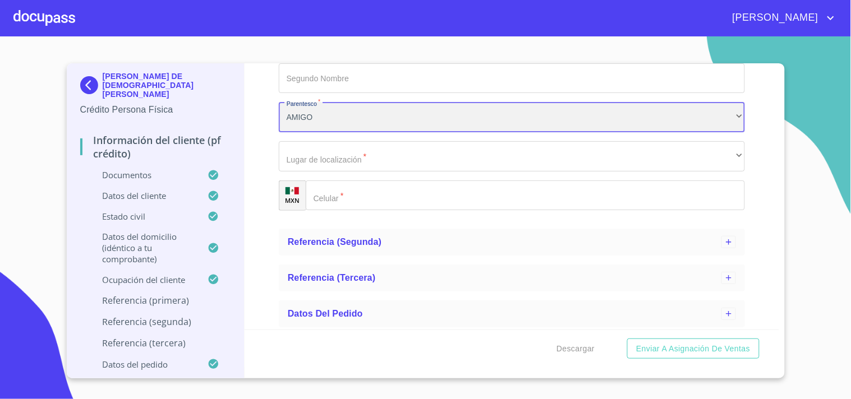
scroll to position [1221, 0]
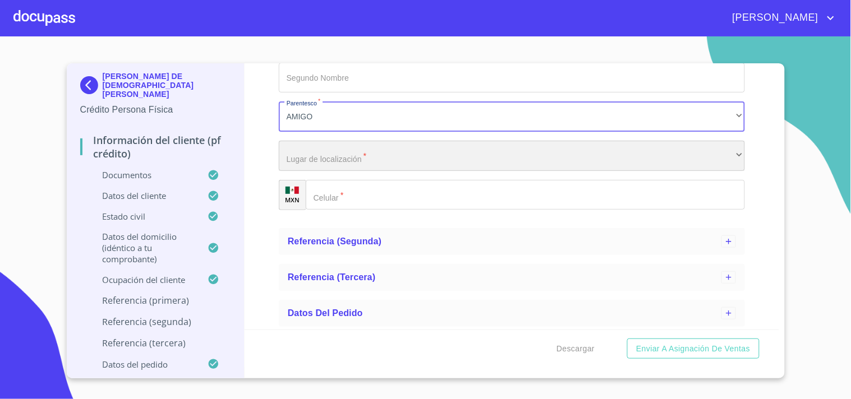
click at [408, 151] on div "​" at bounding box center [512, 156] width 466 height 30
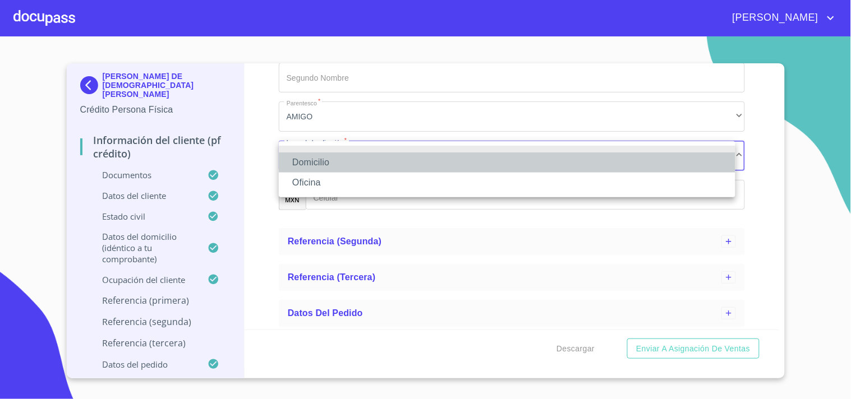
click at [331, 167] on li "Domicilio" at bounding box center [507, 163] width 456 height 20
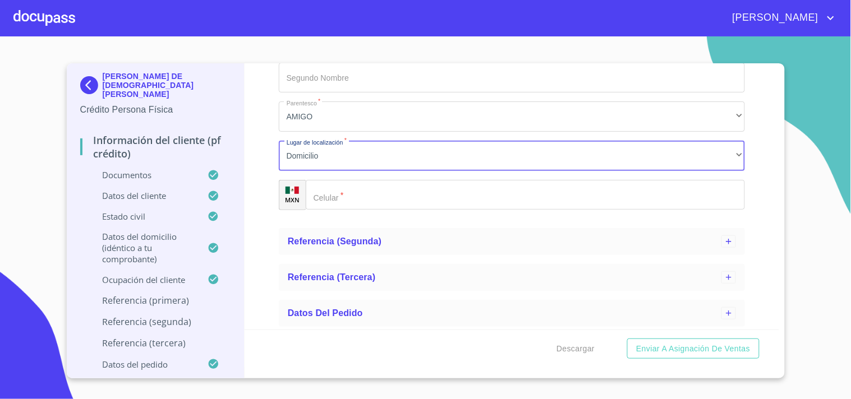
click at [345, 202] on input "Ocupación   *" at bounding box center [525, 195] width 439 height 30
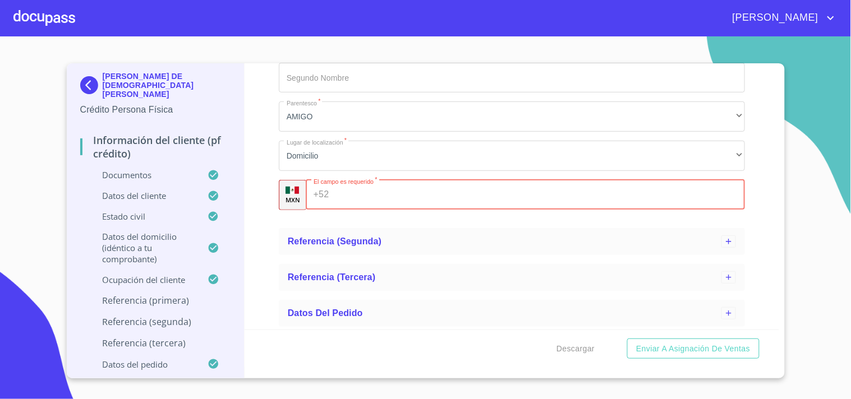
paste input "[PHONE_NUMBER]"
click at [350, 191] on input "[PHONE_NUMBER]" at bounding box center [528, 195] width 390 height 30
click at [368, 193] on input "[PHONE_NUMBER]" at bounding box center [528, 195] width 390 height 30
type input "[PHONE_NUMBER]"
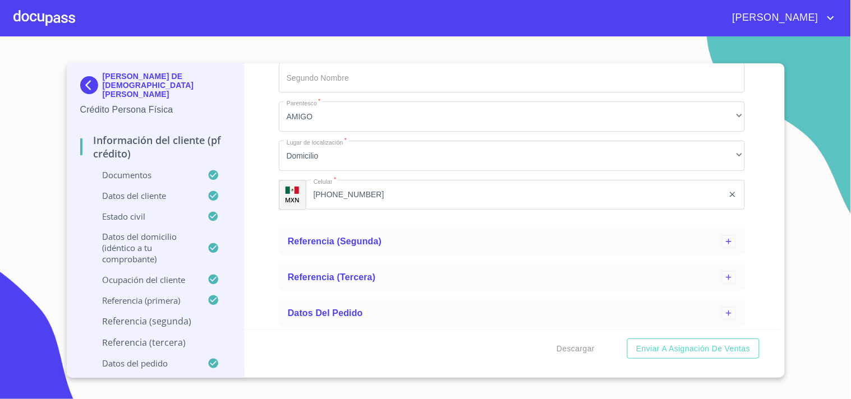
click at [362, 219] on ul "Referencia (primera) Apellido Paterno   * [PERSON_NAME] ​ Apellido Materno   * …" at bounding box center [512, 64] width 466 height 319
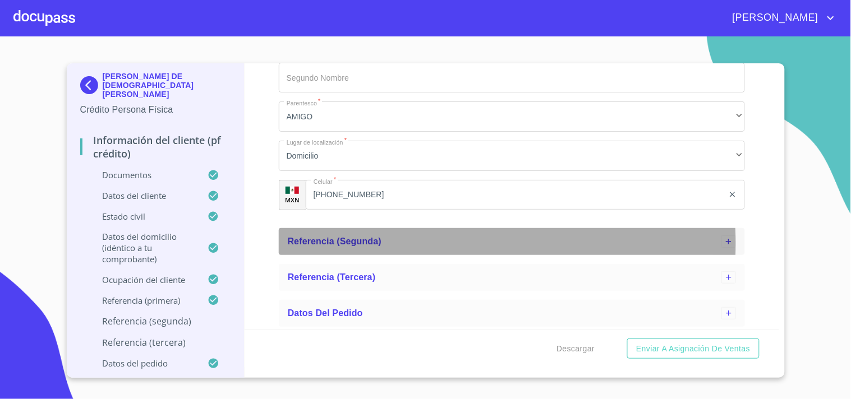
click at [345, 242] on span "Referencia (segunda)" at bounding box center [335, 242] width 94 height 10
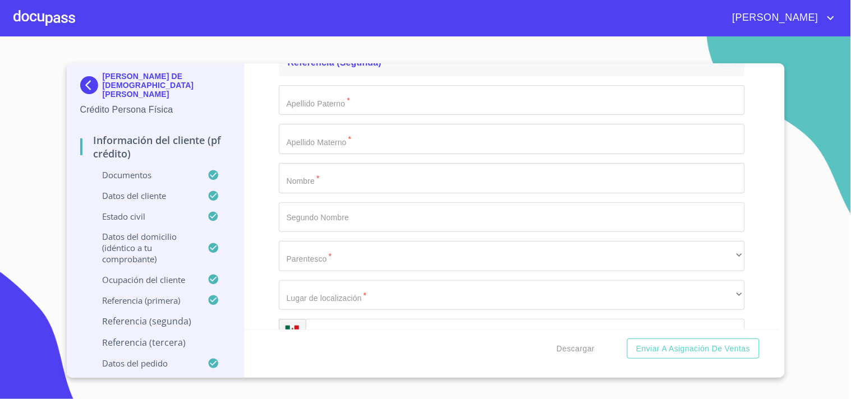
scroll to position [1398, 0]
click at [326, 113] on input "Ocupación   *" at bounding box center [512, 102] width 466 height 30
paste input "[PERSON_NAME]"
type input "[PERSON_NAME]"
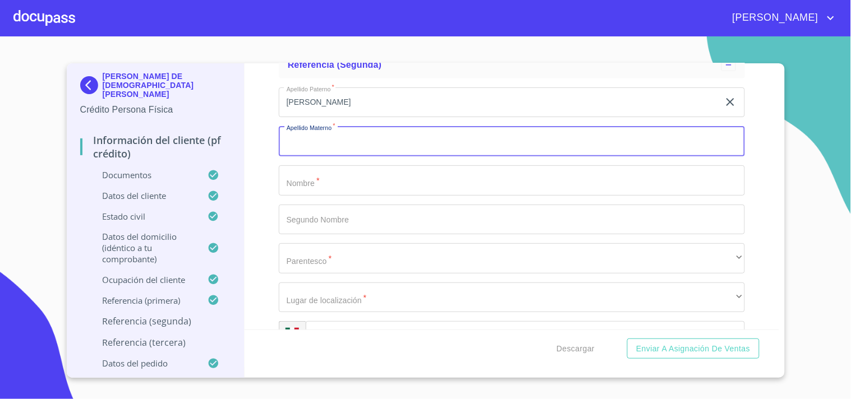
click at [345, 152] on input "Ocupación   *" at bounding box center [512, 141] width 466 height 30
paste input "[PERSON_NAME]"
type input "[PERSON_NAME]"
click at [315, 186] on input "Ocupación   *" at bounding box center [512, 180] width 466 height 30
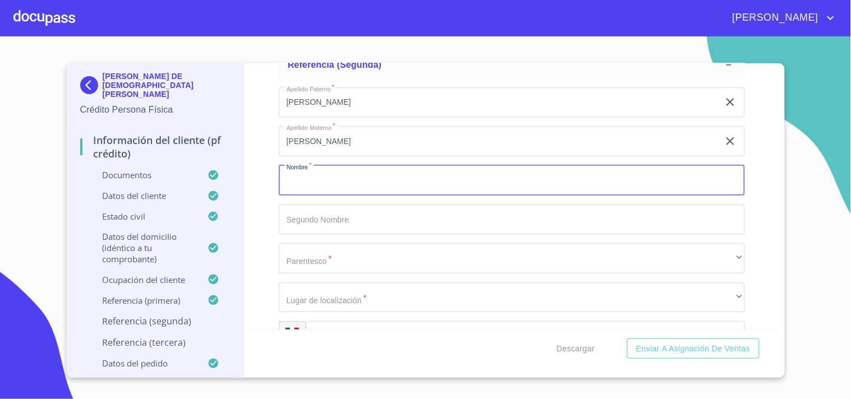
paste input "[PERSON_NAME]"
click at [279, 180] on input "[PERSON_NAME]" at bounding box center [499, 180] width 440 height 30
type input "[PERSON_NAME]"
click at [275, 180] on div "Información del cliente (PF crédito) Documentos Datos del cliente Estado Civil …" at bounding box center [511, 196] width 534 height 266
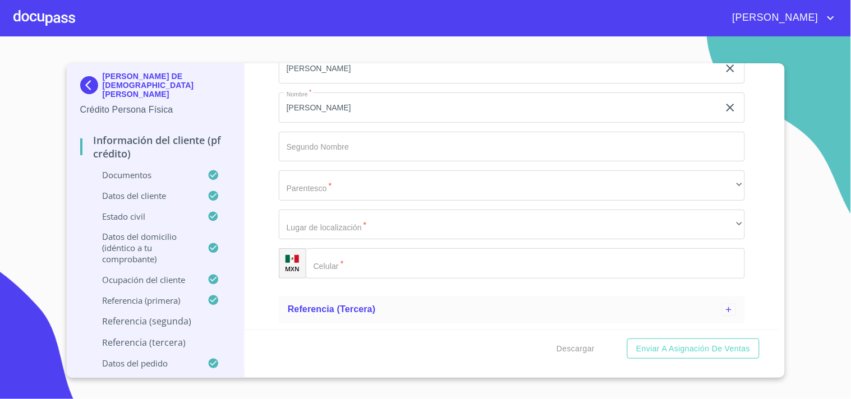
scroll to position [1505, 0]
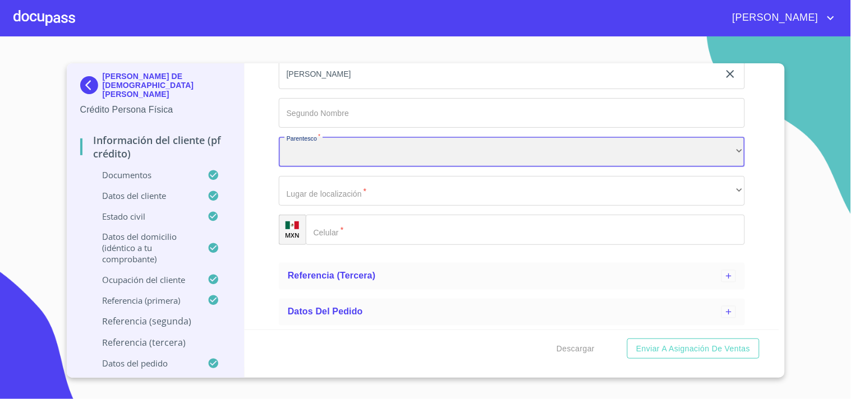
click at [321, 146] on div "​" at bounding box center [512, 152] width 466 height 30
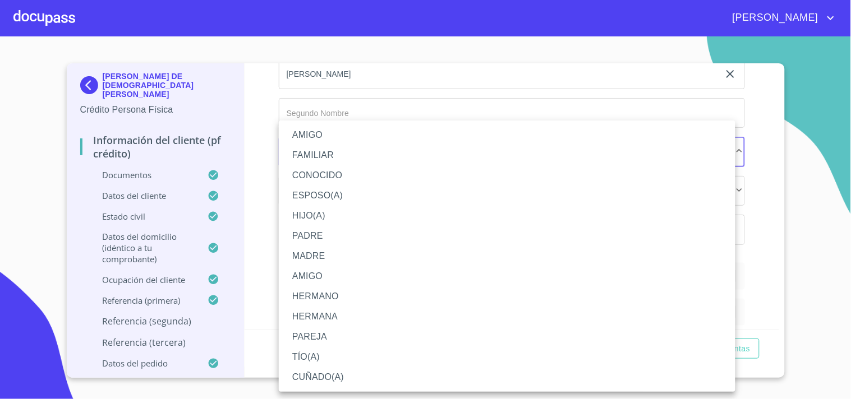
click at [312, 138] on li "AMIGO" at bounding box center [507, 135] width 456 height 20
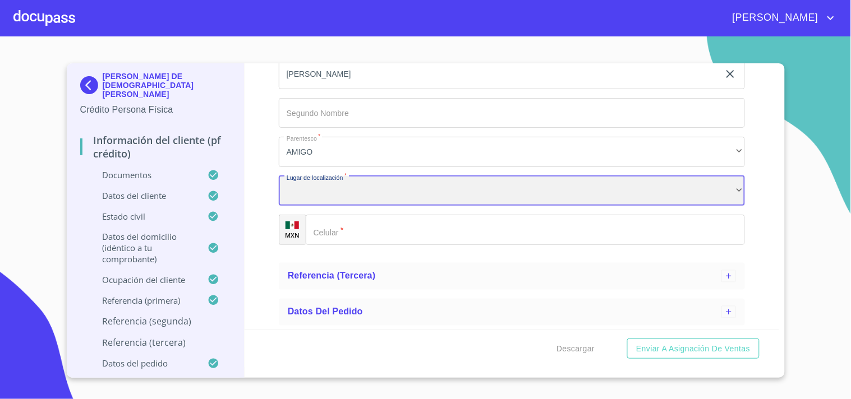
click at [321, 191] on div "​" at bounding box center [512, 191] width 466 height 30
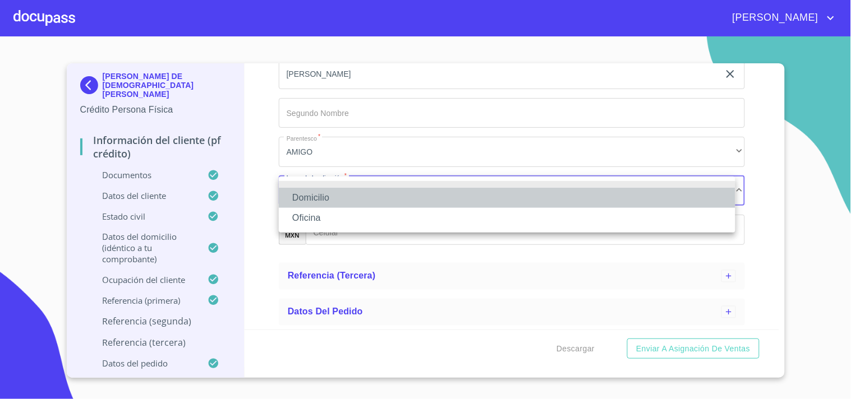
click at [316, 197] on li "Domicilio" at bounding box center [507, 198] width 456 height 20
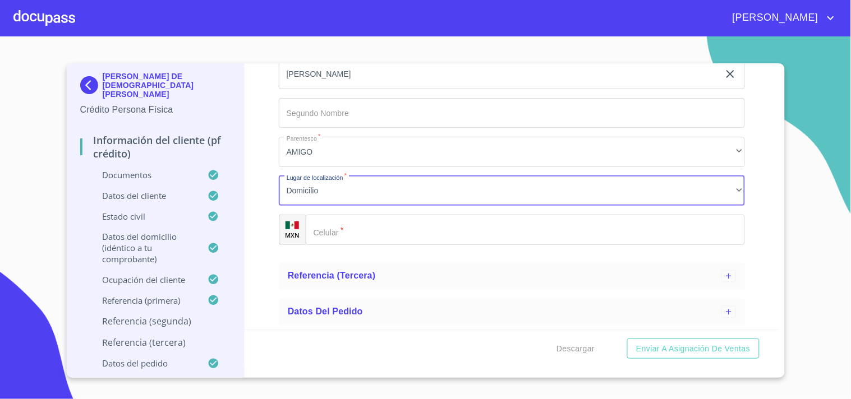
click at [322, 227] on div "​" at bounding box center [525, 230] width 439 height 30
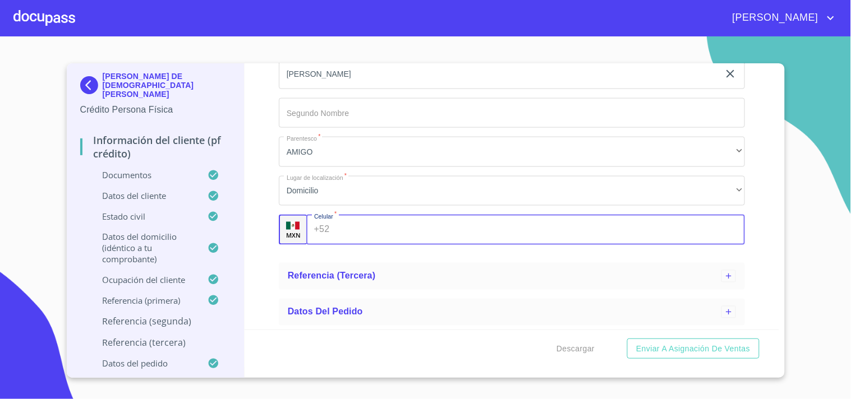
paste input "[PHONE_NUMBER]"
click at [350, 226] on input "[PHONE_NUMBER]" at bounding box center [529, 230] width 390 height 30
click at [368, 230] on input "[PHONE_NUMBER]" at bounding box center [529, 230] width 390 height 30
type input "[PHONE_NUMBER]"
click at [268, 188] on div "Información del cliente (PF crédito) Documentos Datos del cliente Estado Civil …" at bounding box center [511, 196] width 534 height 266
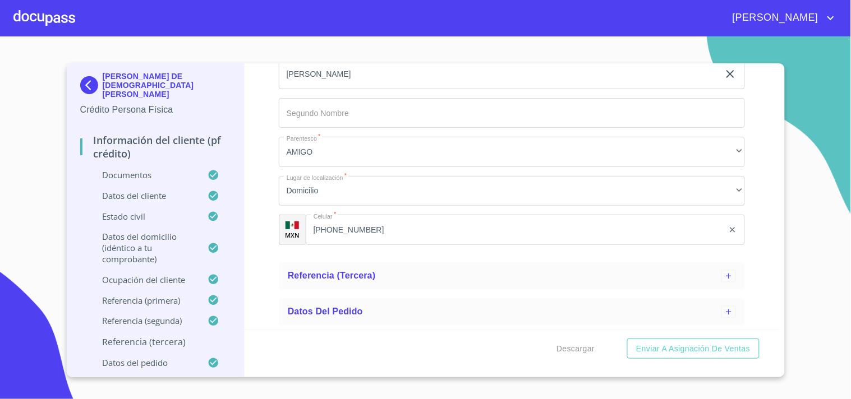
click at [268, 188] on div "Información del cliente (PF crédito) Documentos Datos del cliente Estado Civil …" at bounding box center [511, 196] width 534 height 266
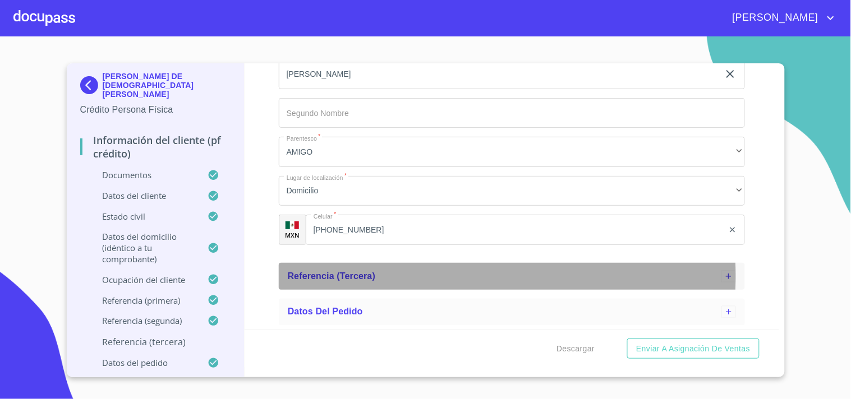
click at [359, 275] on span "Referencia (tercera)" at bounding box center [332, 276] width 88 height 10
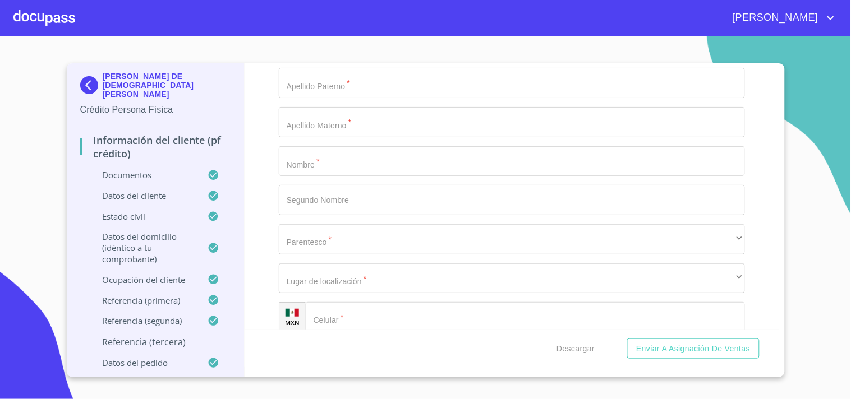
scroll to position [1736, 0]
click at [317, 85] on input "Ocupación   *" at bounding box center [512, 82] width 466 height 30
paste input "Huidor"
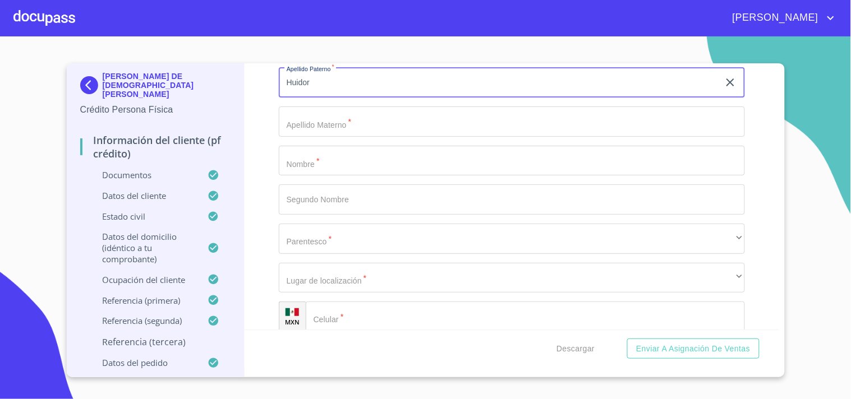
type input "Huidor"
click at [322, 118] on input "Ocupación   *" at bounding box center [512, 122] width 466 height 30
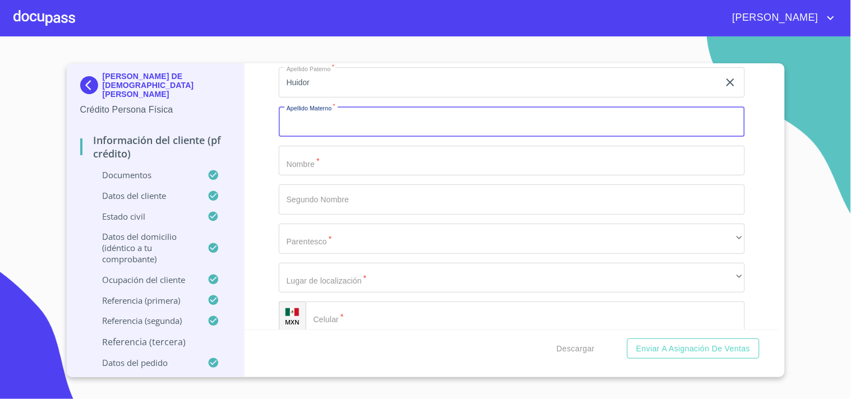
paste input "[PERSON_NAME]"
type input "[PERSON_NAME]"
click at [313, 165] on input "Ocupación   *" at bounding box center [512, 161] width 466 height 30
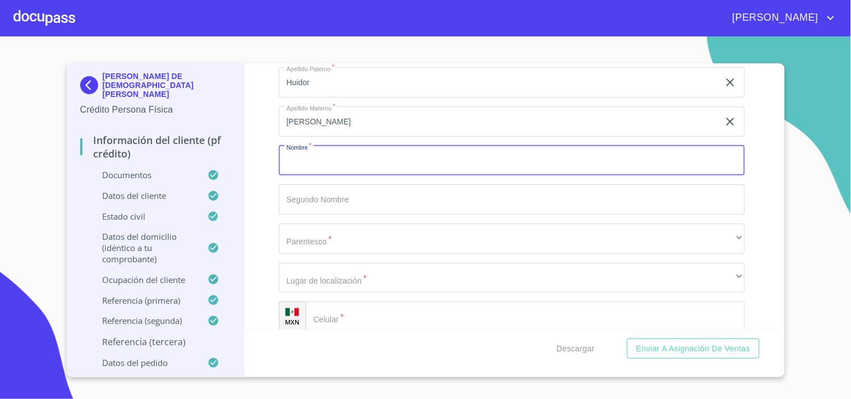
paste input "Katia"
type input "Katia"
click at [311, 194] on input "Ocupación   *" at bounding box center [512, 199] width 466 height 30
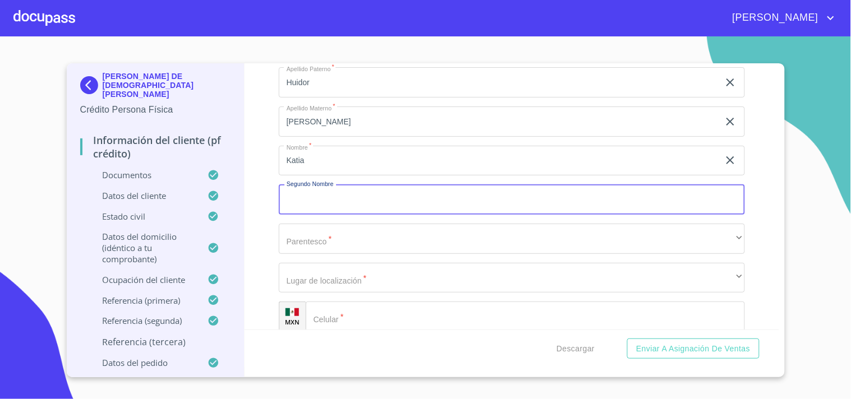
paste input "Arizbeth"
type input "Arizbeth"
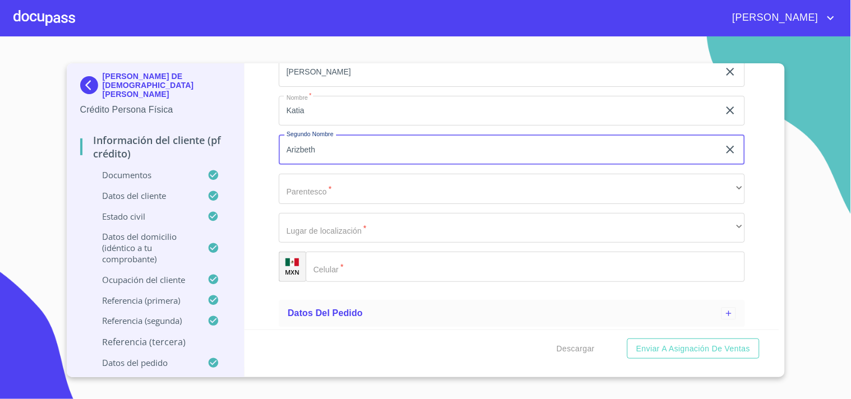
scroll to position [1787, 0]
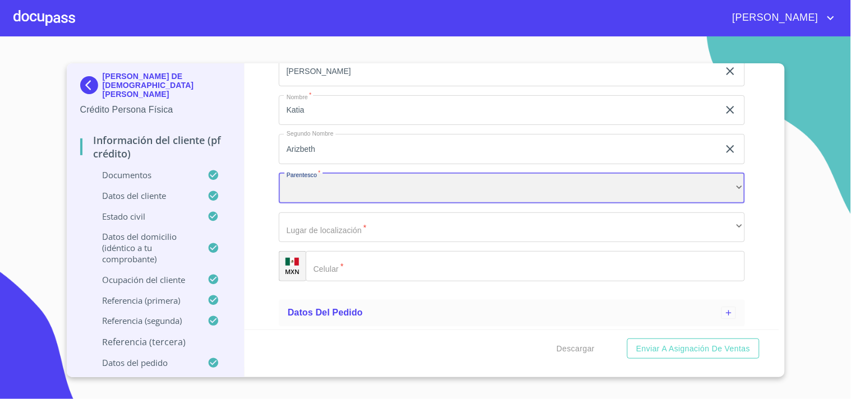
click at [320, 190] on div "​" at bounding box center [512, 188] width 466 height 30
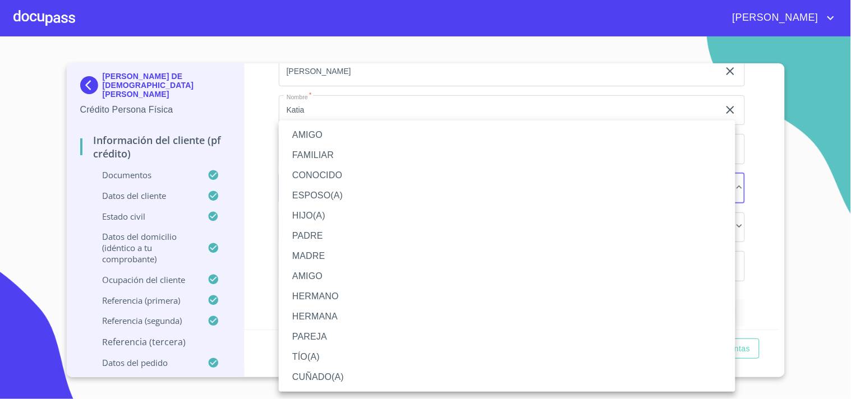
click at [320, 150] on li "FAMILIAR" at bounding box center [507, 155] width 456 height 20
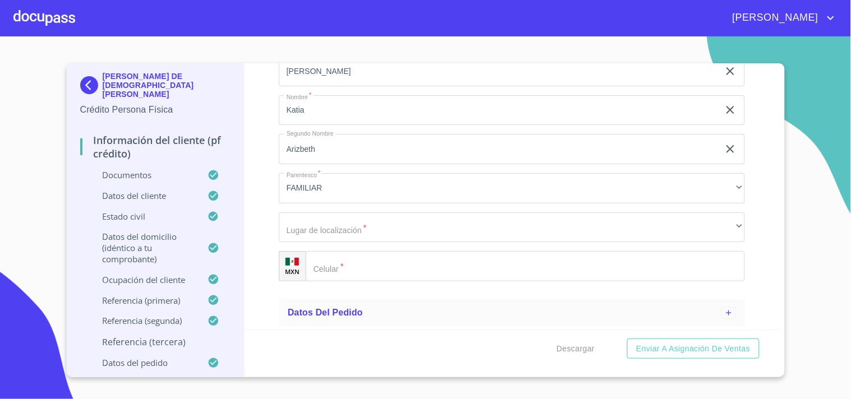
click at [330, 242] on div "Apellido Paterno   * Huidor ​ Apellido Materno   * [PERSON_NAME] ​ Nombre   * […" at bounding box center [512, 149] width 466 height 283
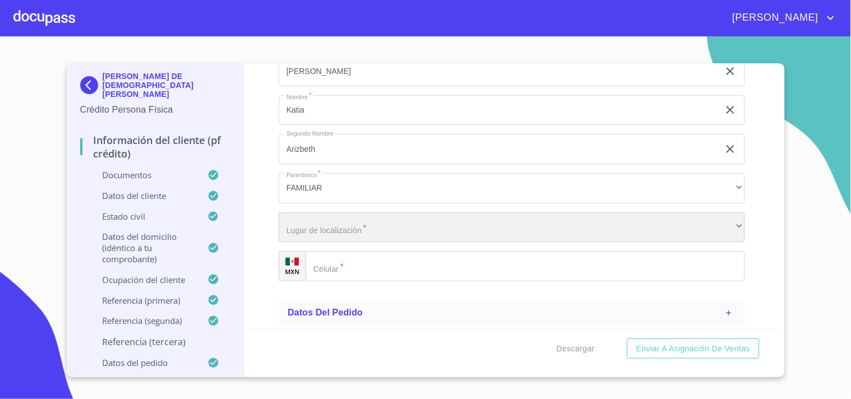
click at [329, 231] on div "​" at bounding box center [512, 228] width 466 height 30
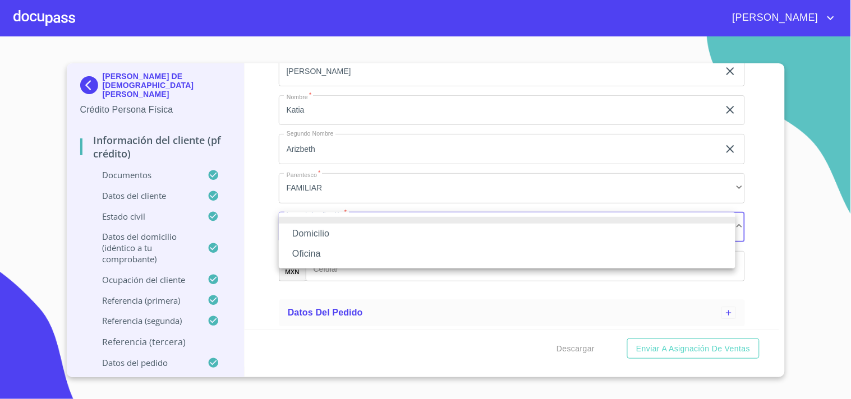
click at [321, 232] on li "Domicilio" at bounding box center [507, 234] width 456 height 20
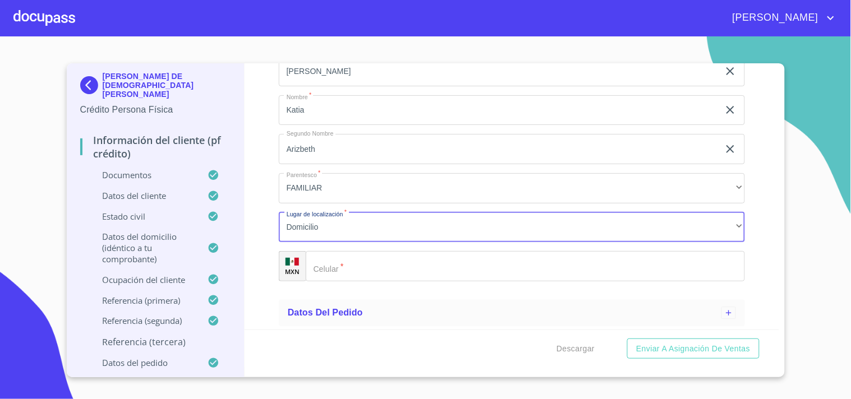
click at [337, 279] on input "Ocupación   *" at bounding box center [525, 266] width 439 height 30
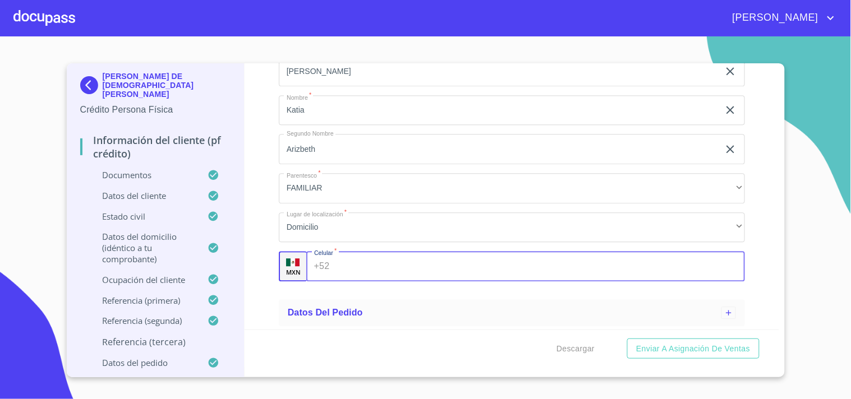
paste input "[PHONE_NUMBER]"
click at [349, 261] on input "[PHONE_NUMBER]" at bounding box center [529, 266] width 390 height 30
click at [366, 265] on input "[PHONE_NUMBER]" at bounding box center [529, 266] width 390 height 30
type input "[PHONE_NUMBER]"
click at [344, 290] on ul "Referencia (tercera) Apellido Paterno   * Huidor ​ Apellido Materno   * [PERSON…" at bounding box center [512, 135] width 466 height 319
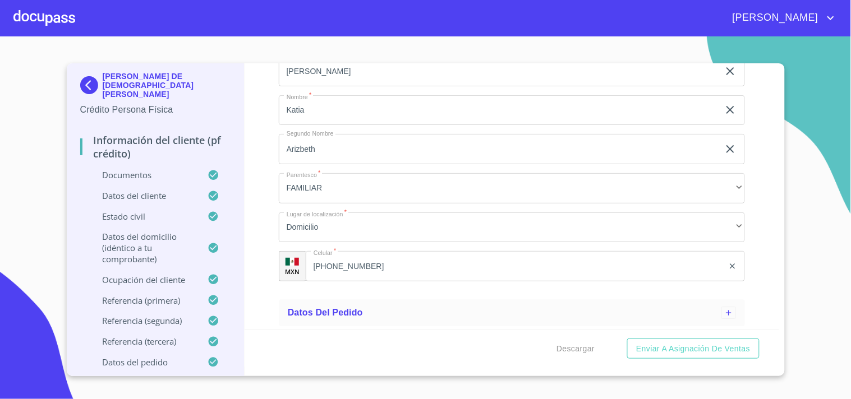
click at [344, 290] on ul "Referencia (tercera) Apellido Paterno   * Huidor ​ Apellido Materno   * [PERSON…" at bounding box center [512, 135] width 466 height 319
click at [587, 348] on span "Descargar" at bounding box center [575, 349] width 38 height 14
click at [735, 351] on span "Enviar a Asignación de Ventas" at bounding box center [693, 349] width 114 height 14
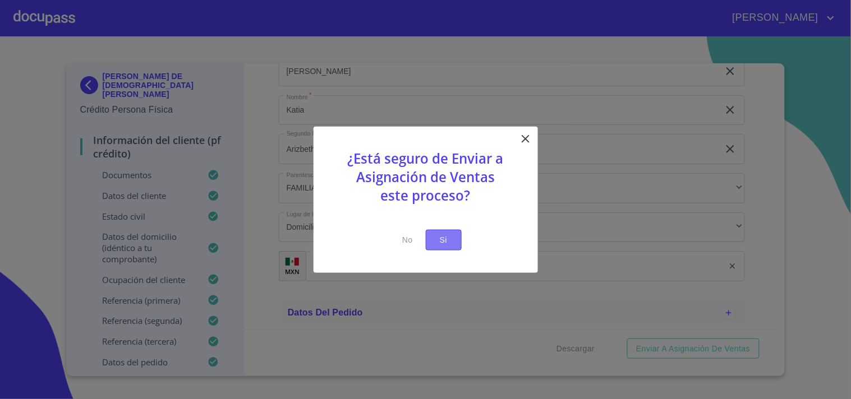
click at [451, 243] on span "Si" at bounding box center [444, 240] width 18 height 14
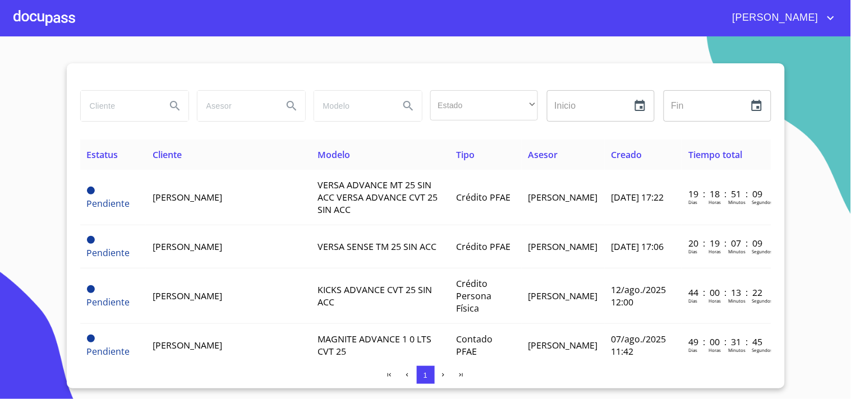
click at [52, 183] on section "Estado ​ ​ Inicio ​ Fin ​ Estatus Cliente Modelo Tipo Asesor Creado Tiempo tota…" at bounding box center [425, 217] width 851 height 363
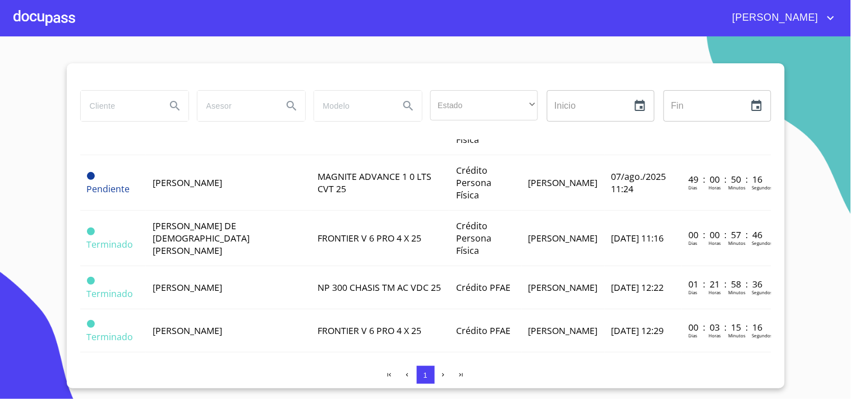
scroll to position [298, 0]
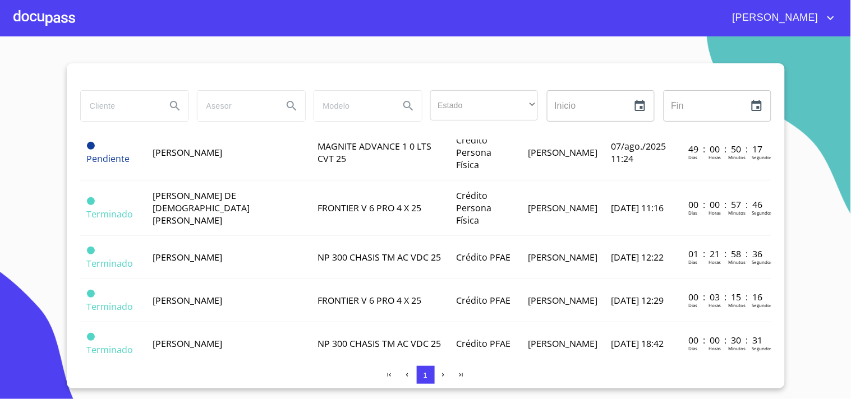
click at [258, 216] on td "[PERSON_NAME] DE [DEMOGRAPHIC_DATA][PERSON_NAME]" at bounding box center [228, 209] width 165 height 56
